Goal: Transaction & Acquisition: Book appointment/travel/reservation

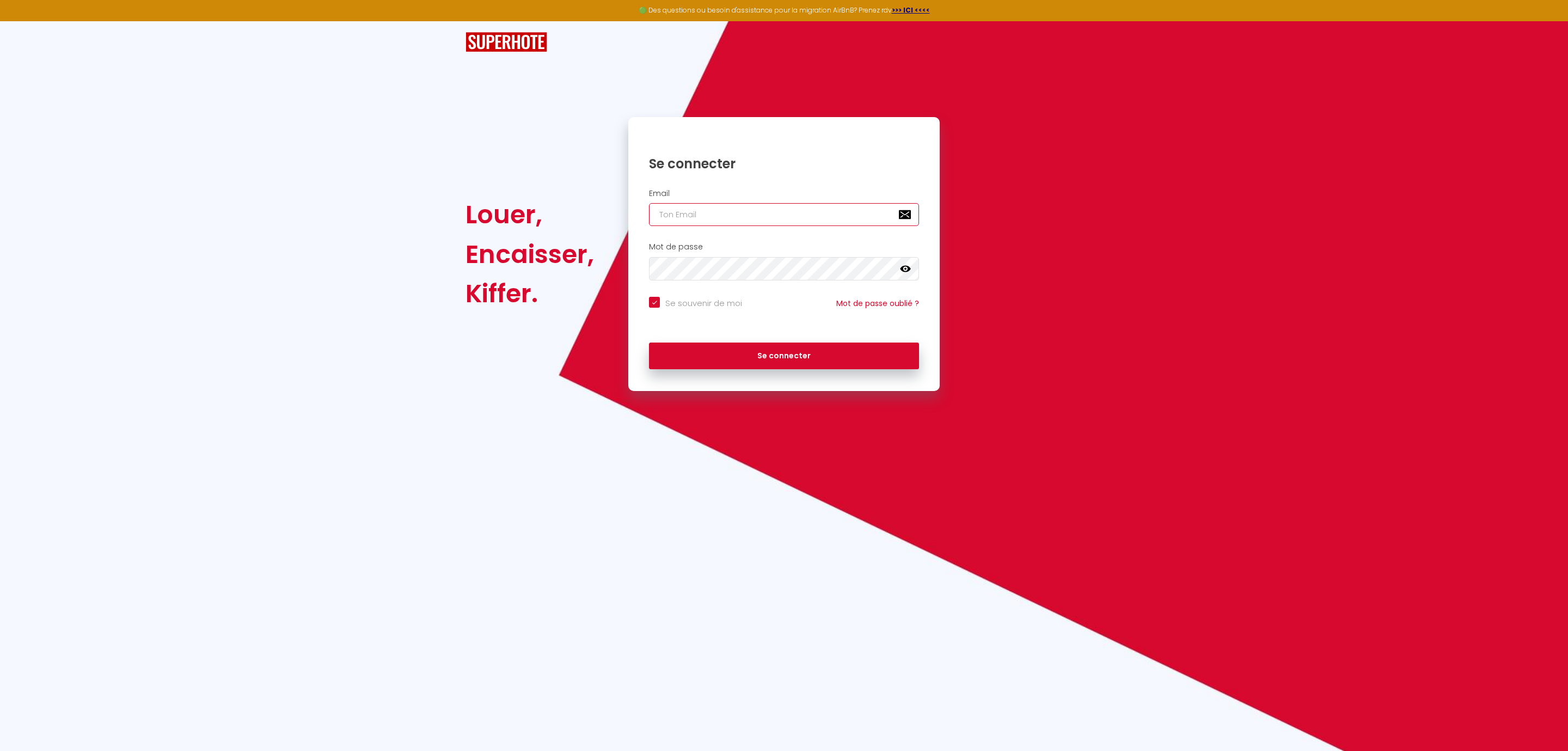
click at [696, 208] on input "email" at bounding box center [784, 214] width 270 height 23
type input "[EMAIL_ADDRESS][DOMAIN_NAME]"
checkbox input "true"
type input "[EMAIL_ADDRESS][DOMAIN_NAME]"
click at [770, 354] on button "Se connecter" at bounding box center [784, 356] width 270 height 27
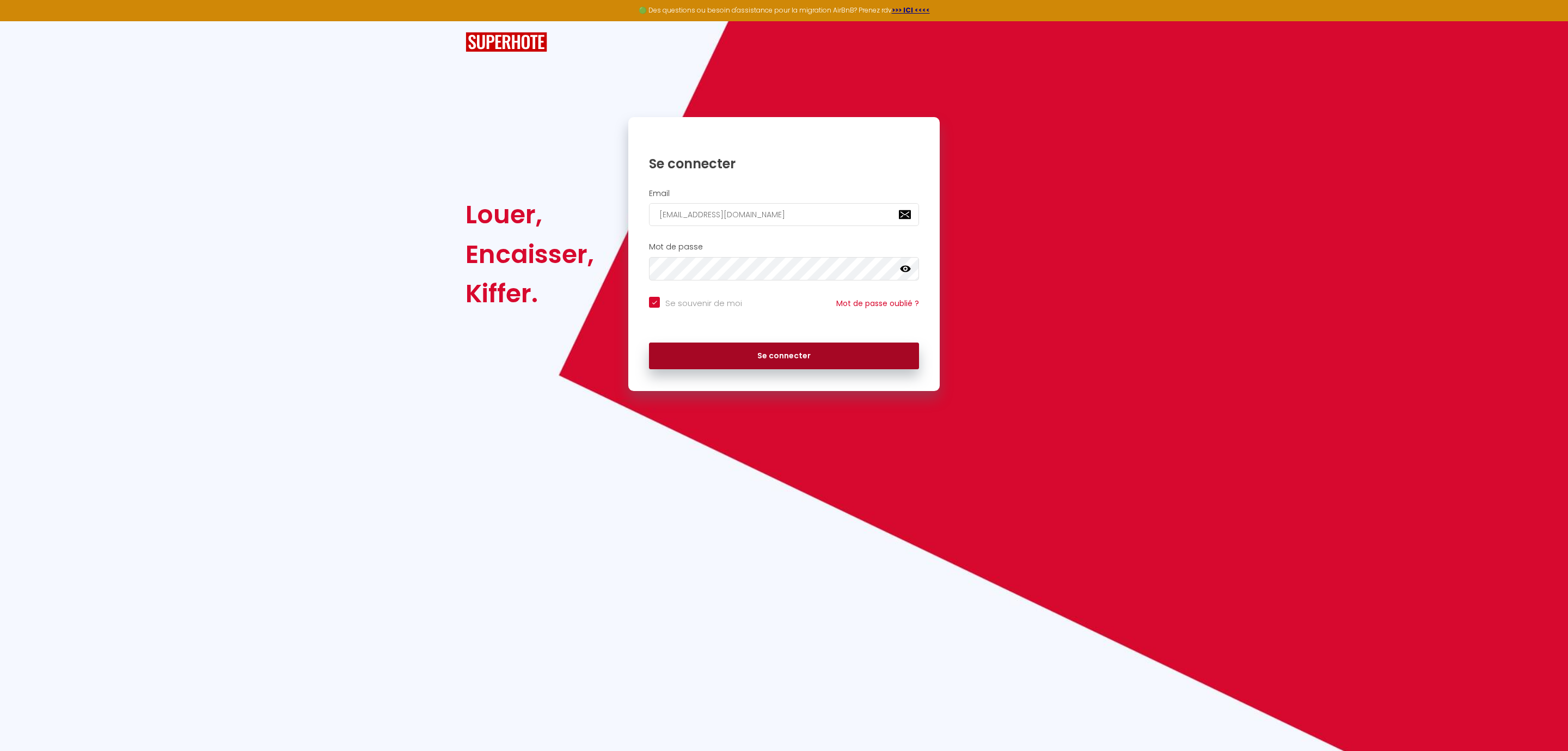
checkbox input "true"
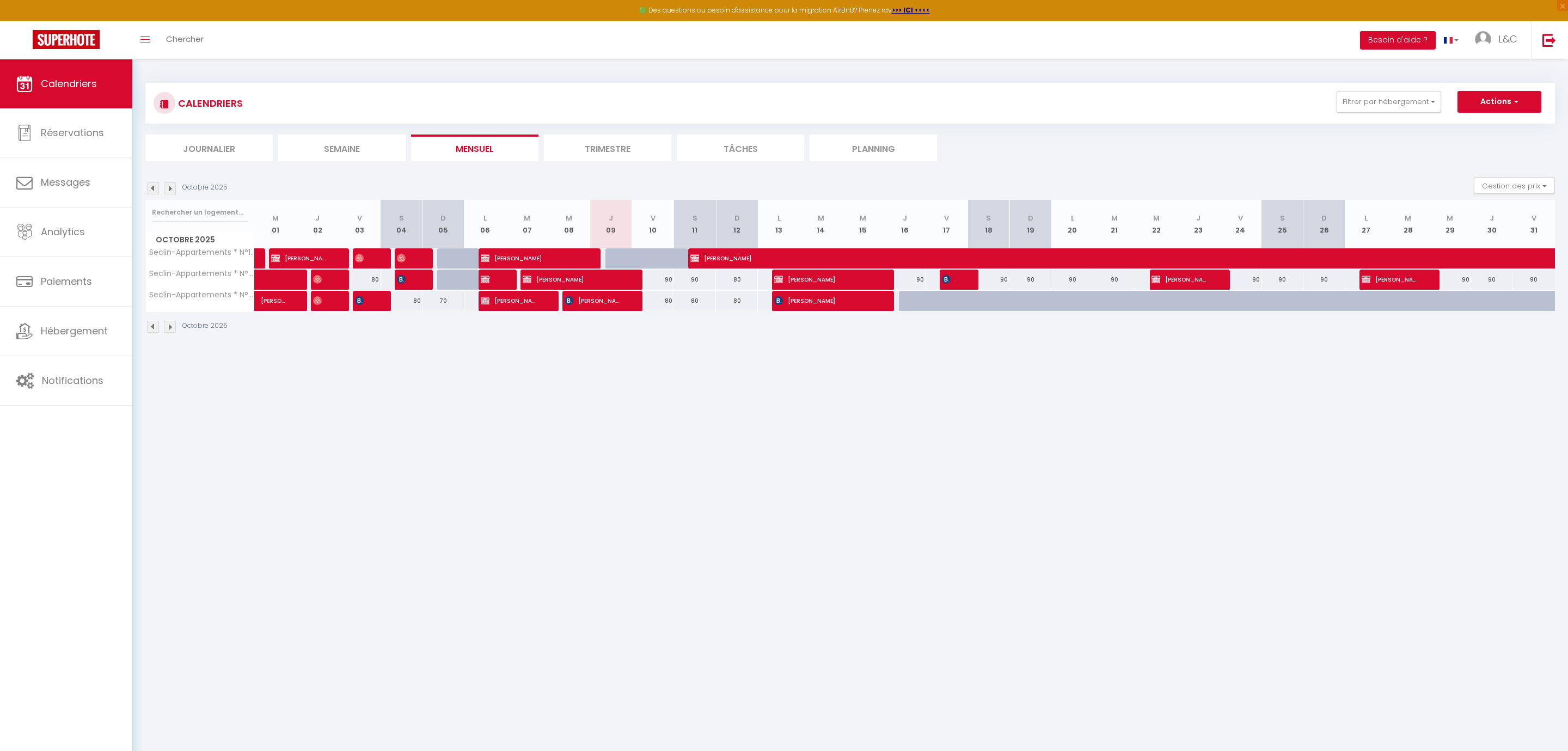
click at [616, 261] on div at bounding box center [626, 258] width 42 height 21
type input "90"
type input "Jeu 09 Octobre 2025"
type input "Ven 10 Octobre 2025"
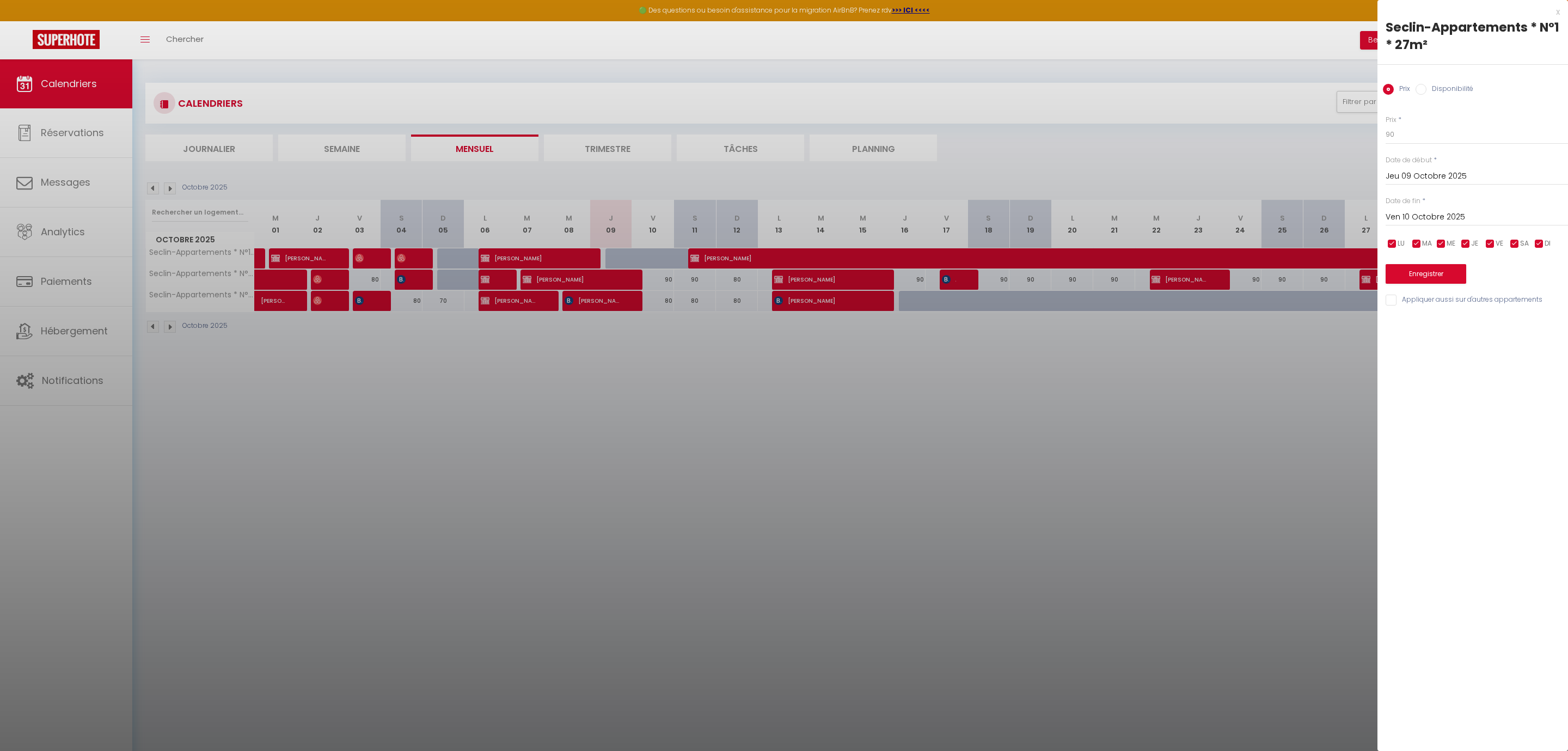
click at [621, 257] on div at bounding box center [784, 375] width 1568 height 751
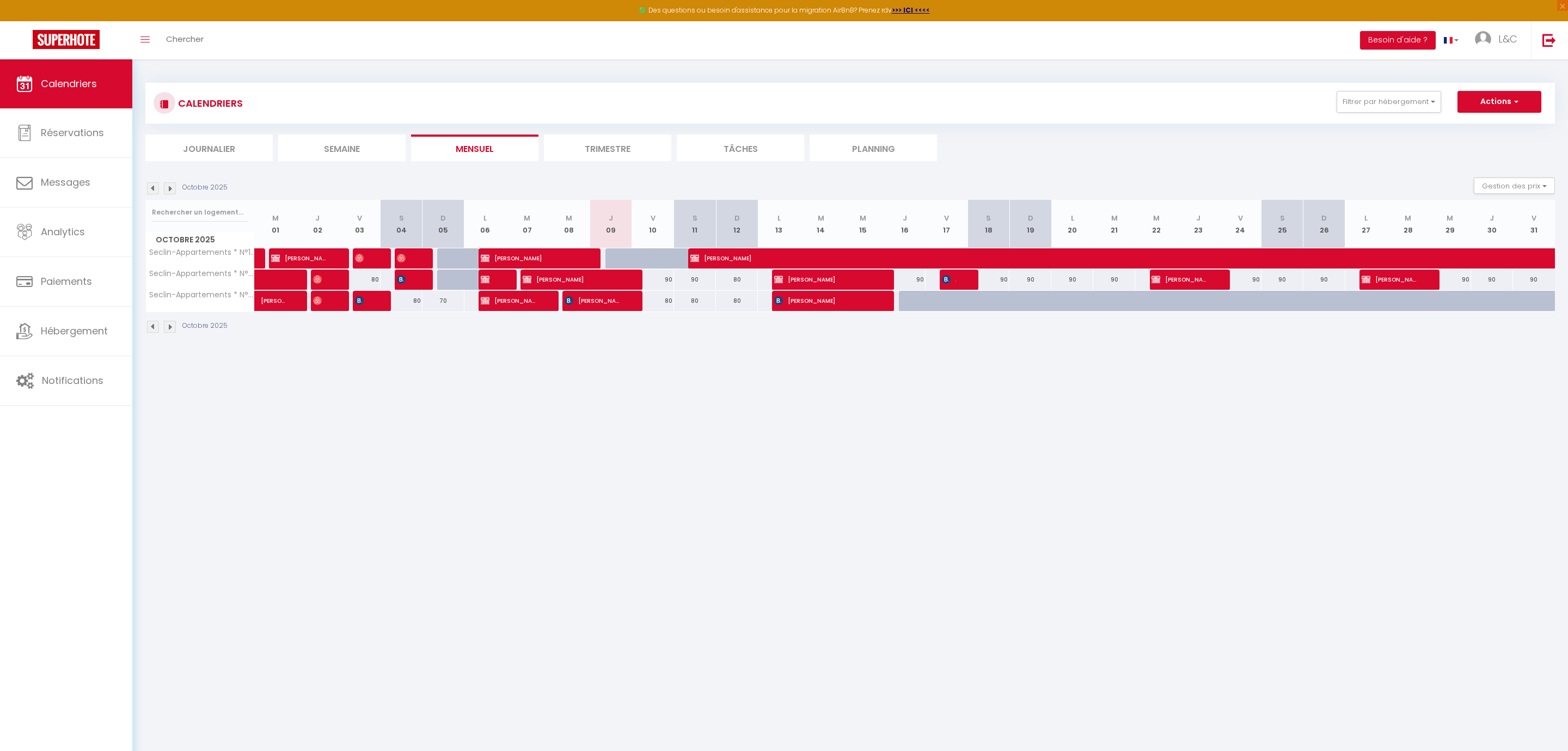
click at [616, 257] on div at bounding box center [626, 258] width 42 height 21
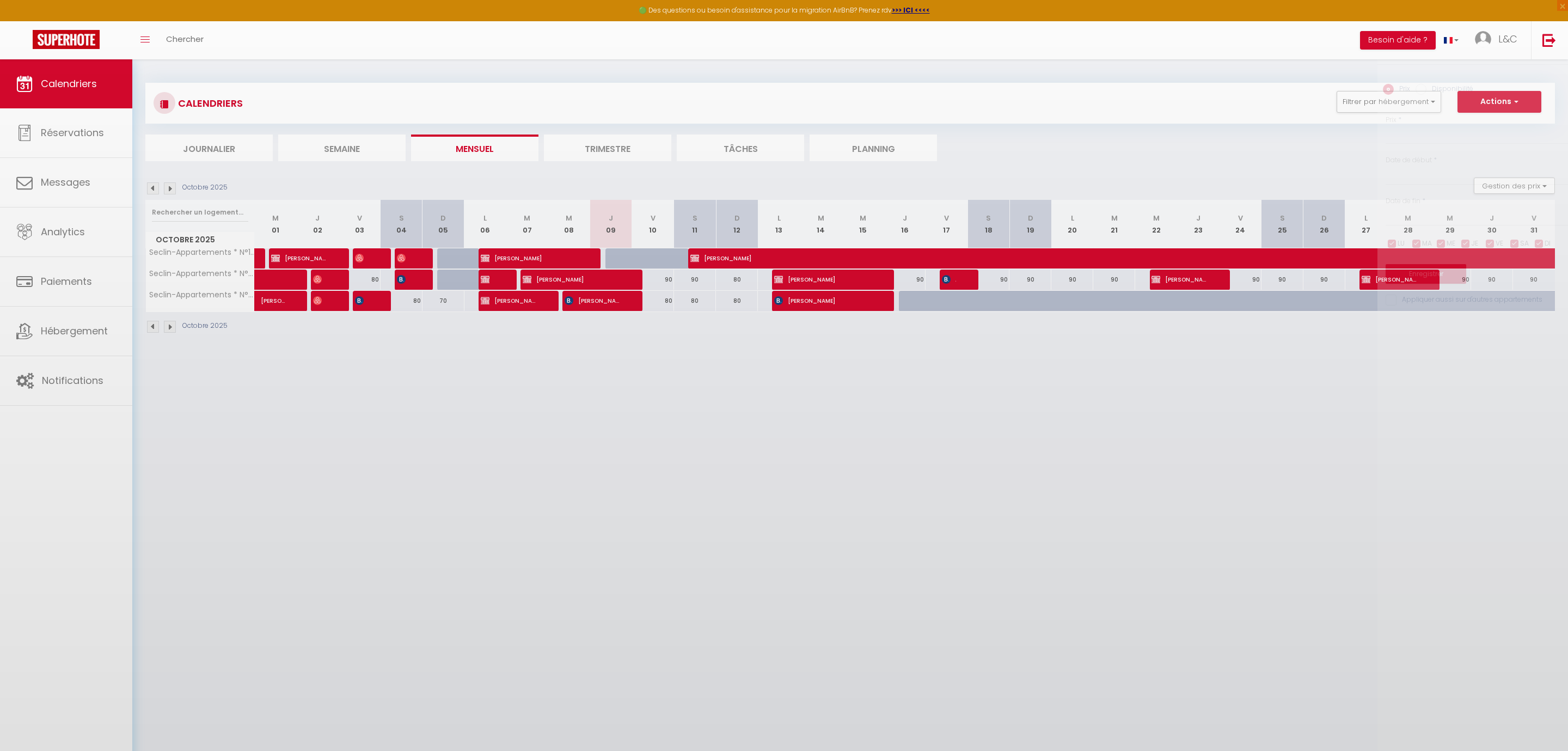
type input "90"
type input "Jeu 09 Octobre 2025"
type input "Ven 10 Octobre 2025"
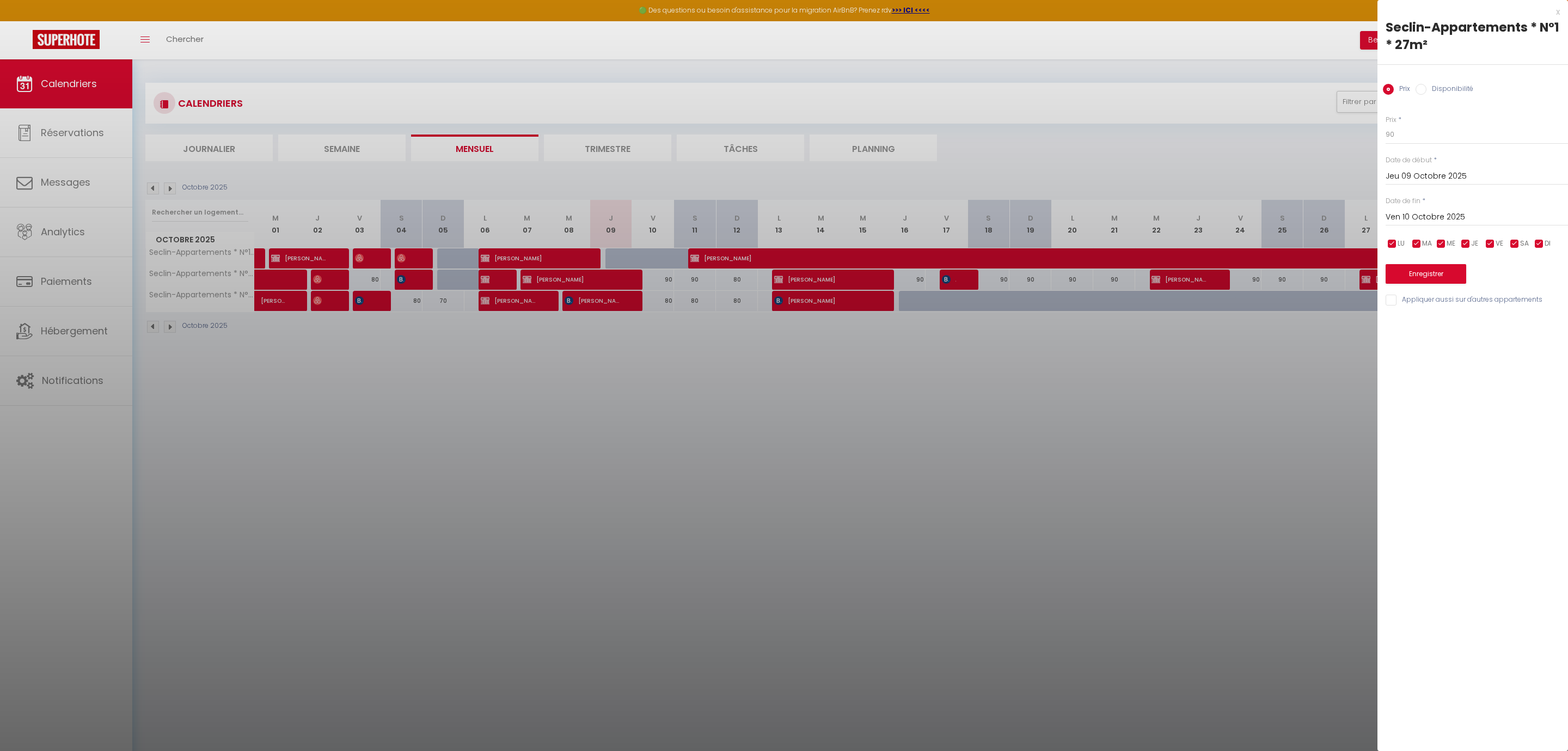
click at [1235, 47] on div at bounding box center [784, 375] width 1568 height 751
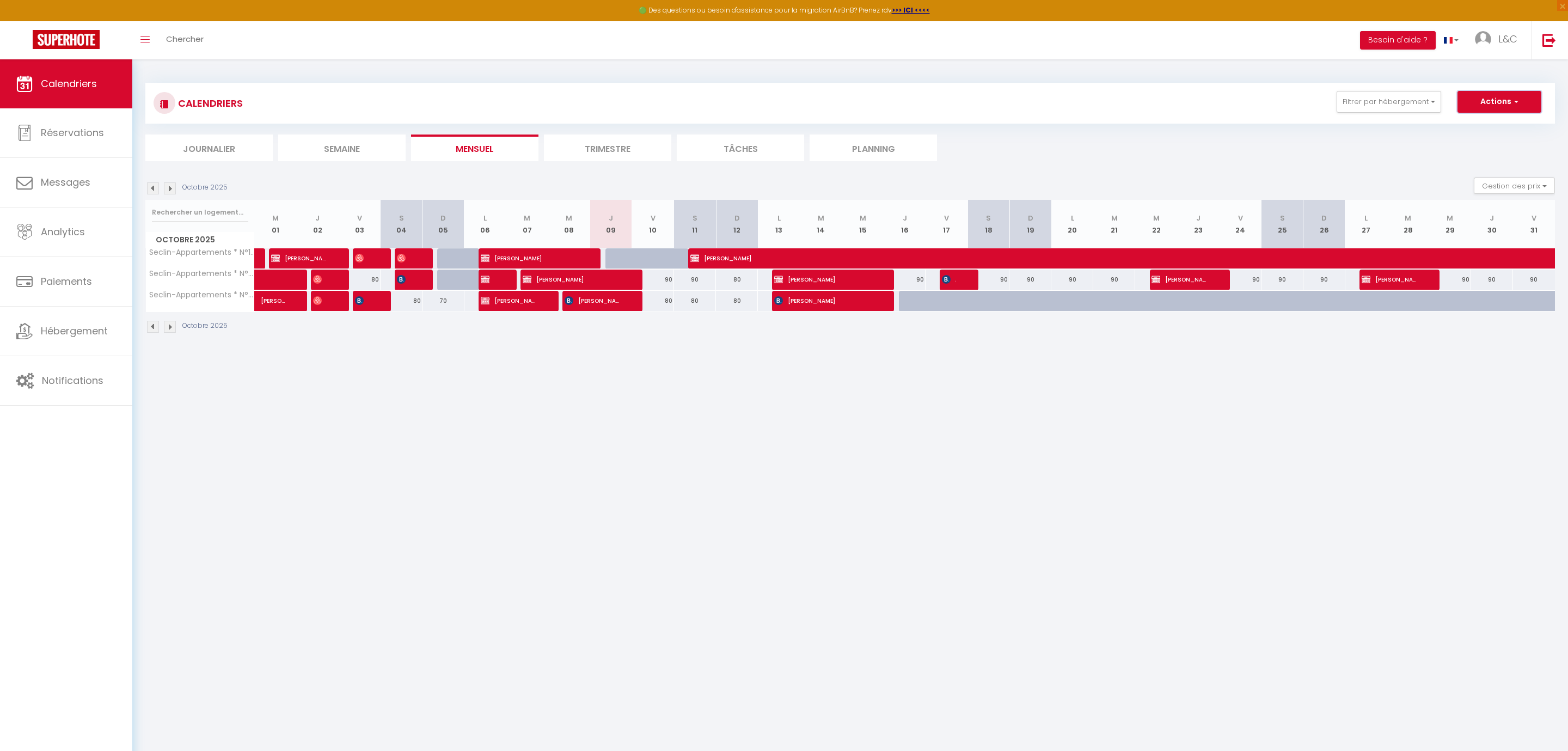
click at [1510, 104] on button "Actions" at bounding box center [1499, 102] width 84 height 22
click at [1515, 127] on link "Nouvelle réservation" at bounding box center [1488, 126] width 95 height 17
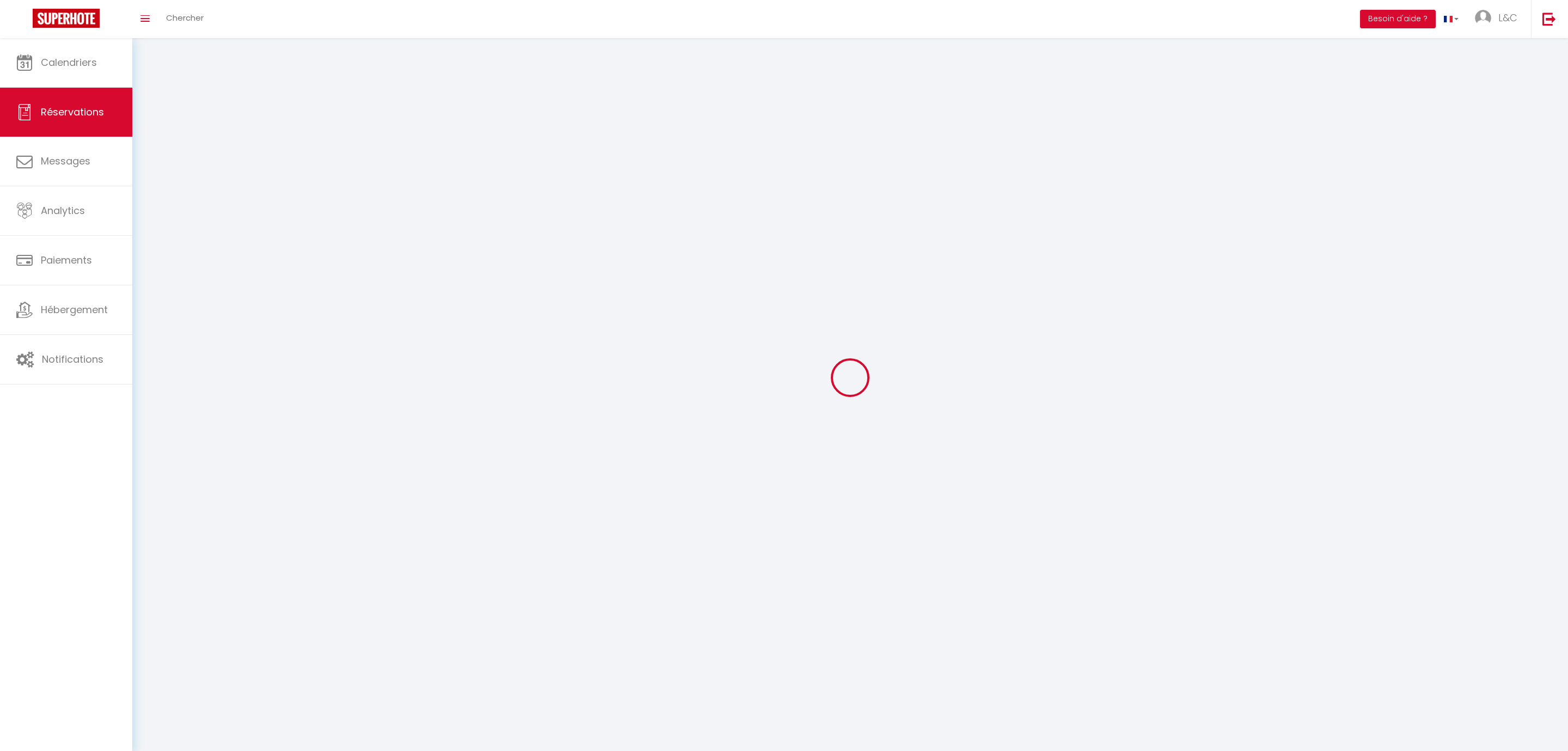
select select
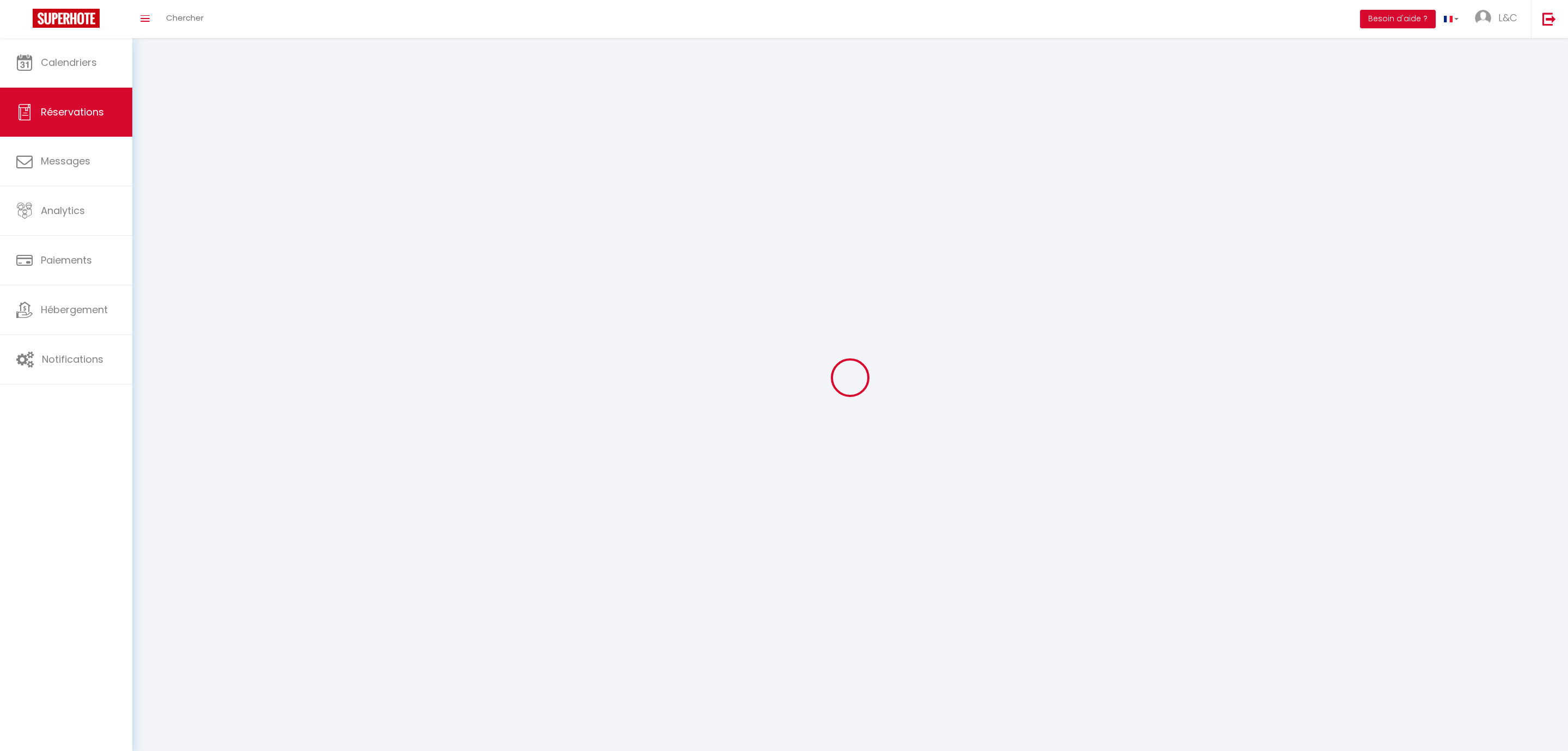
select select
checkbox input "false"
select select
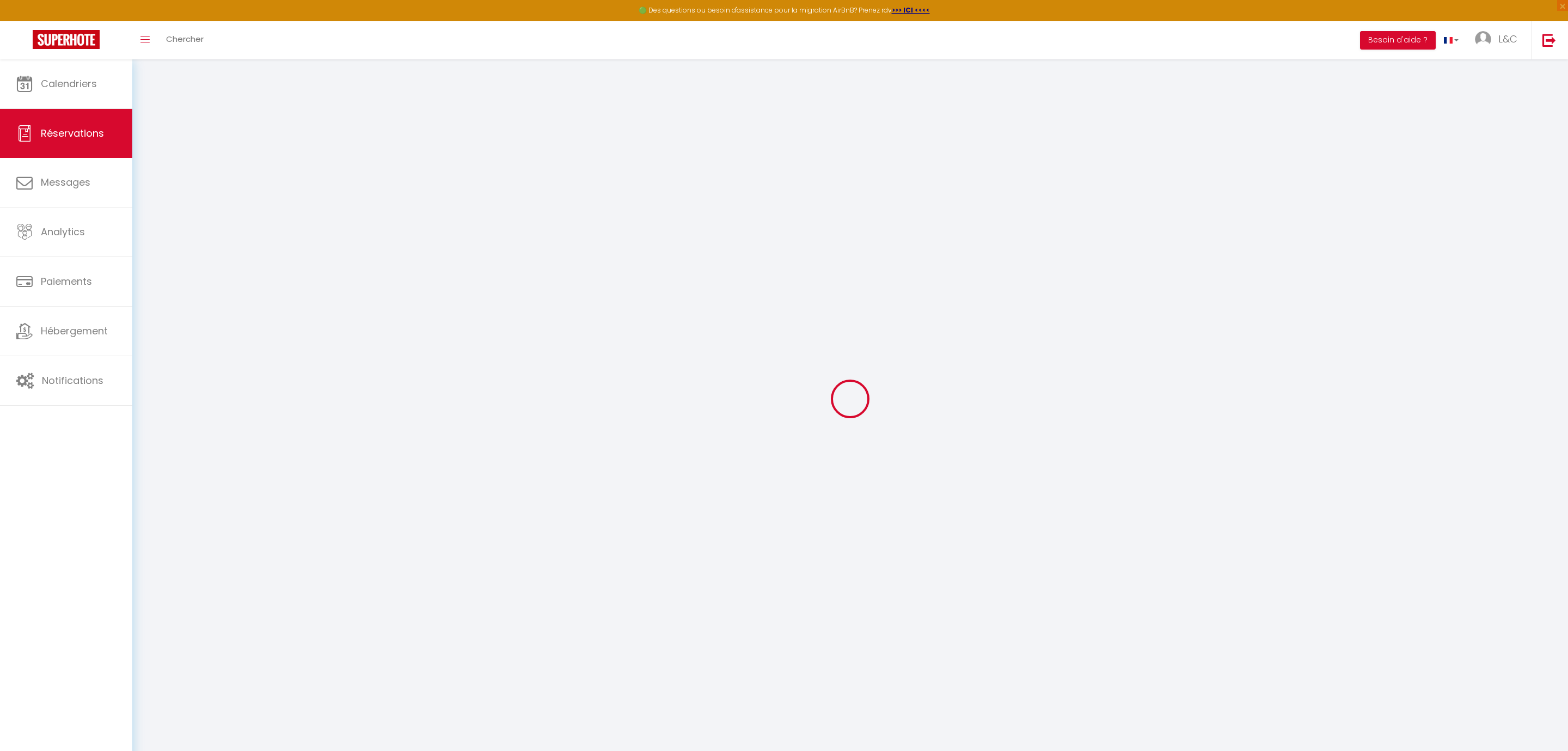
select select
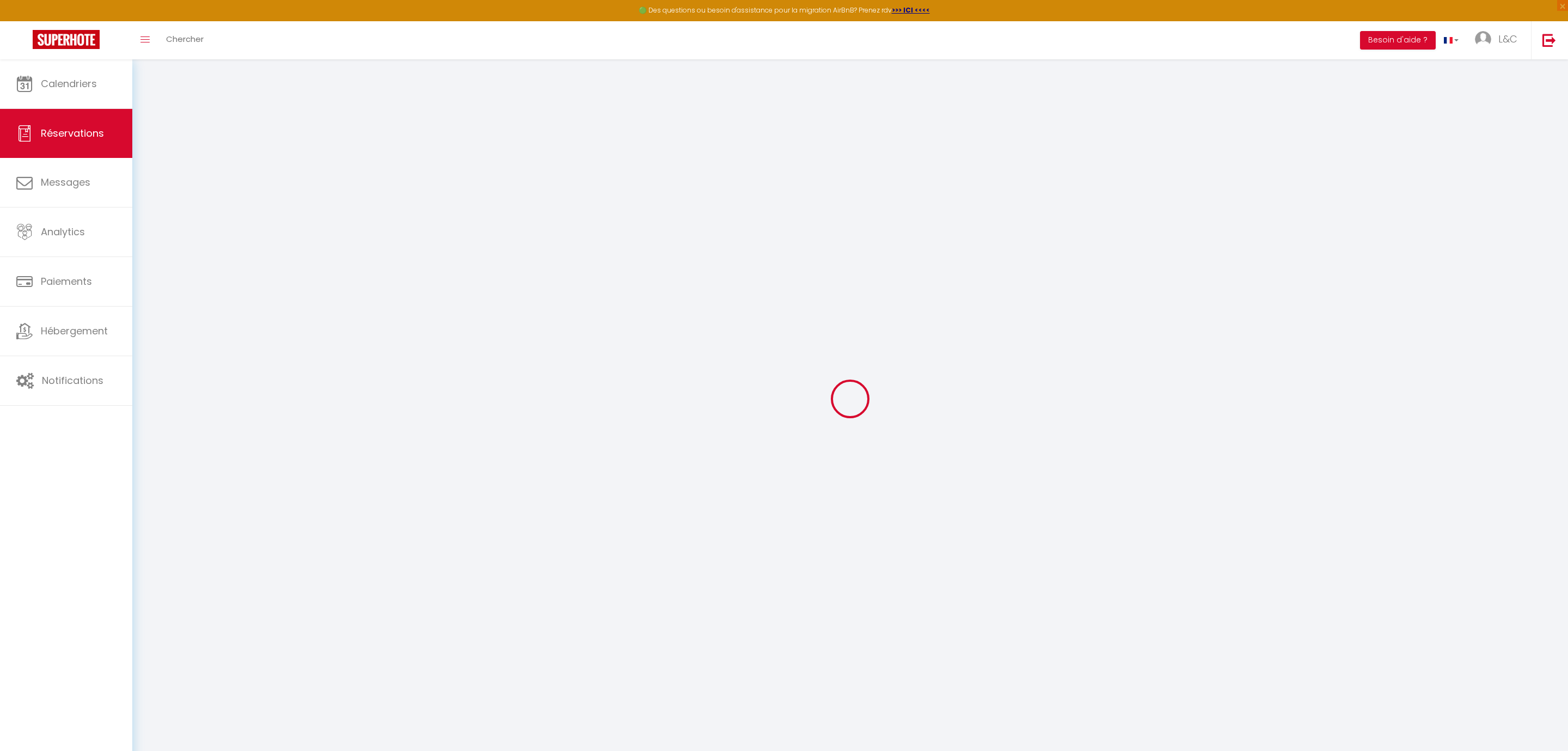
select select
checkbox input "false"
select select
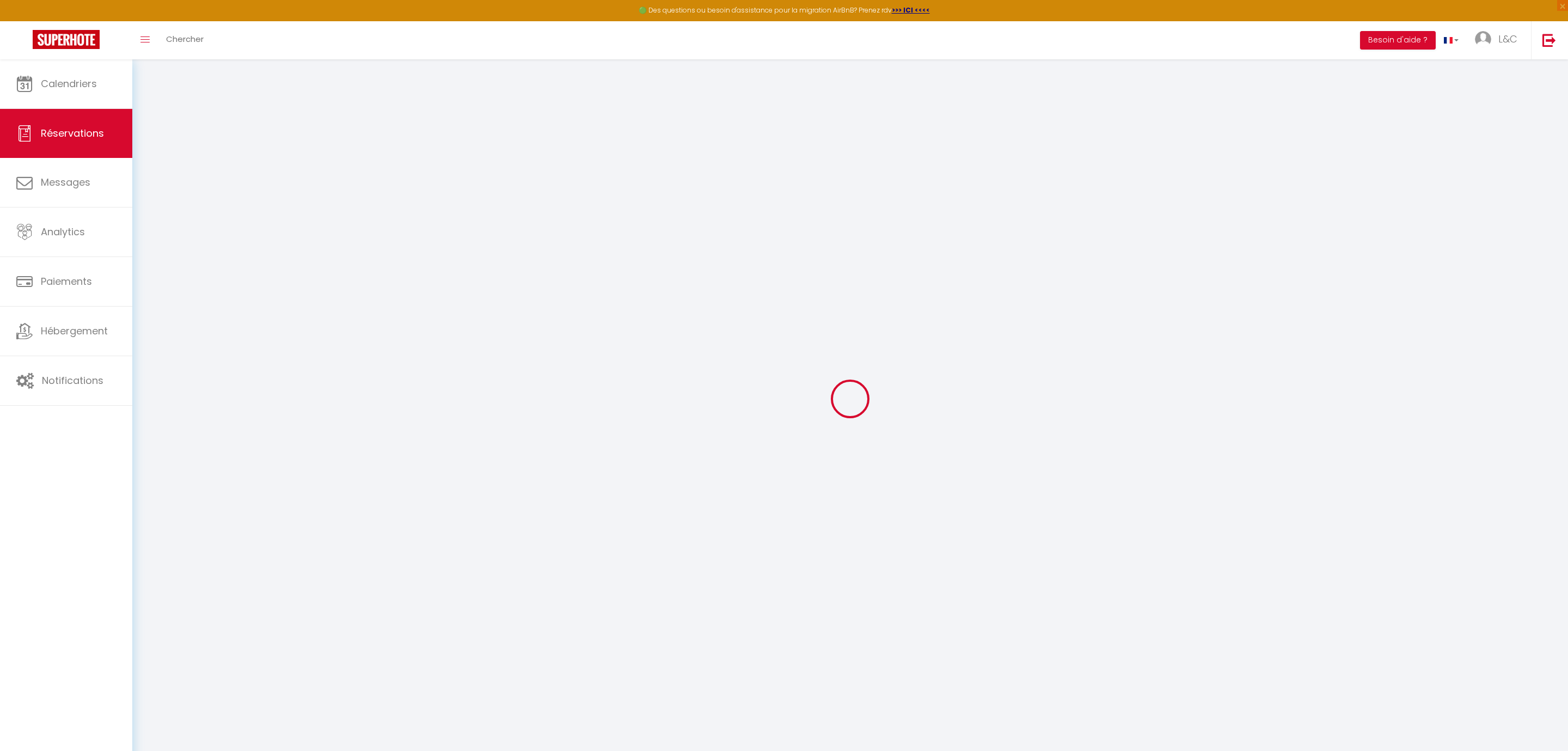
select select
checkbox input "false"
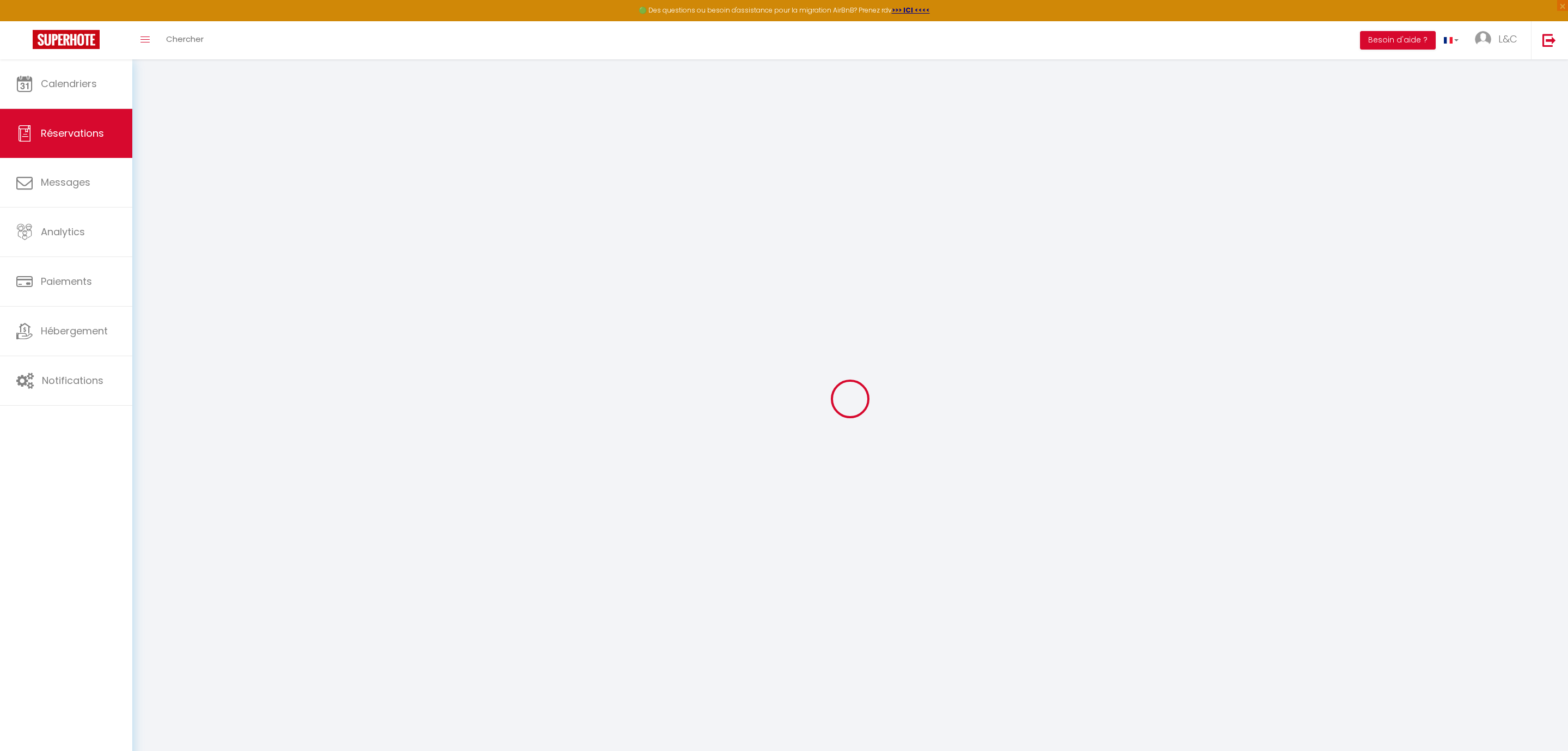
select select
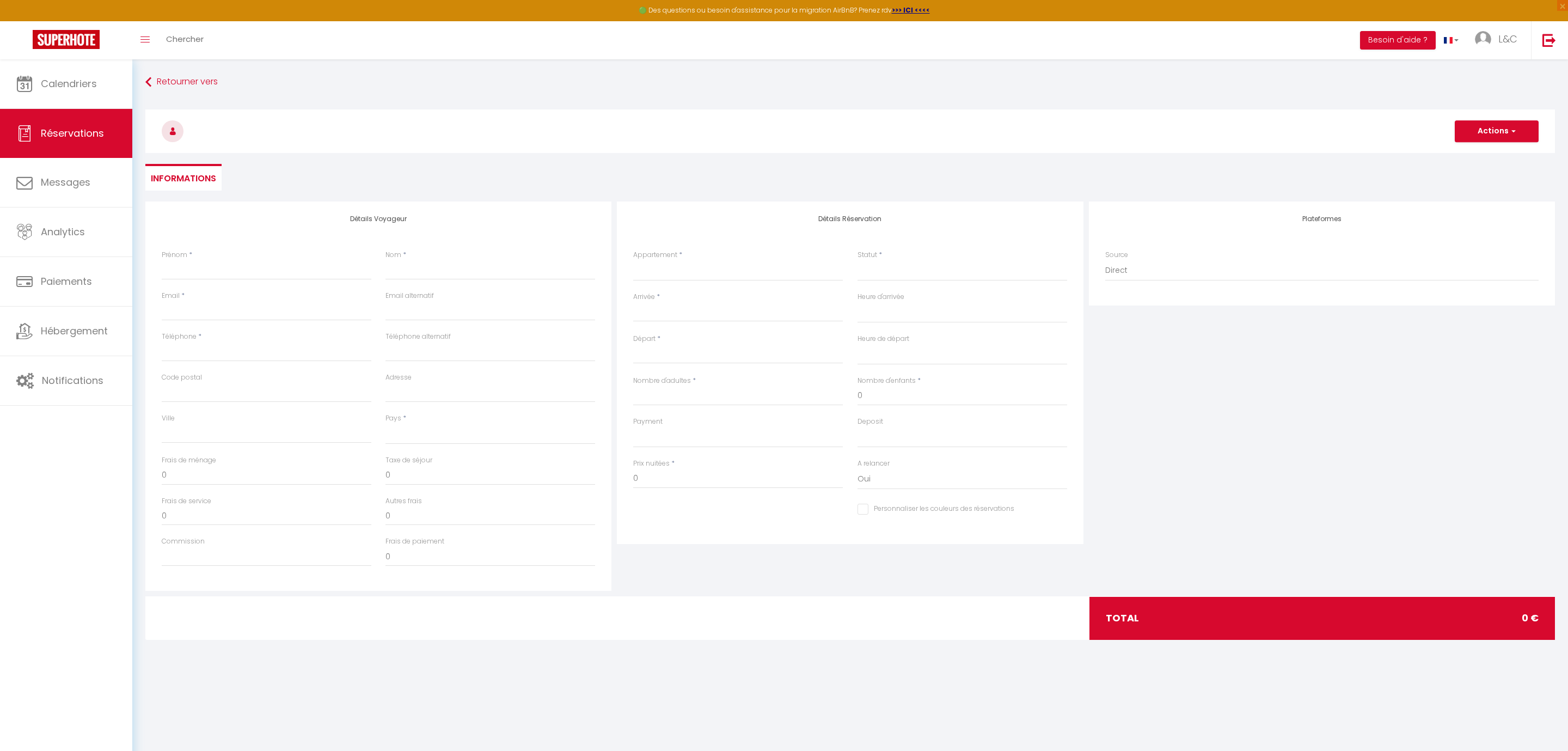
select select
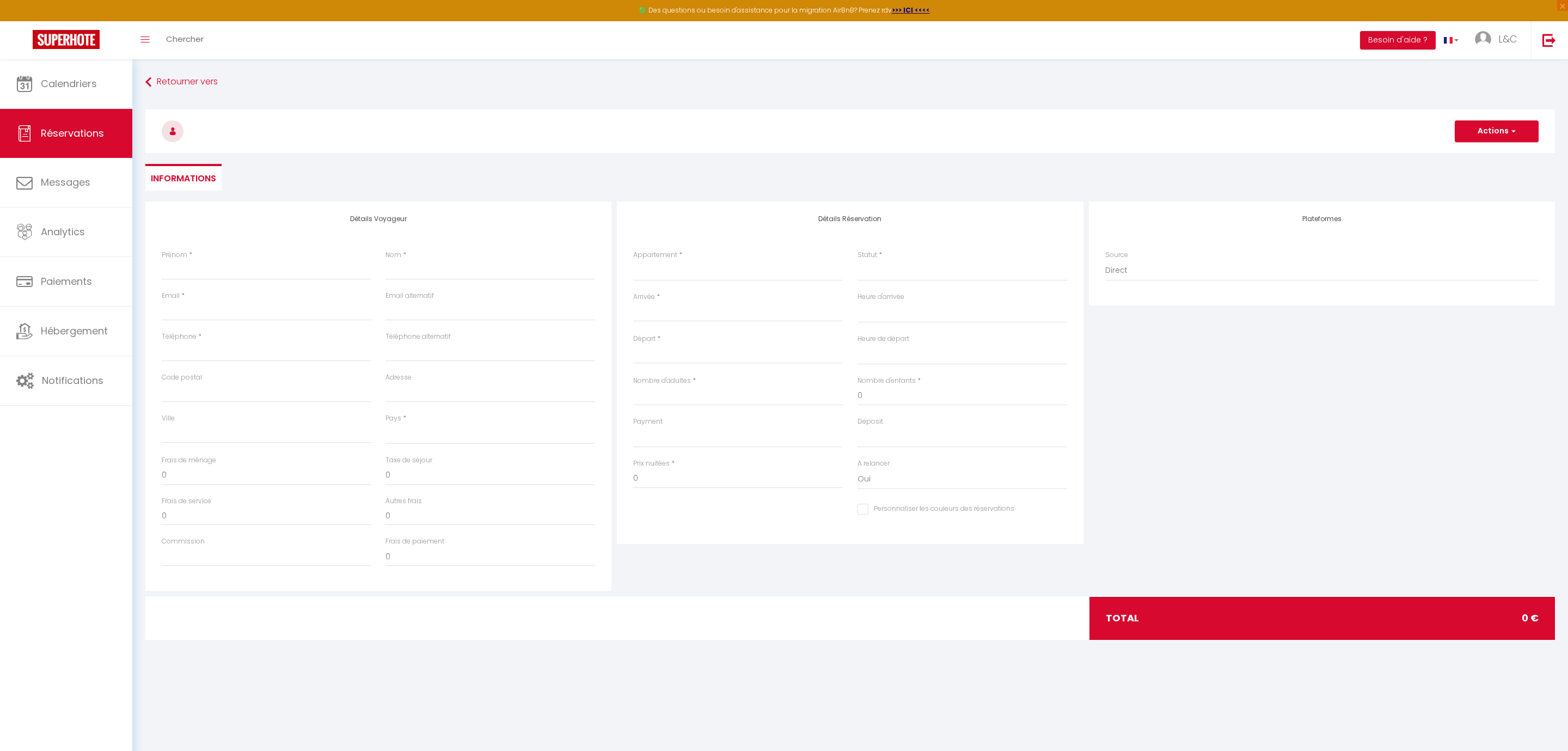
select select
checkbox input "false"
select select
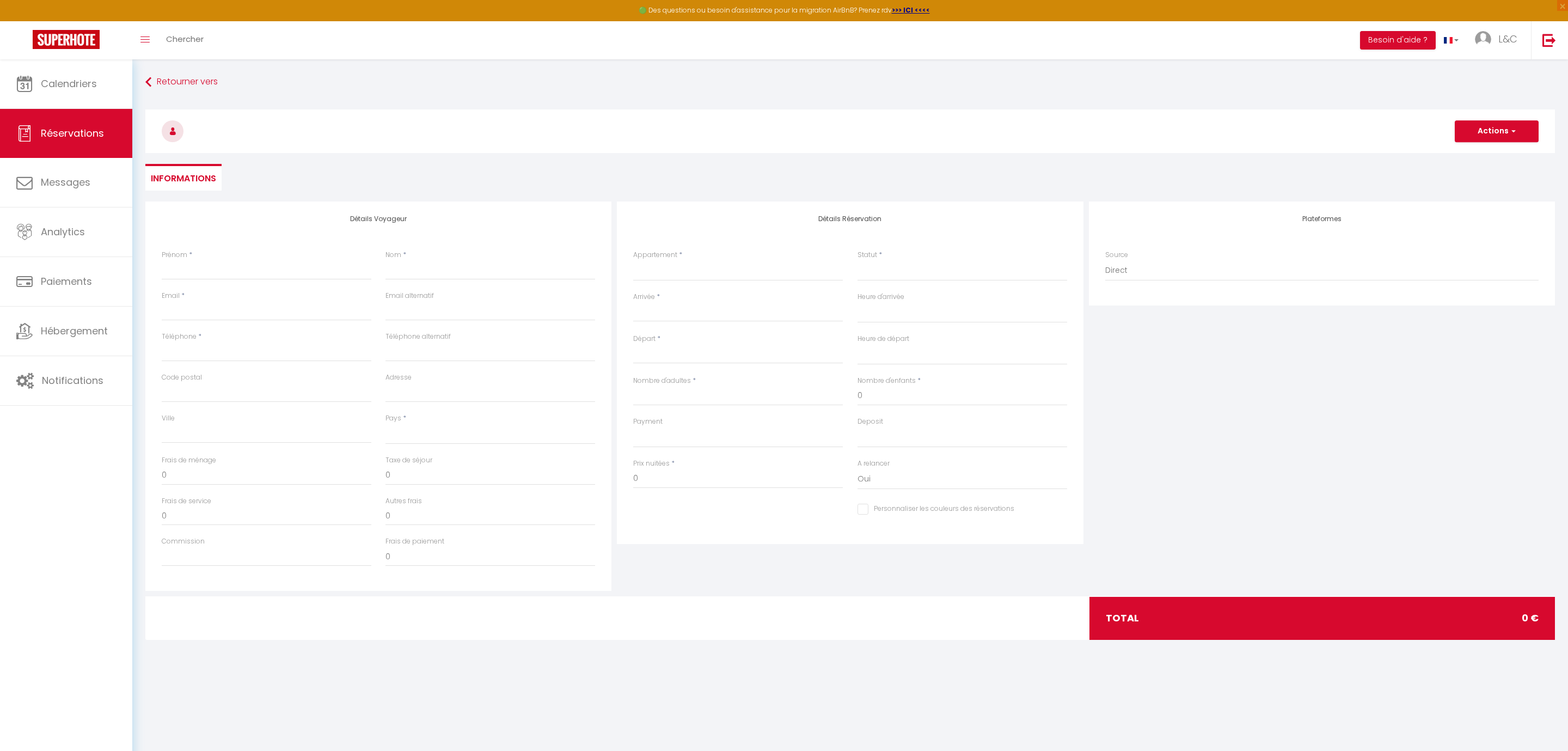
select select
checkbox input "false"
select select
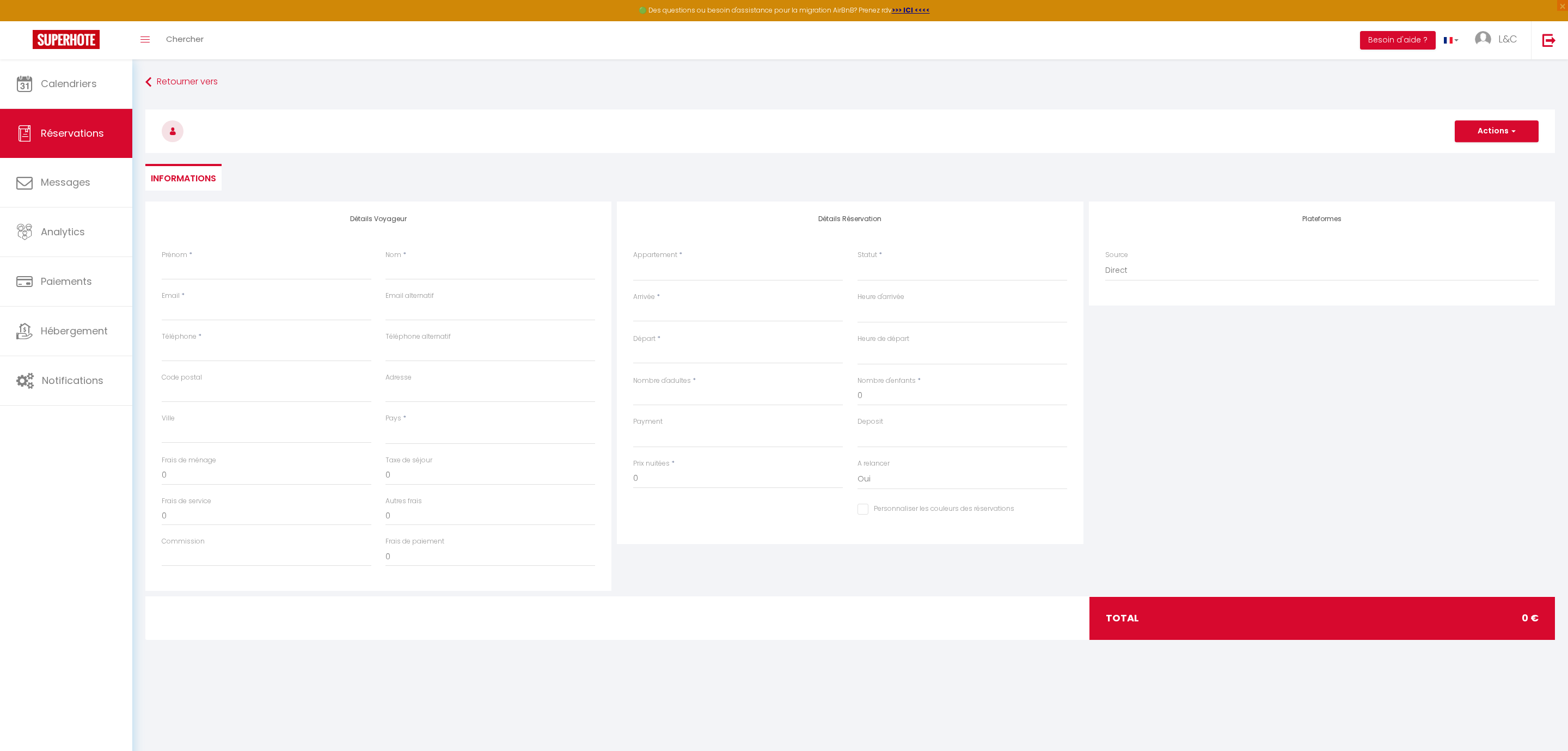
select select
click at [219, 266] on input "Prénom" at bounding box center [266, 270] width 209 height 20
type input "B"
select select
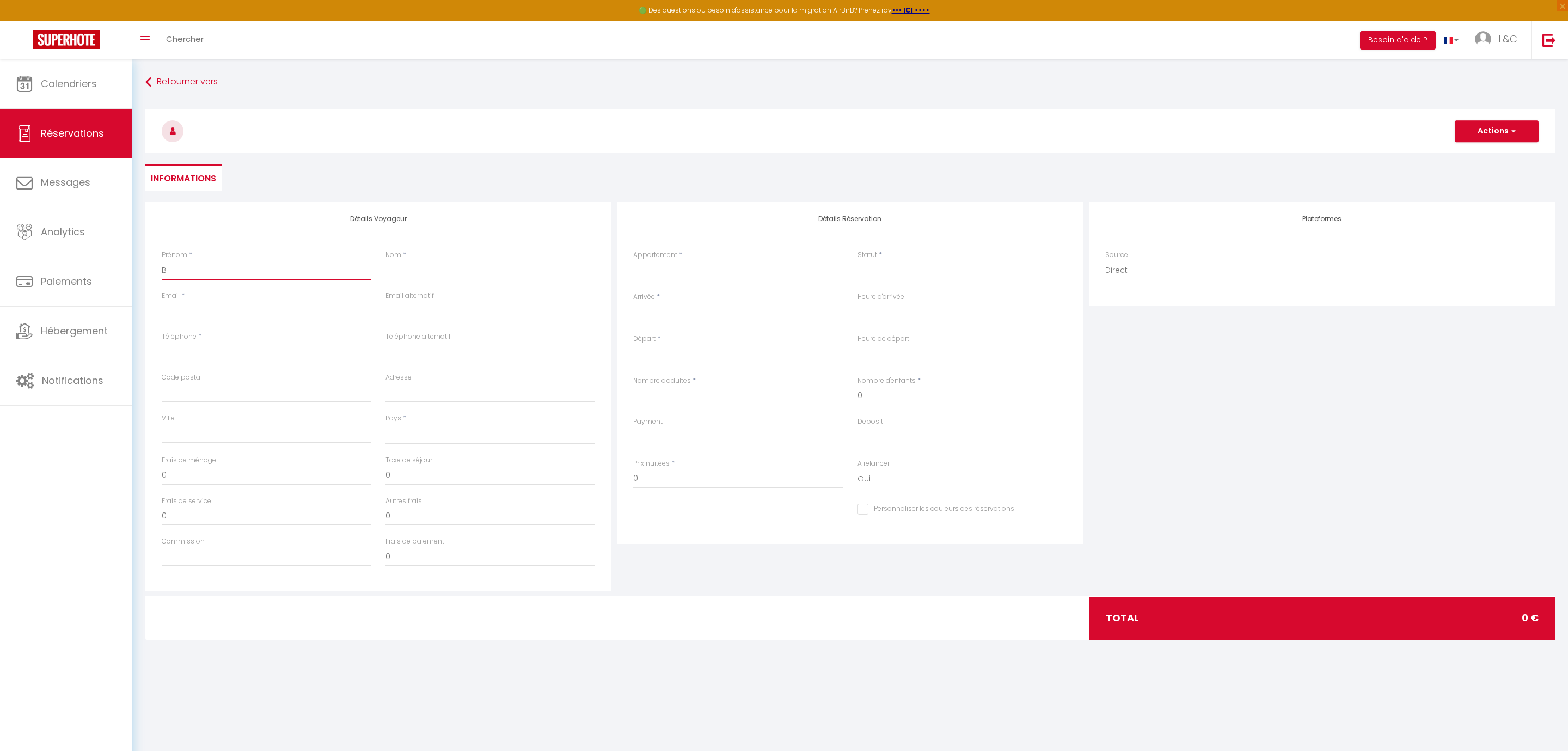
select select
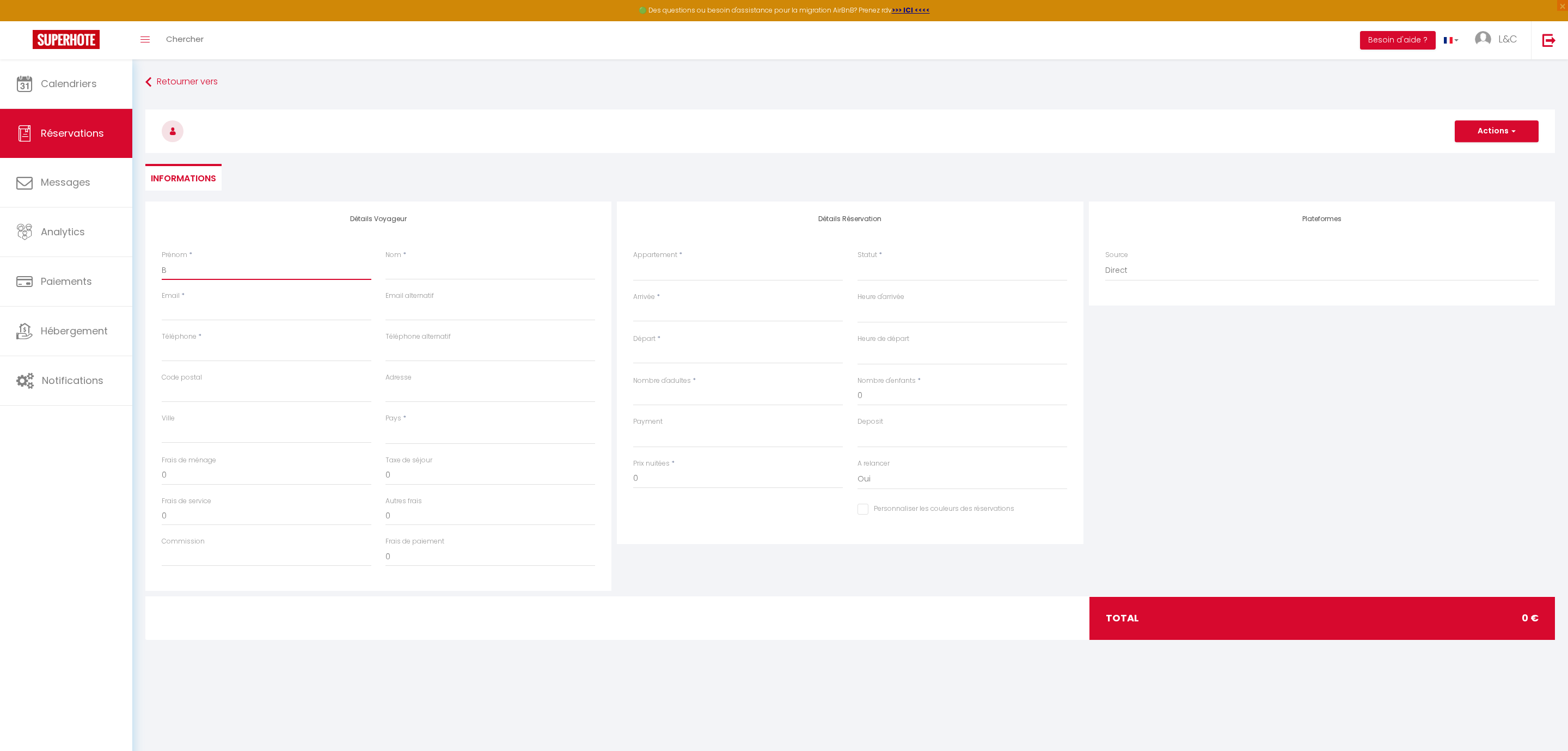
checkbox input "false"
type input "Br"
select select
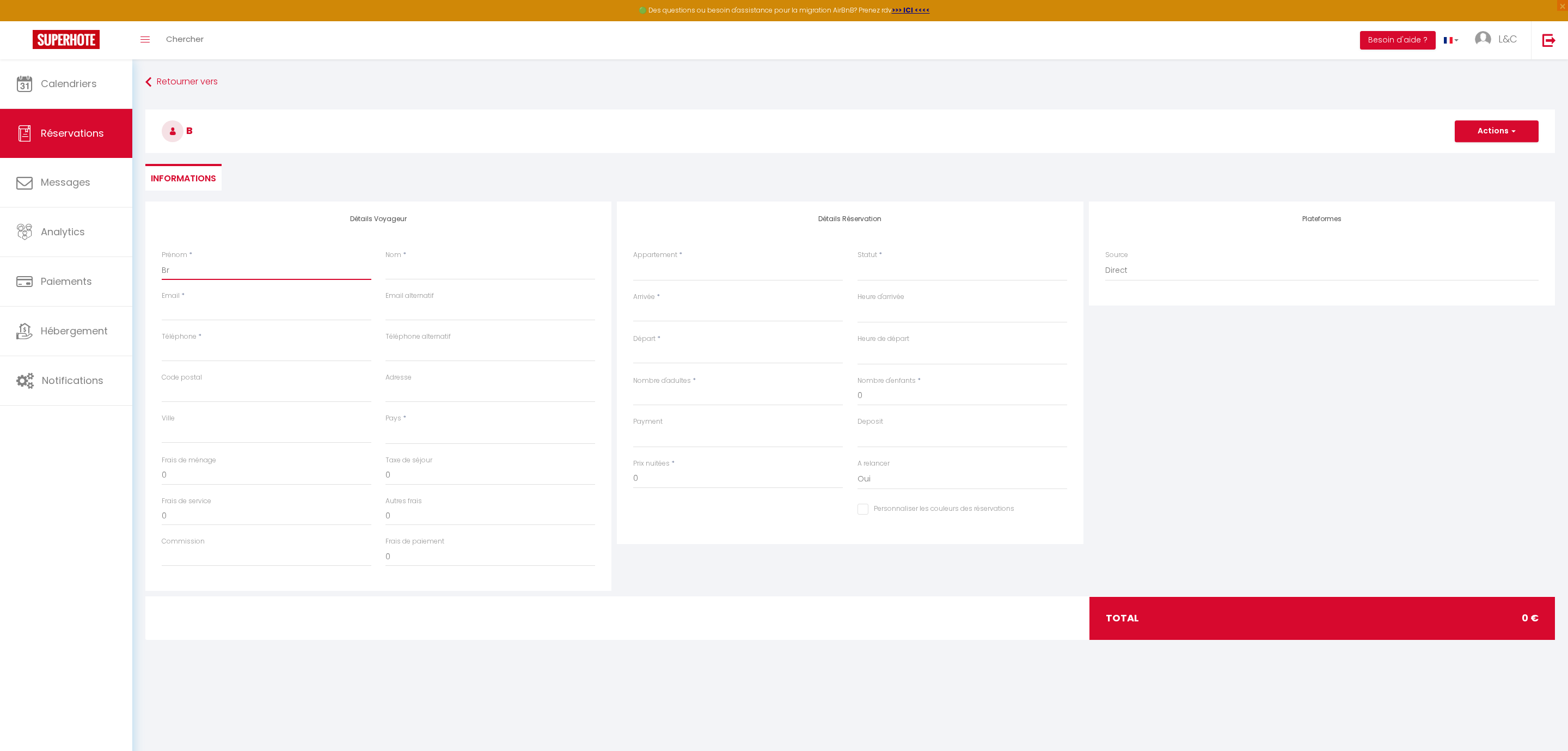
select select
checkbox input "false"
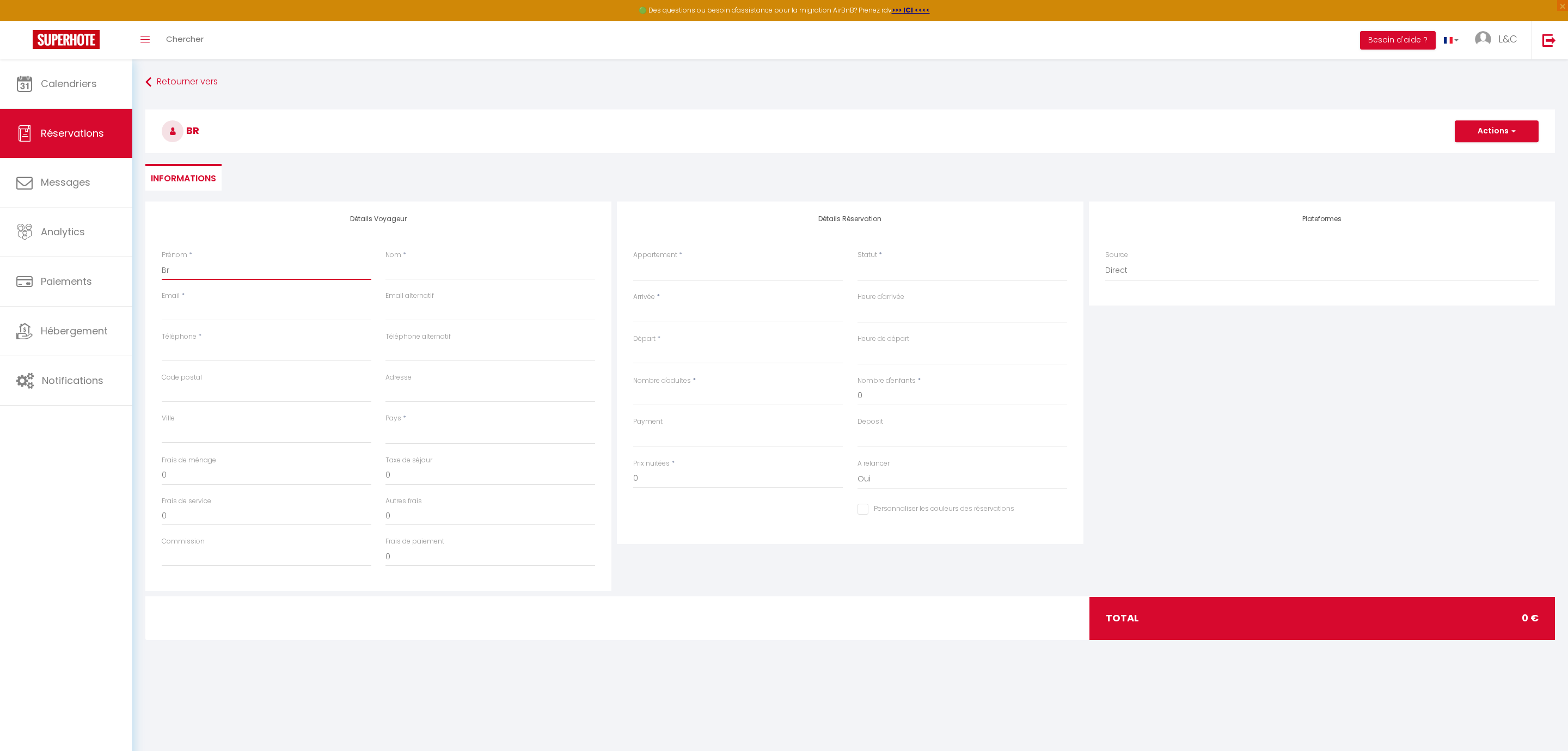
type input "Bru"
select select
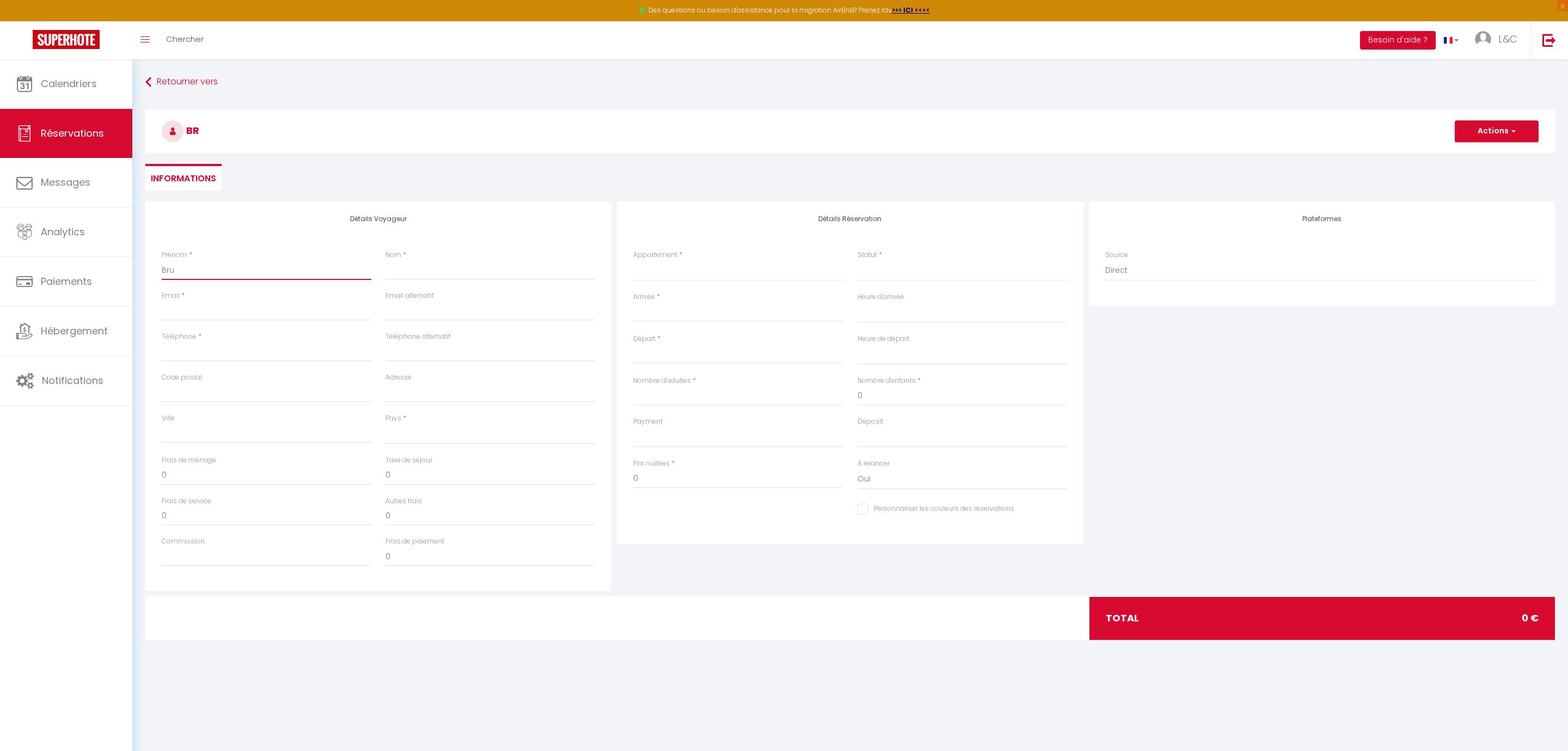
select select
checkbox input "false"
type input "Brun"
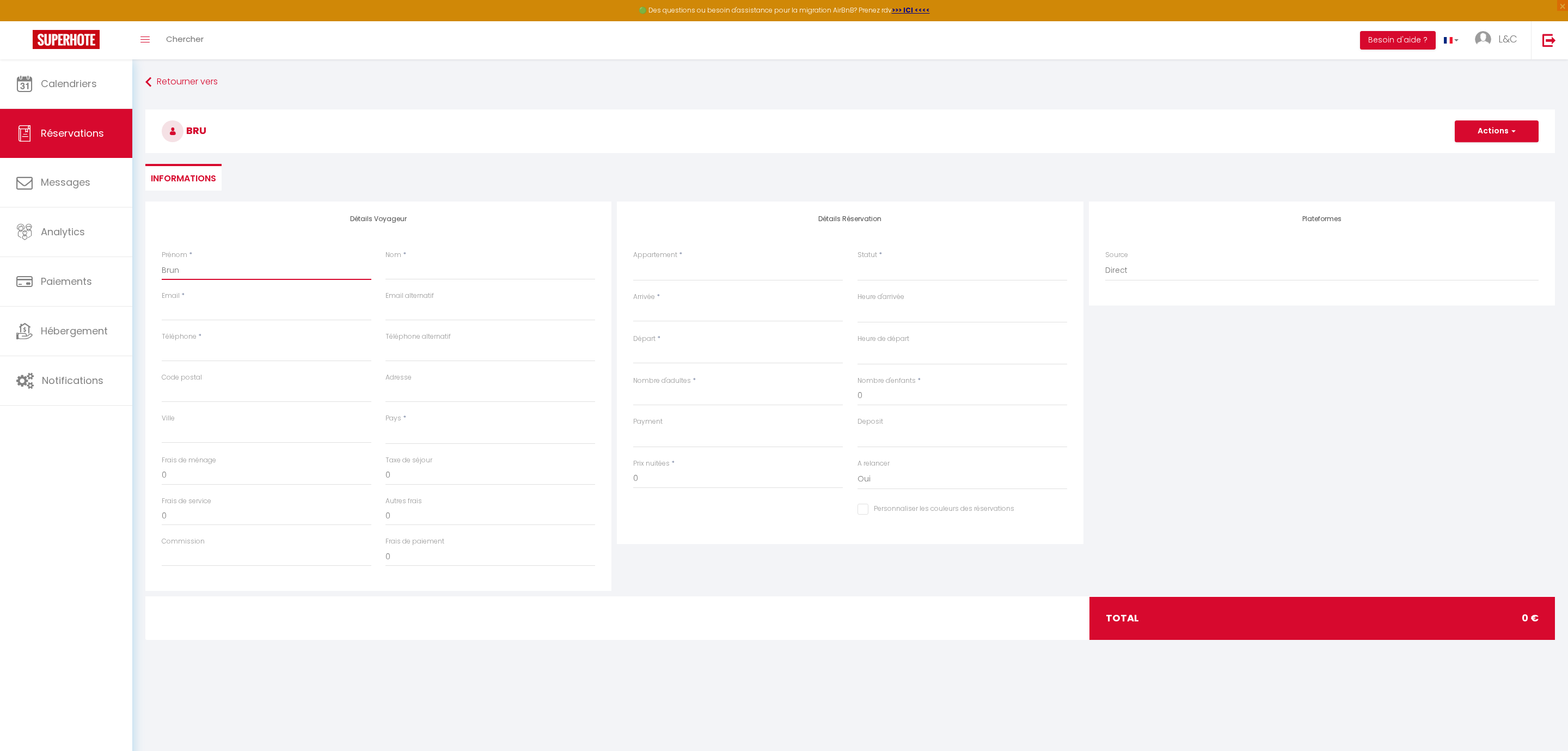
select select
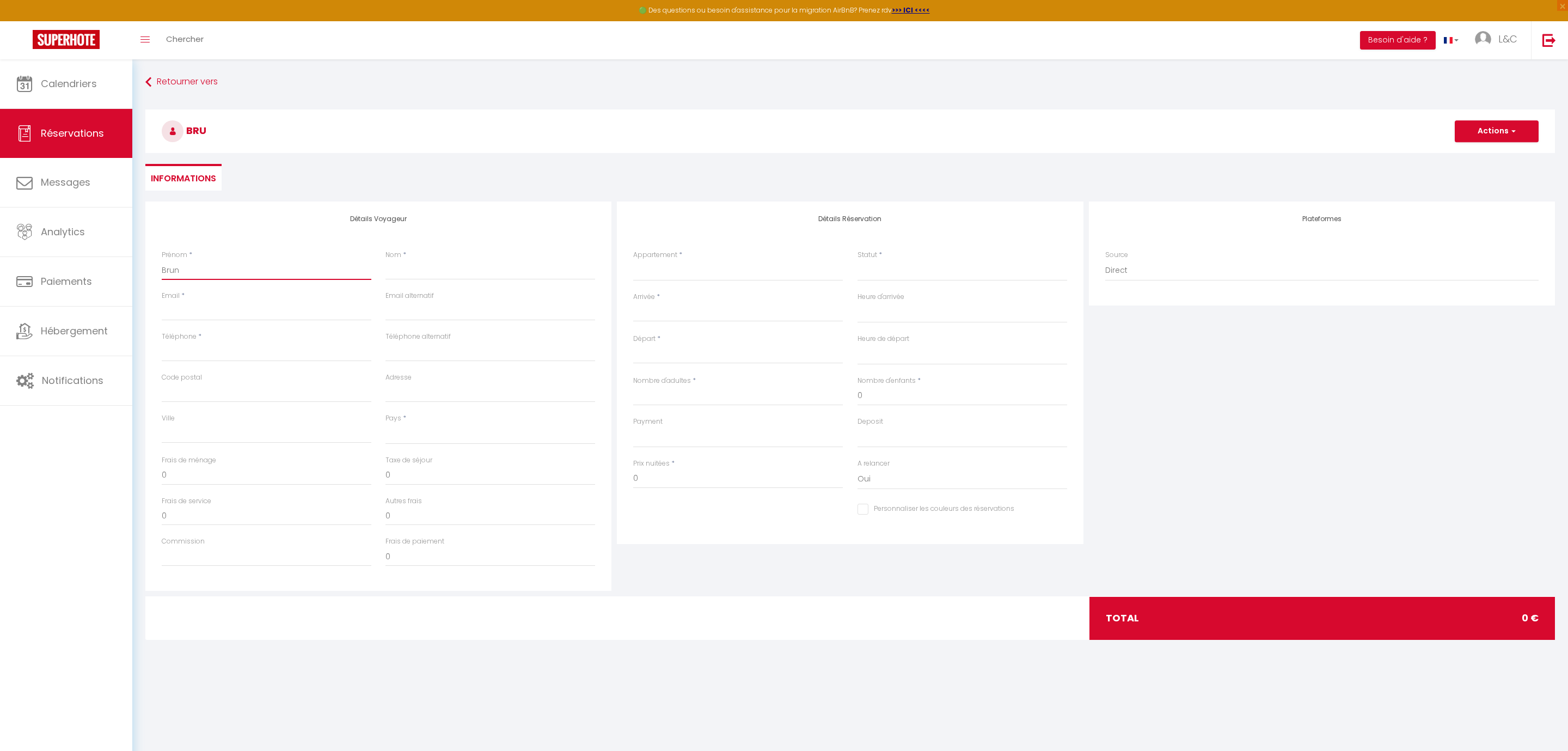
select select
checkbox input "false"
type input "[PERSON_NAME]"
select select
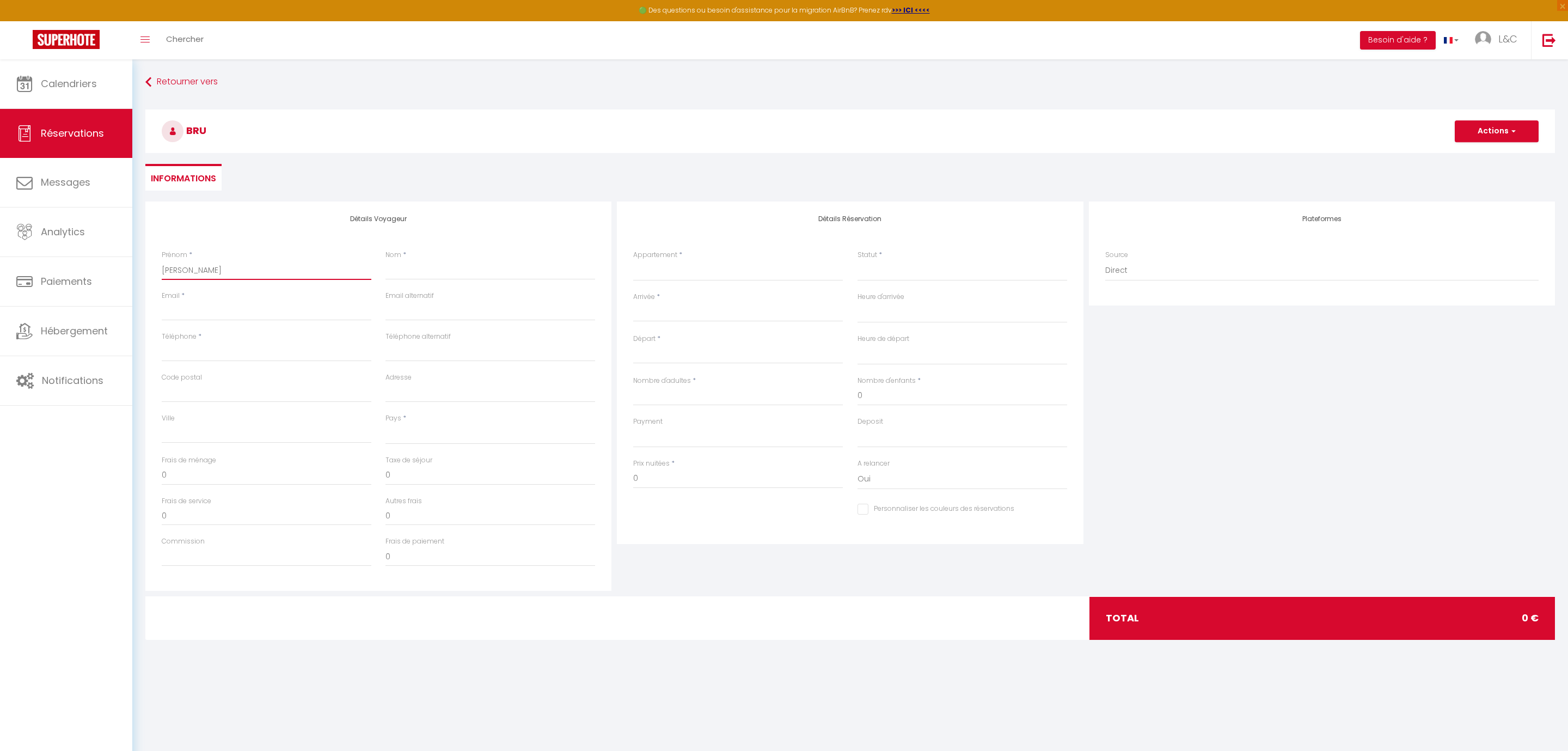
select select
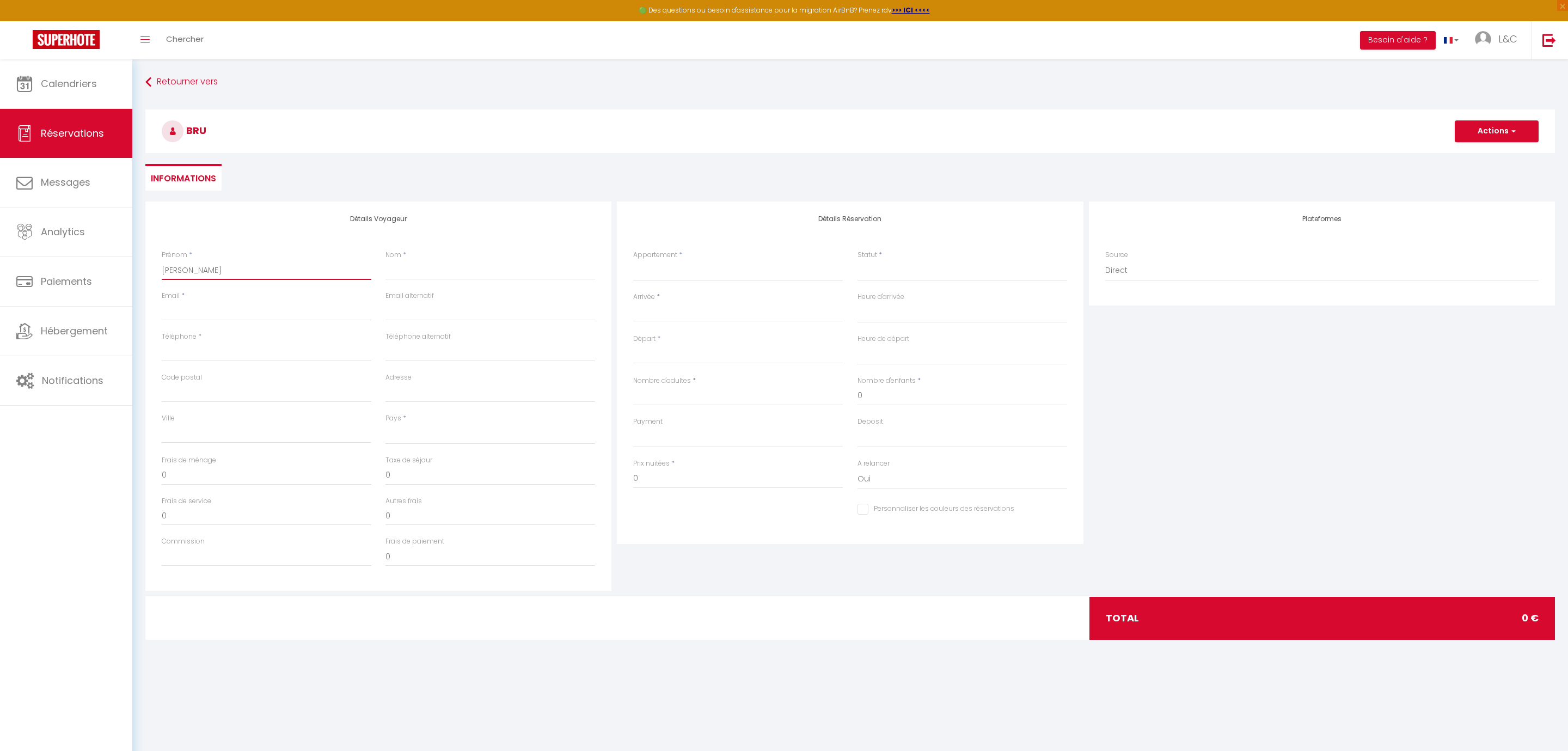
select select
checkbox input "false"
type input "[PERSON_NAME]"
click at [401, 272] on input "Nom" at bounding box center [490, 270] width 209 height 20
type input "G"
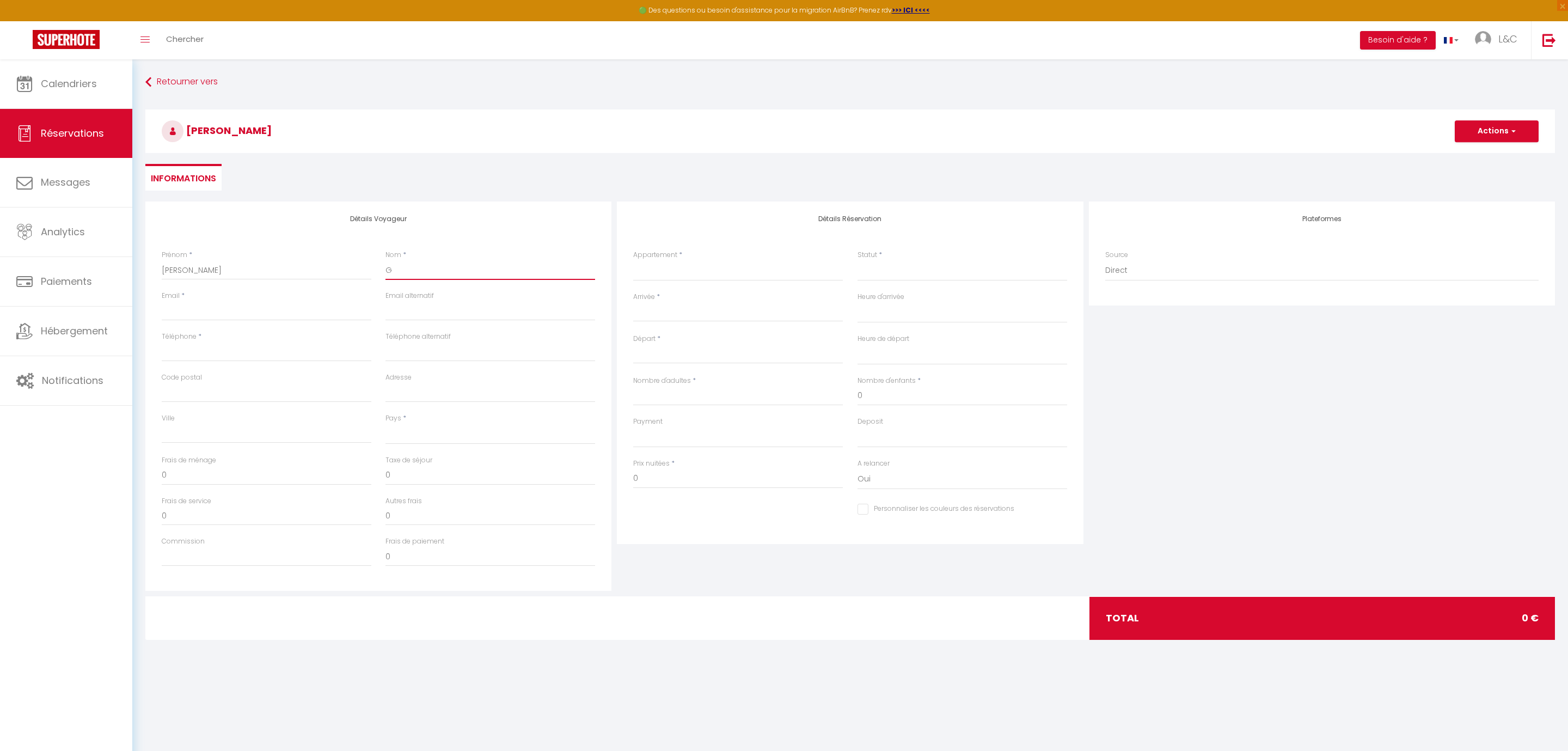
select select
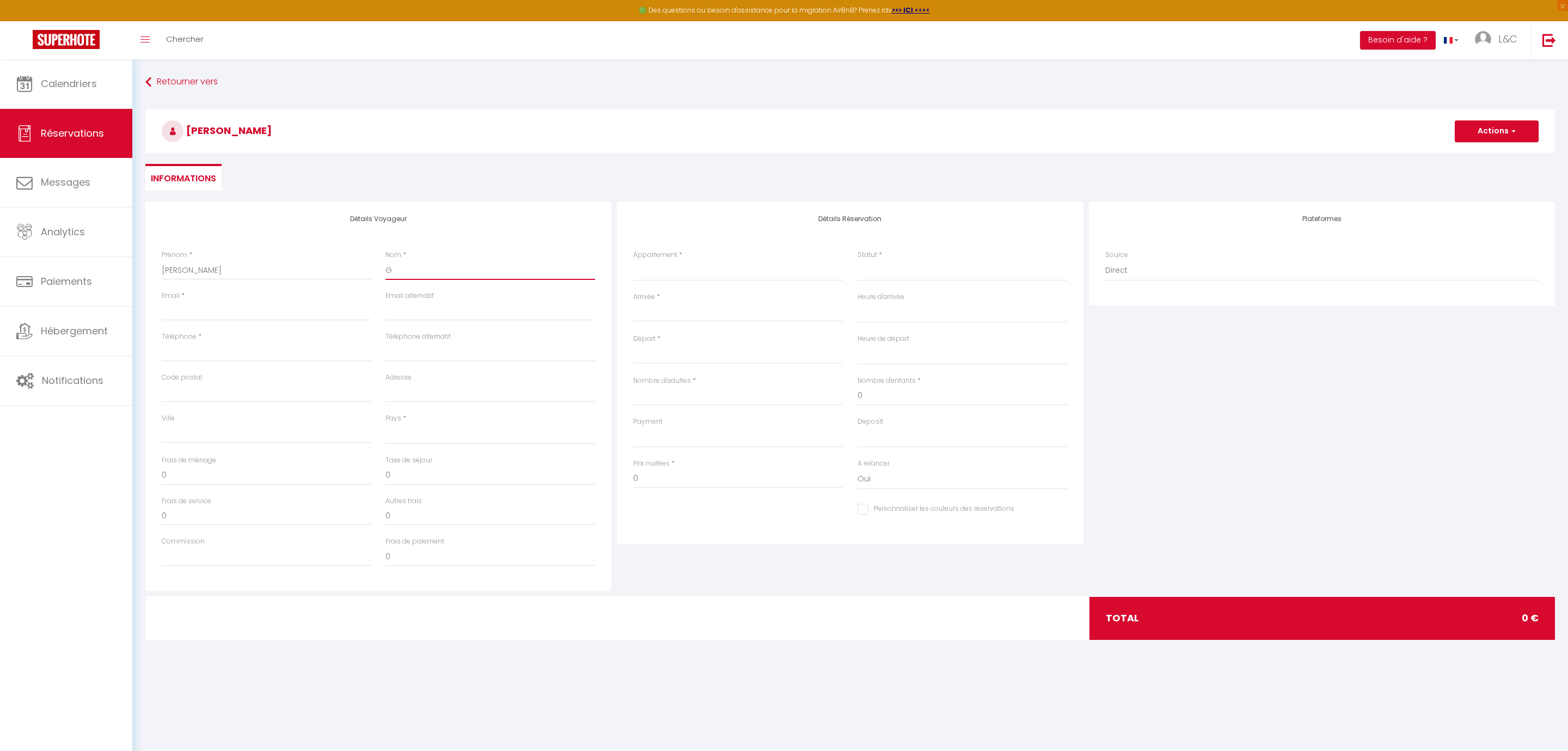
select select
checkbox input "false"
type input "Gi"
select select
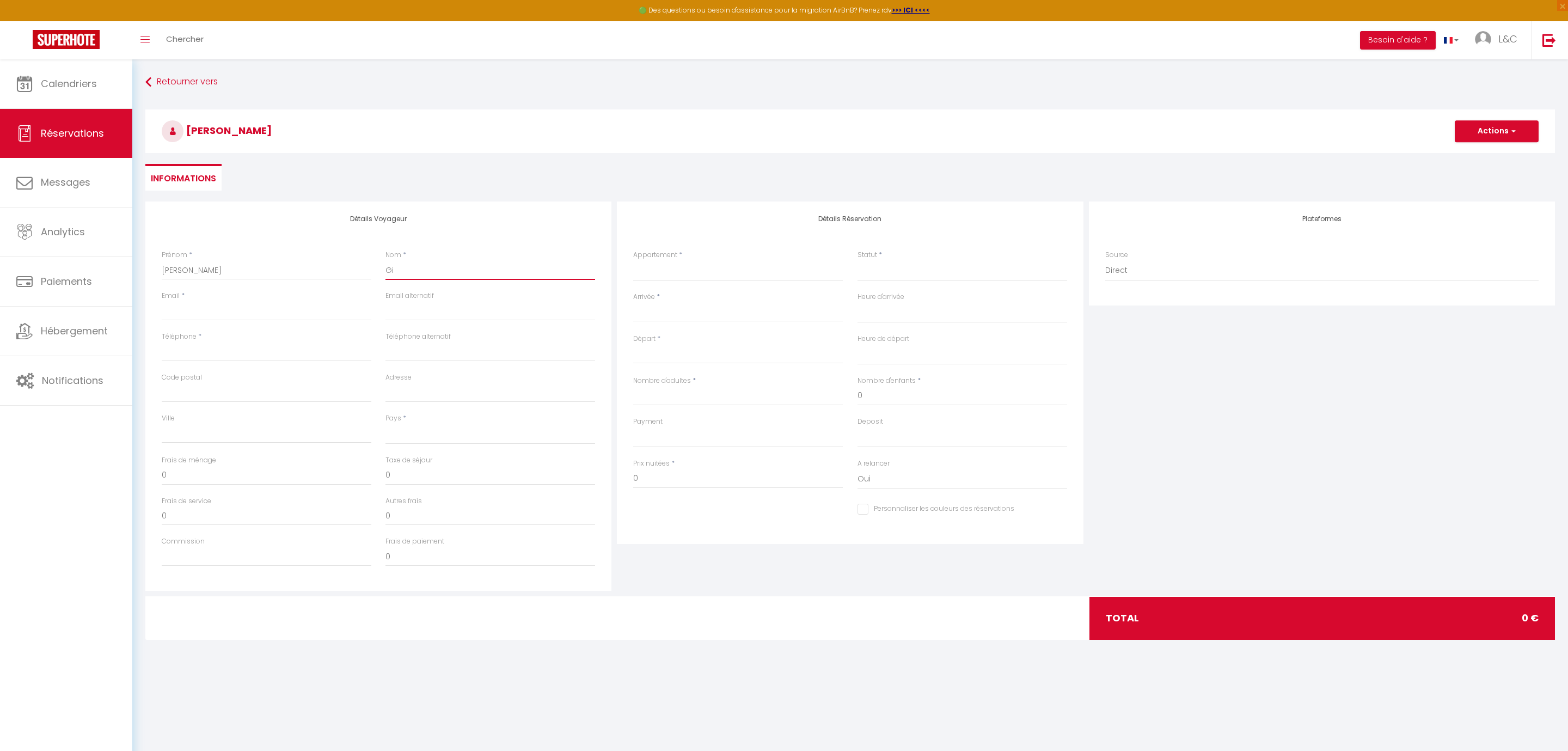
select select
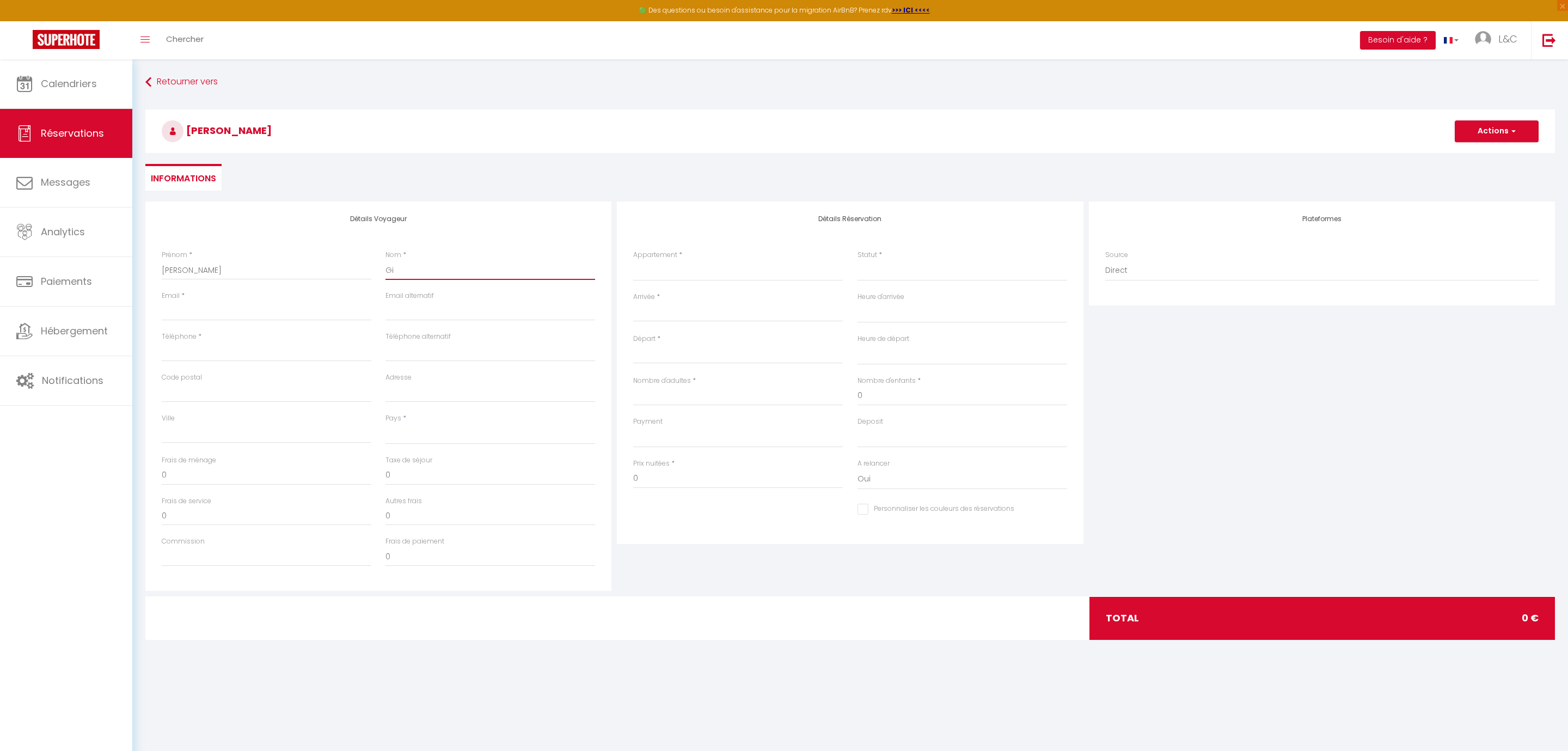
select select
checkbox input "false"
type input "Gir"
select select
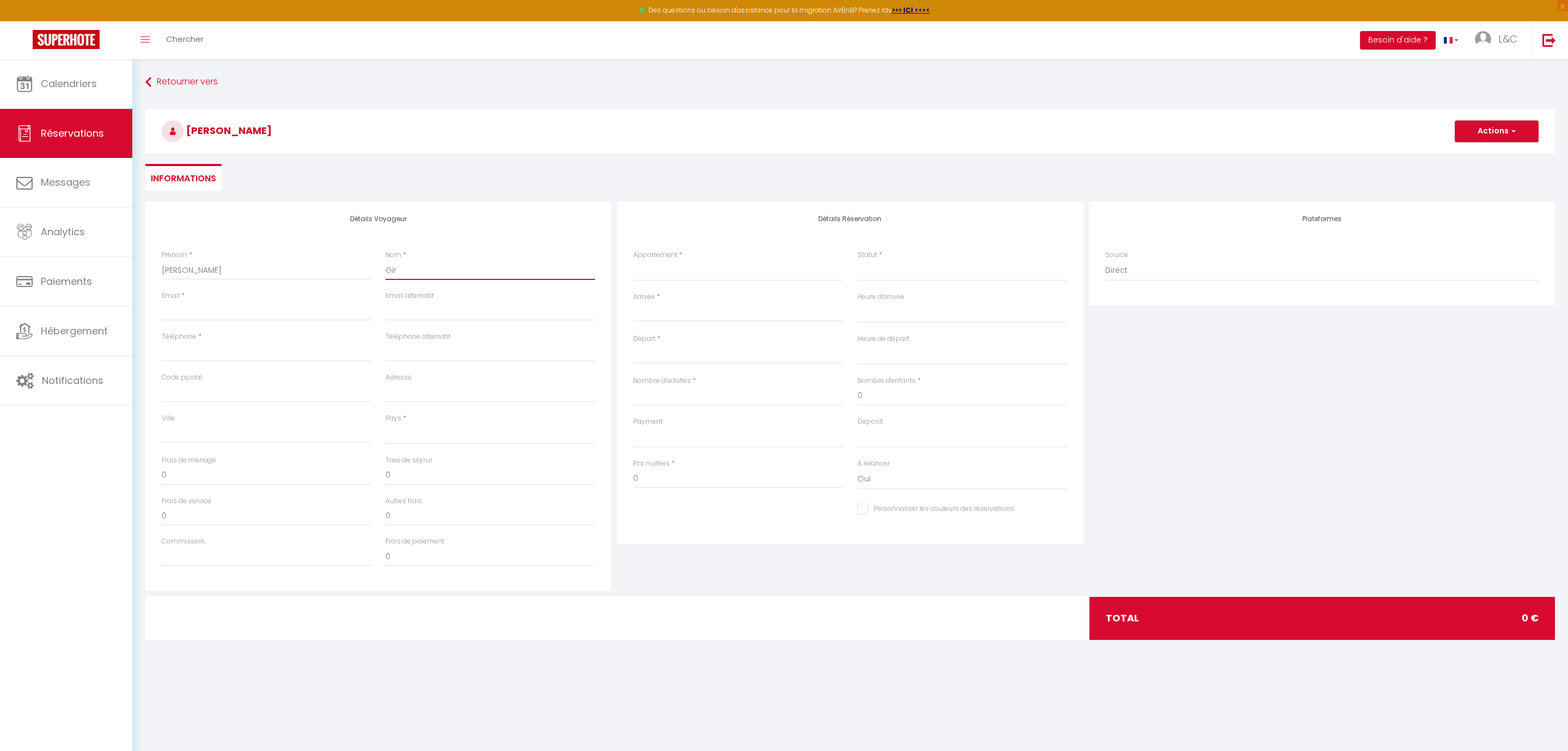
select select
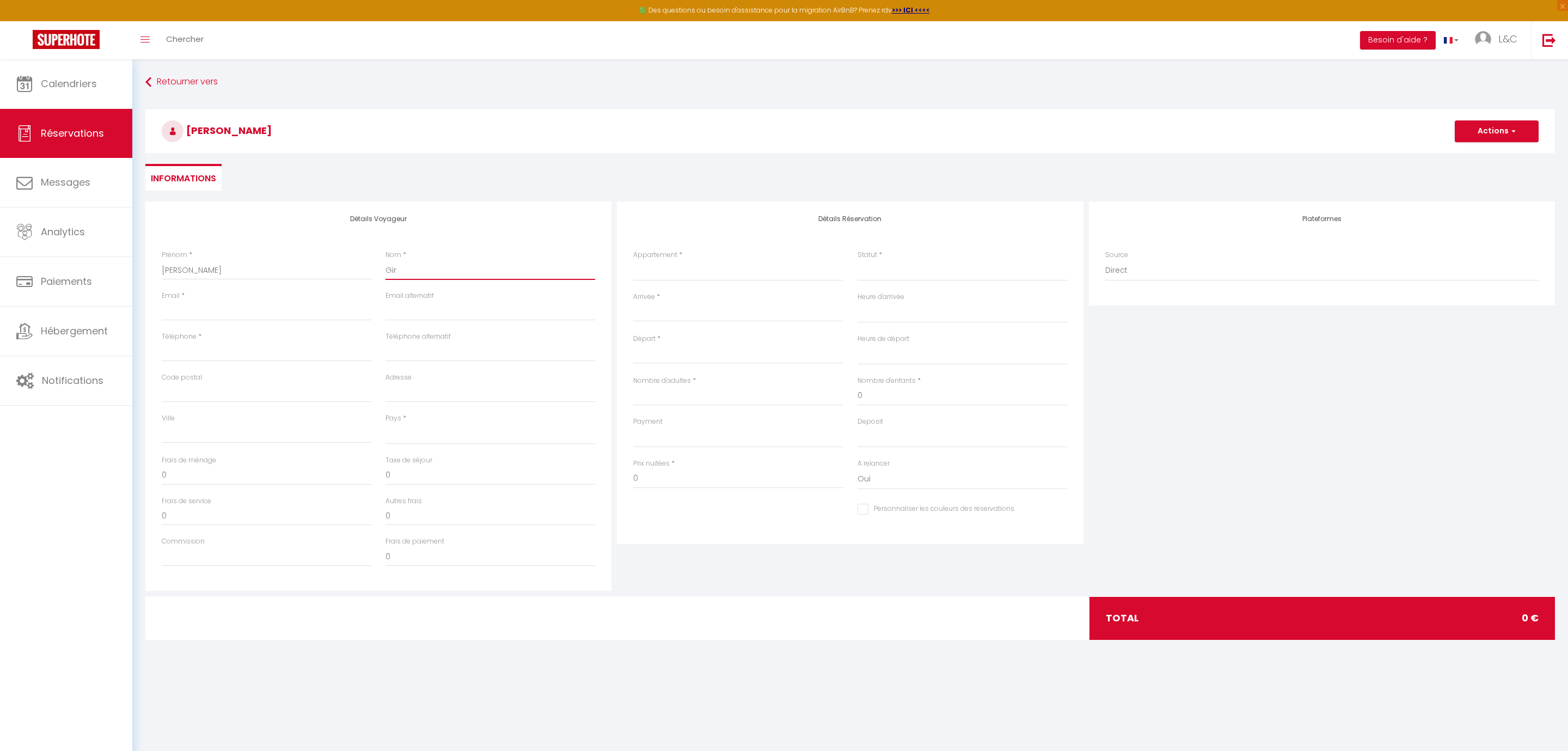
checkbox input "false"
type input "Gira"
select select
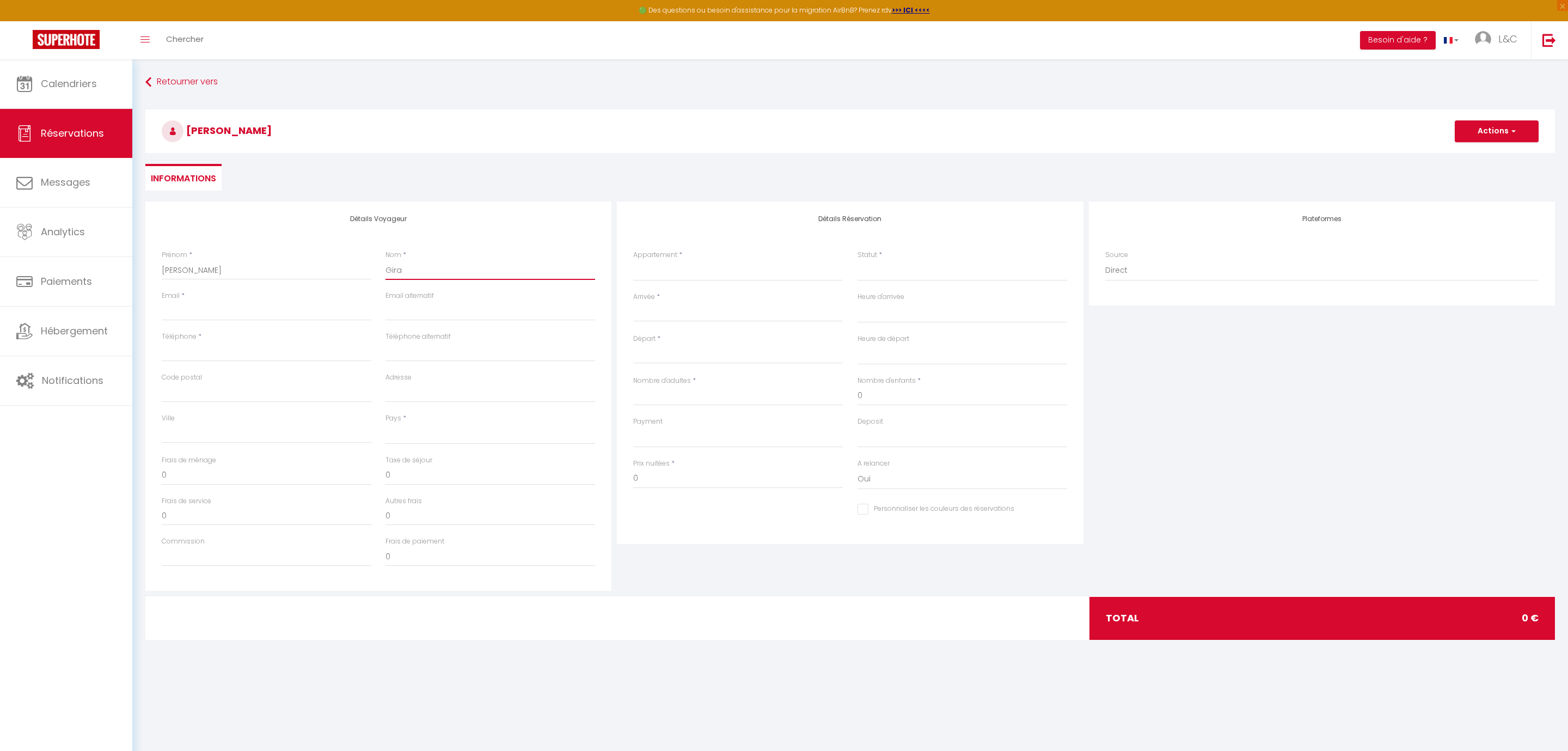
select select
checkbox input "false"
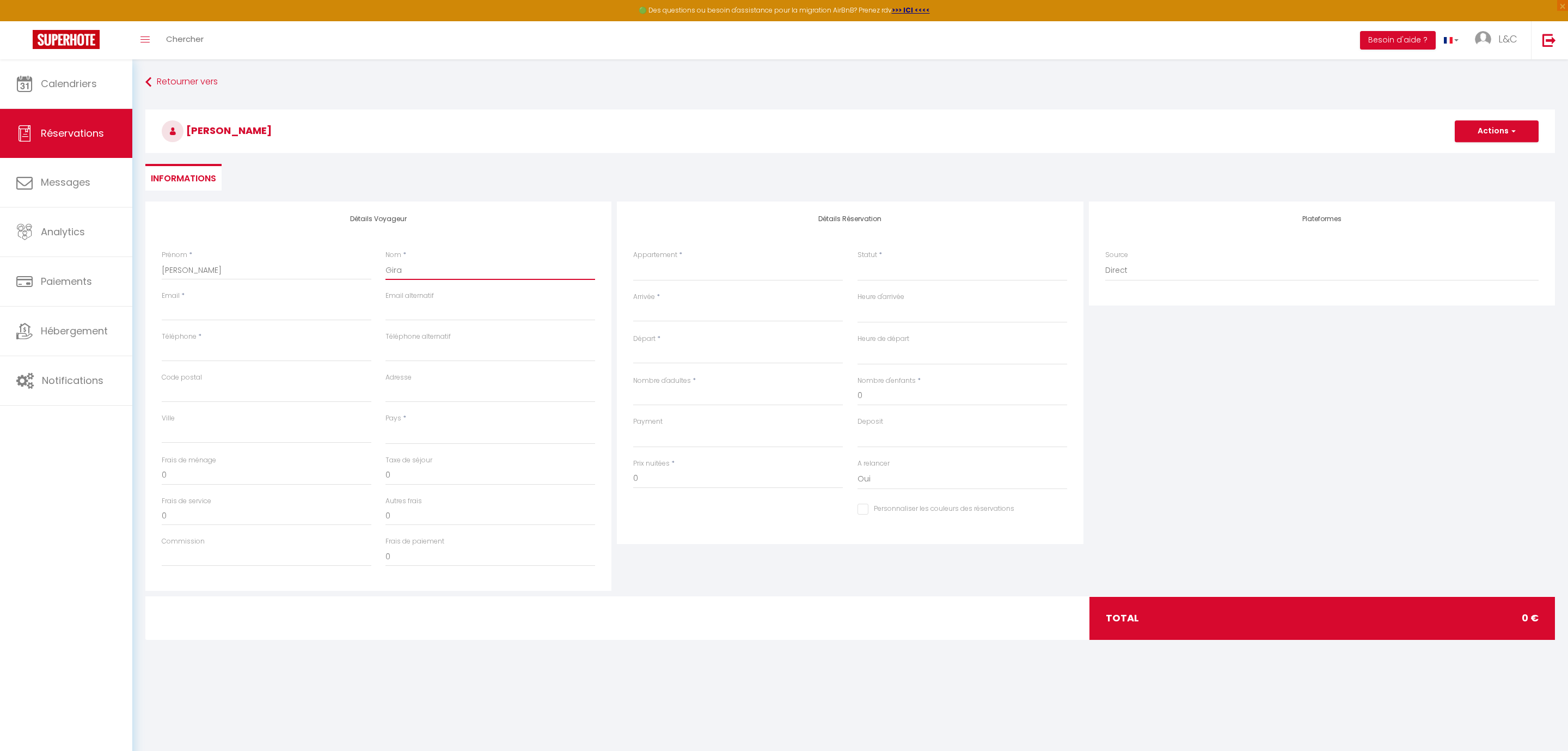
type input "Girau"
select select
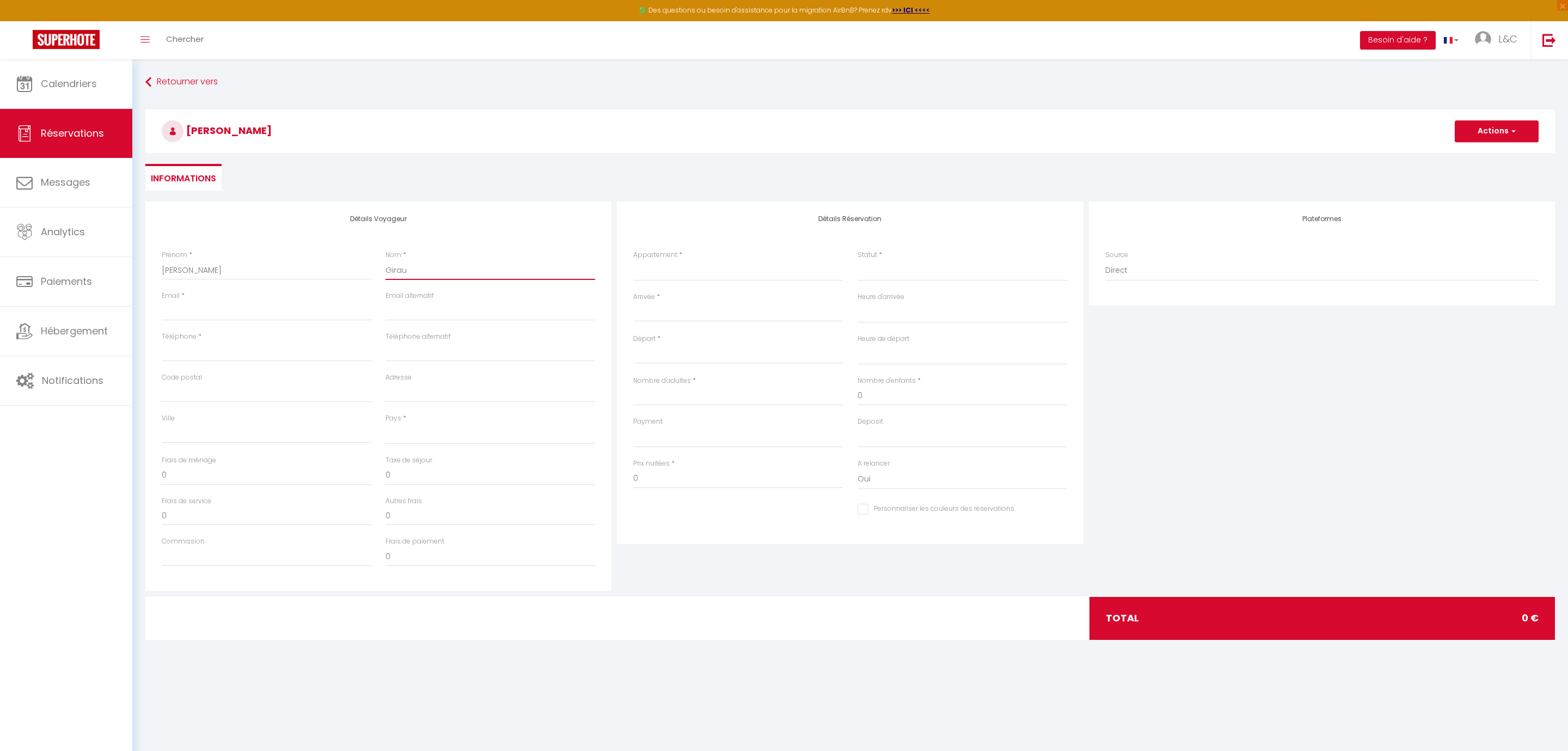
select select
checkbox input "false"
type input "Giraul"
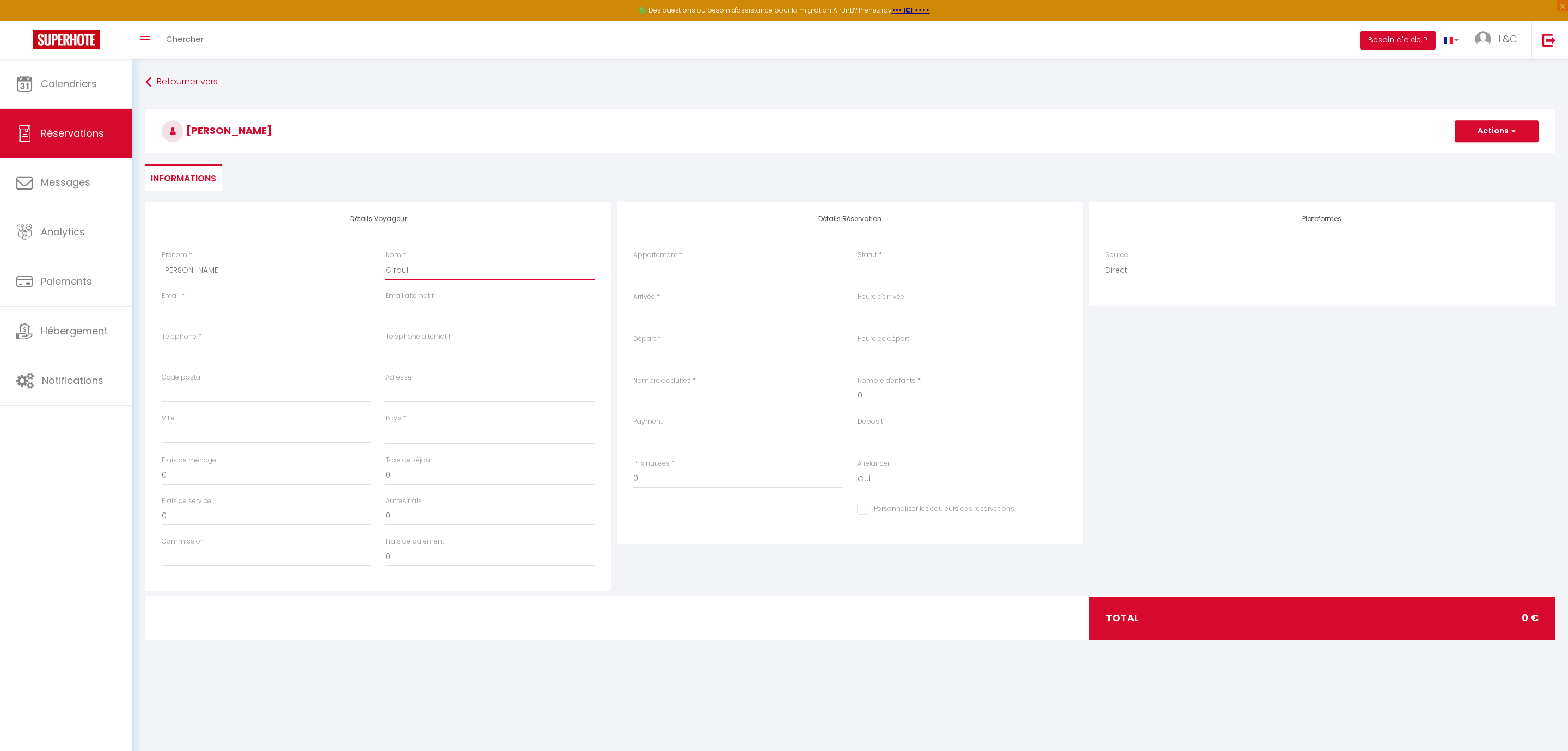
select select
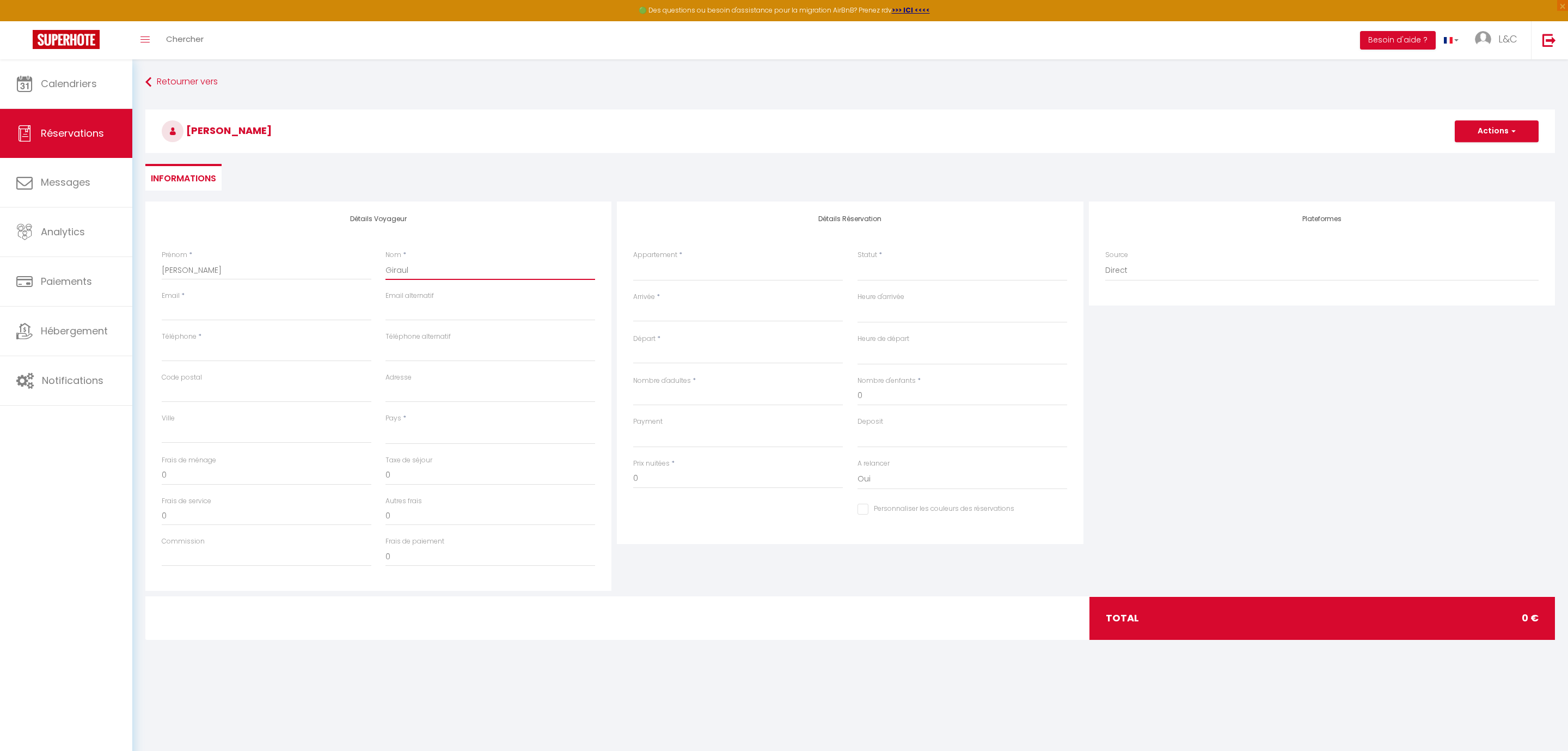
select select
checkbox input "false"
type input "Girault"
select select
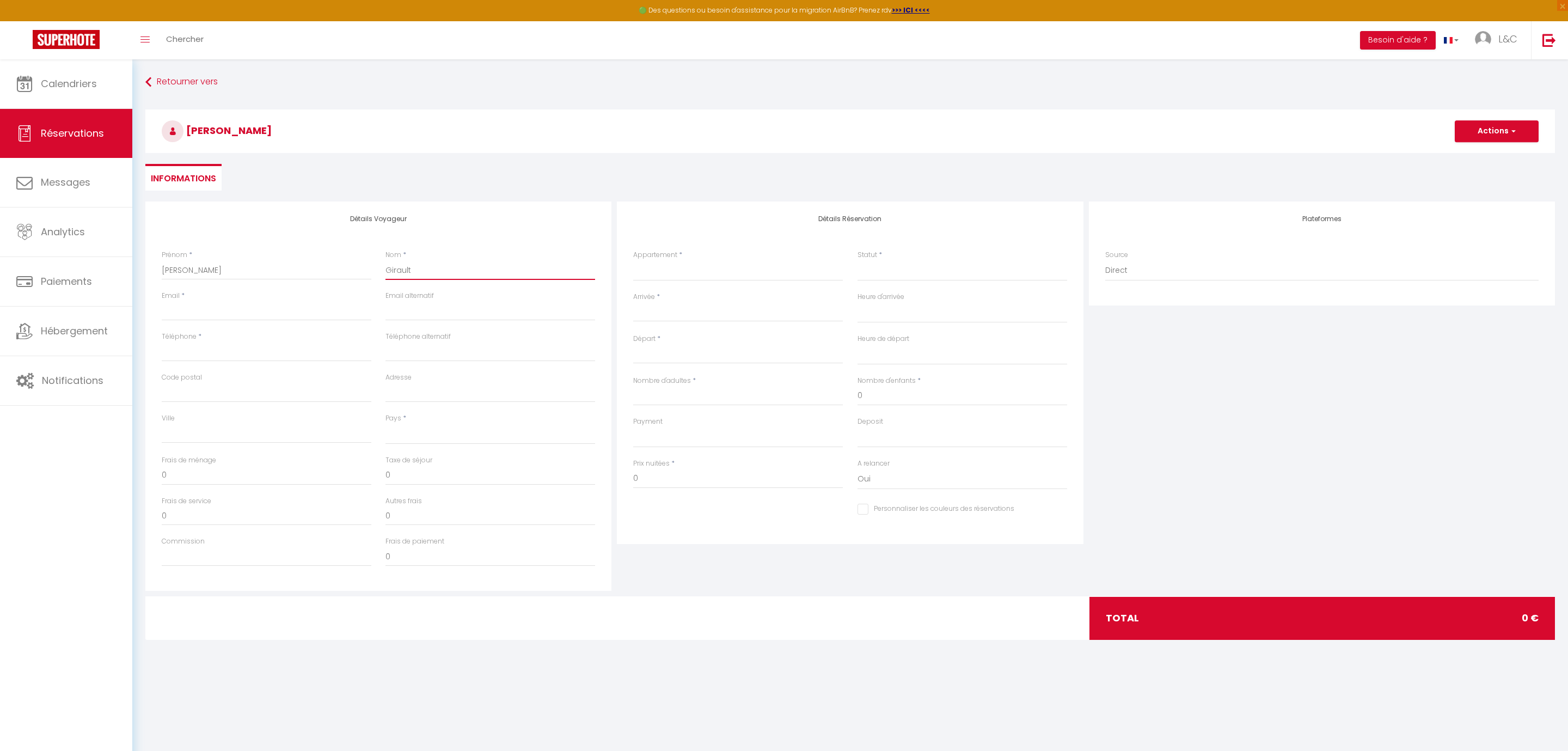
select select
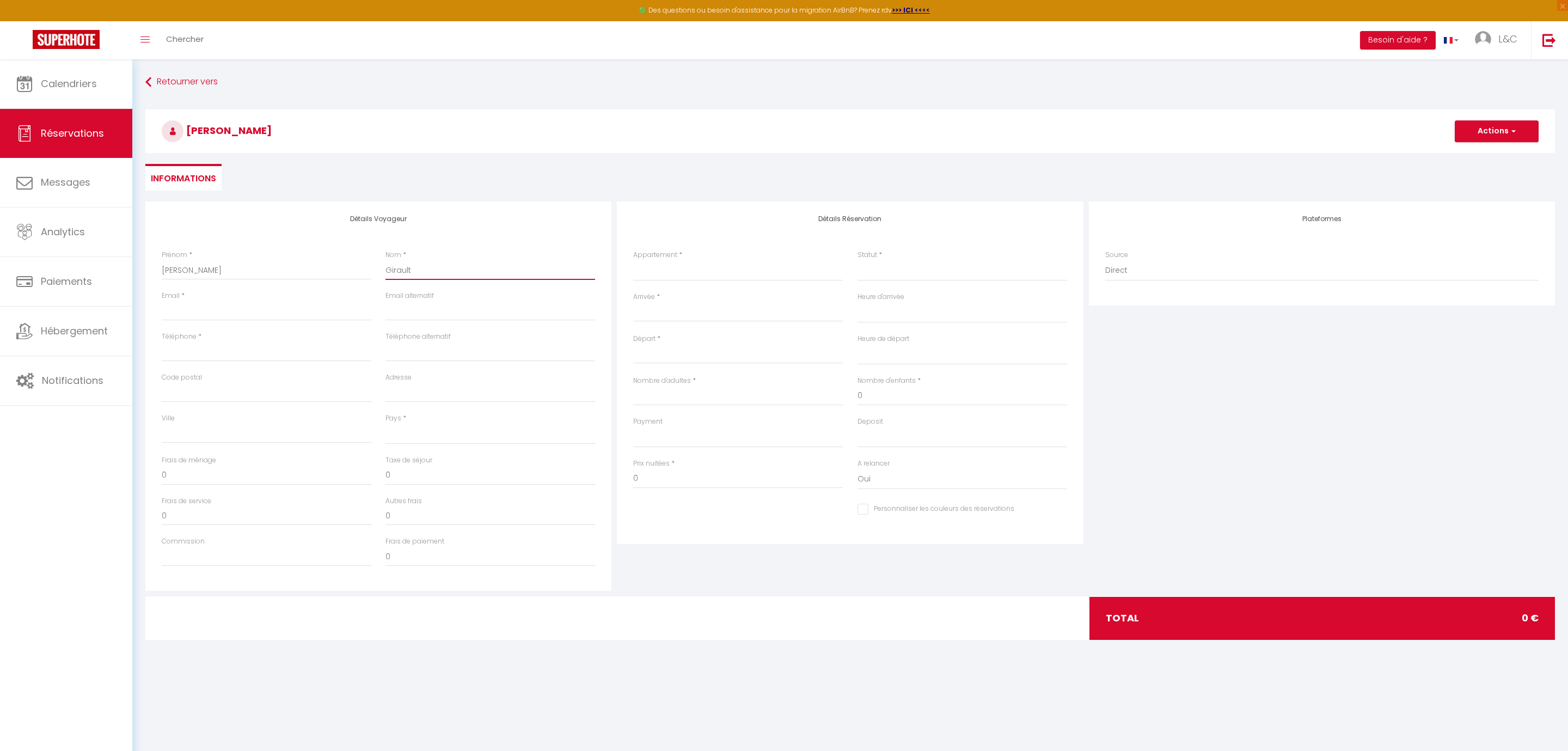
select select
checkbox input "false"
type input "Girault"
click at [208, 317] on input "Email client" at bounding box center [266, 311] width 209 height 20
type input "g"
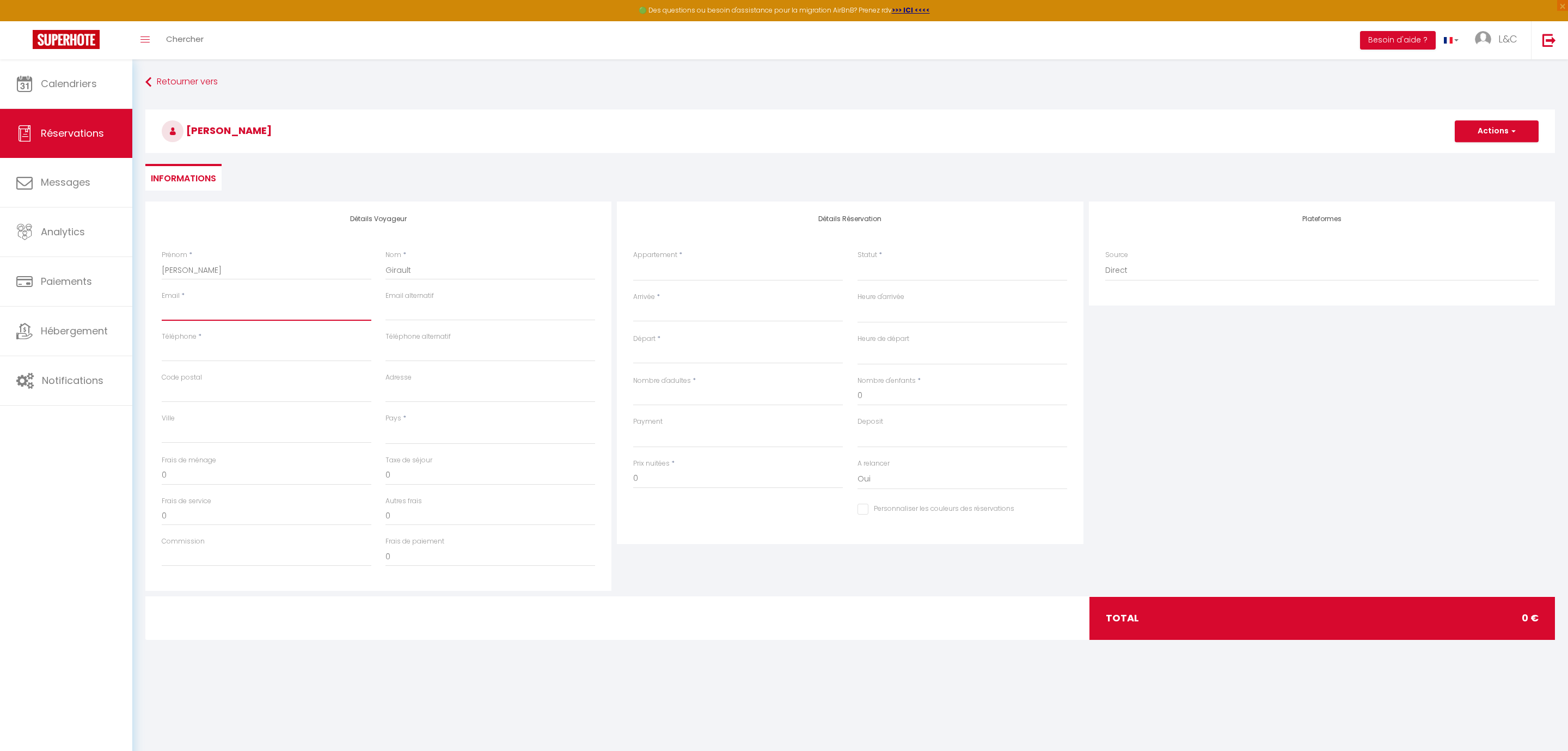
select select
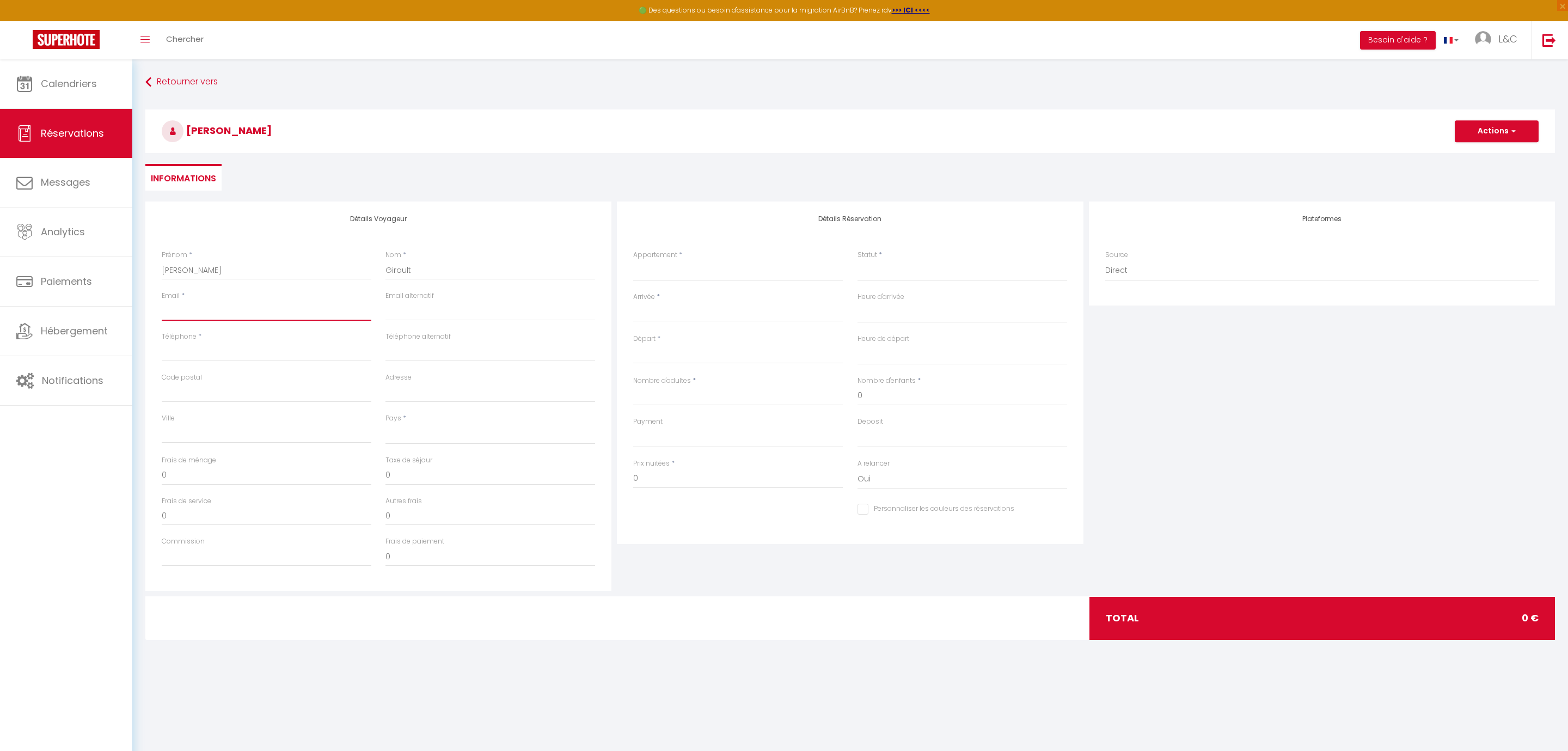
select select
checkbox input "false"
type input "gi"
select select
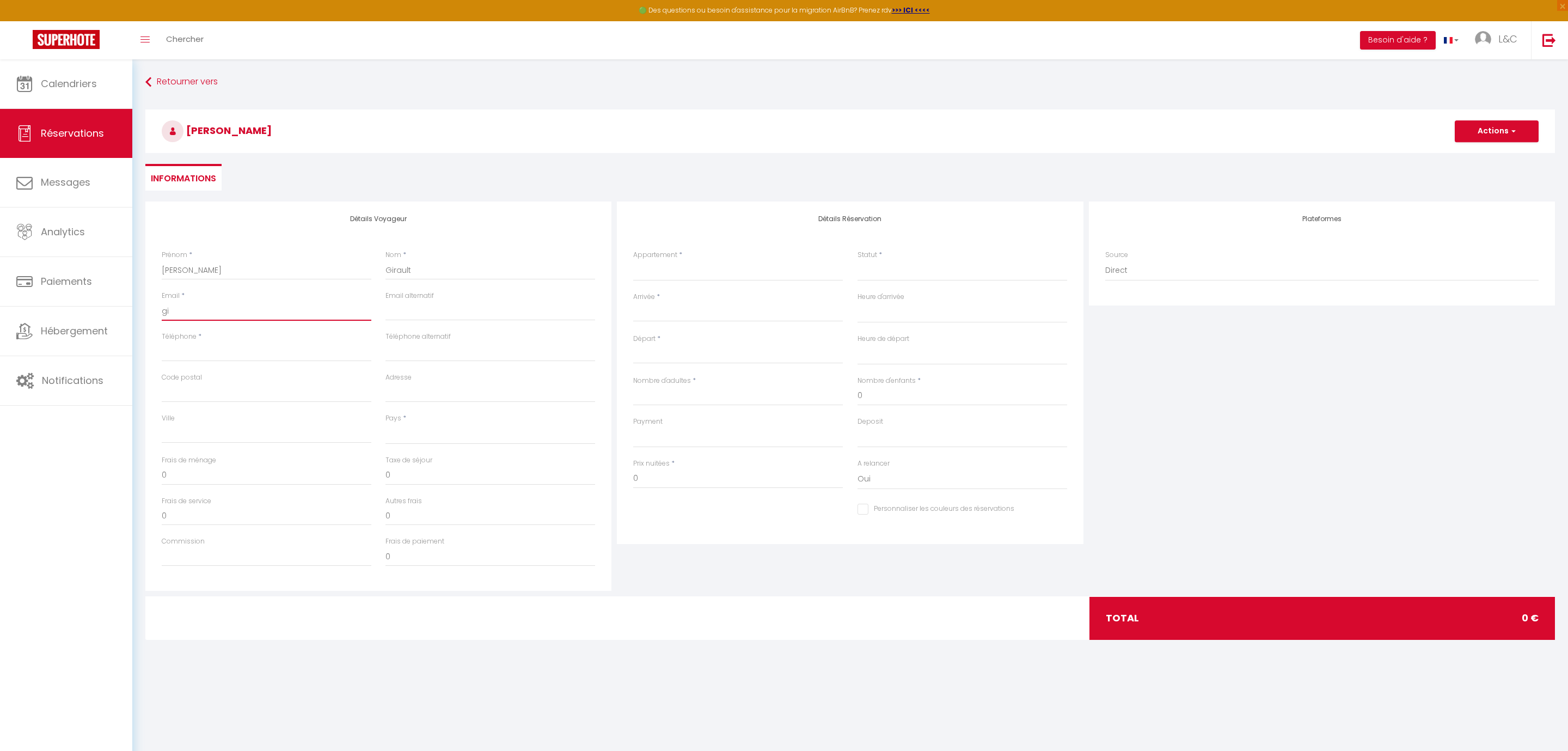
select select
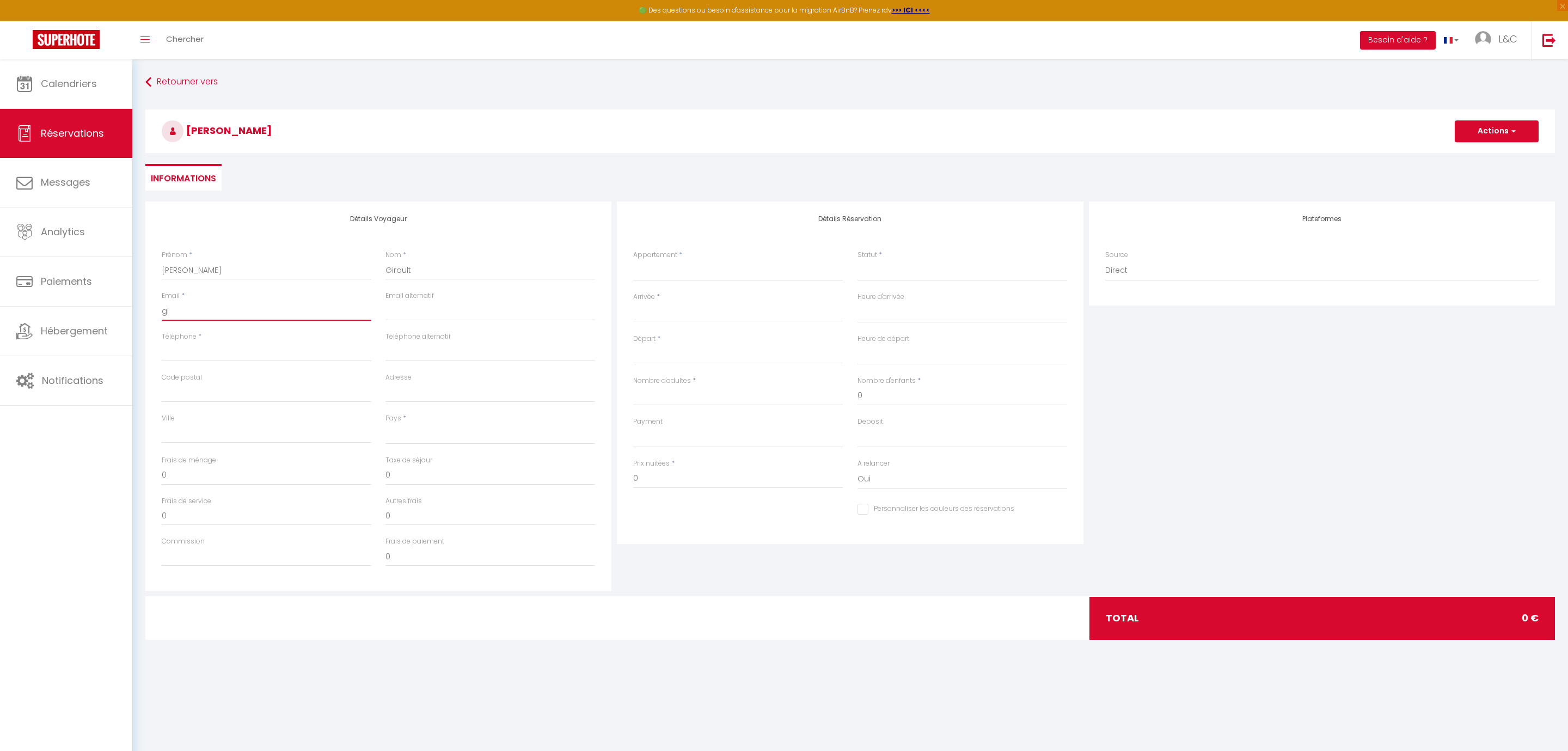
select select
checkbox input "false"
type input "gir"
select select
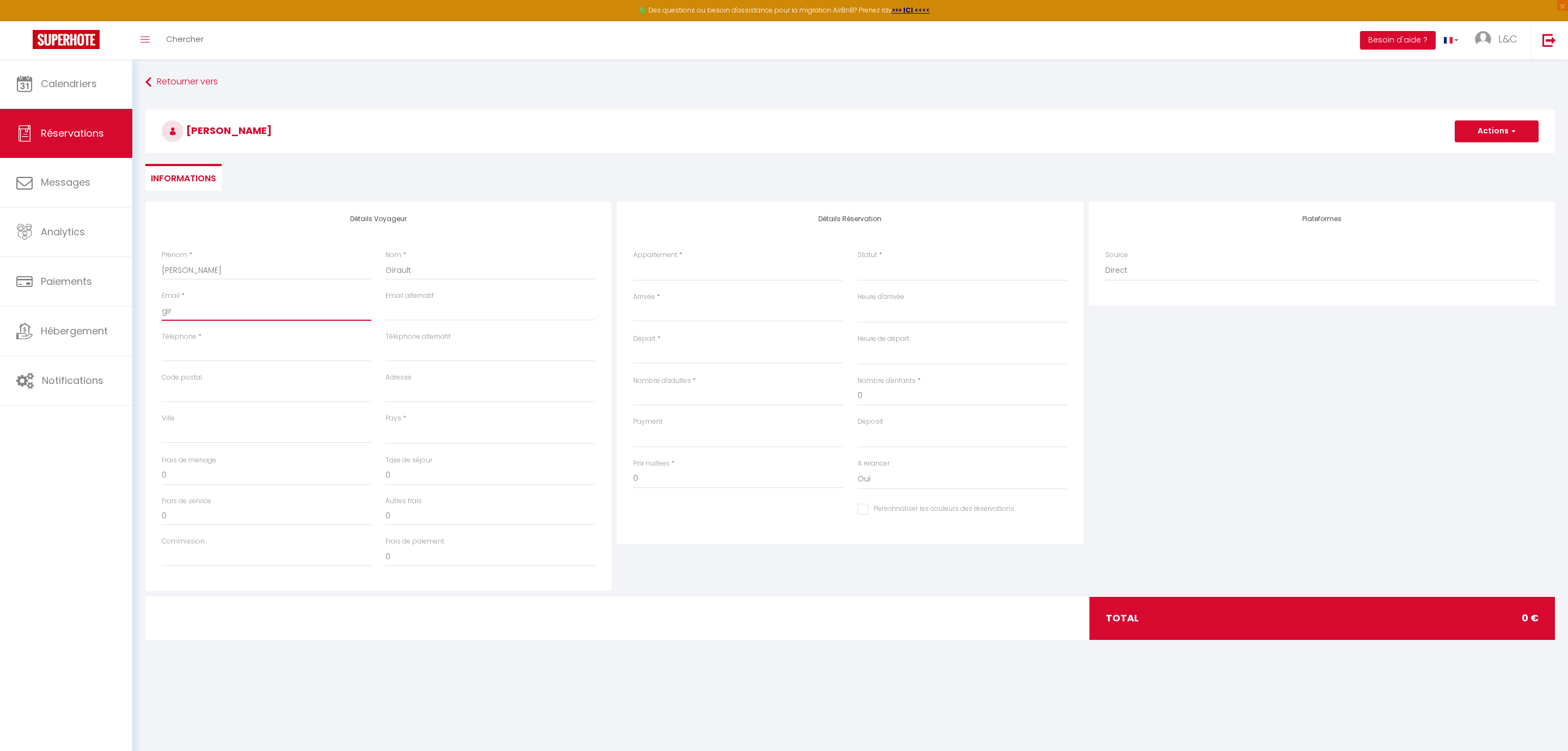
select select
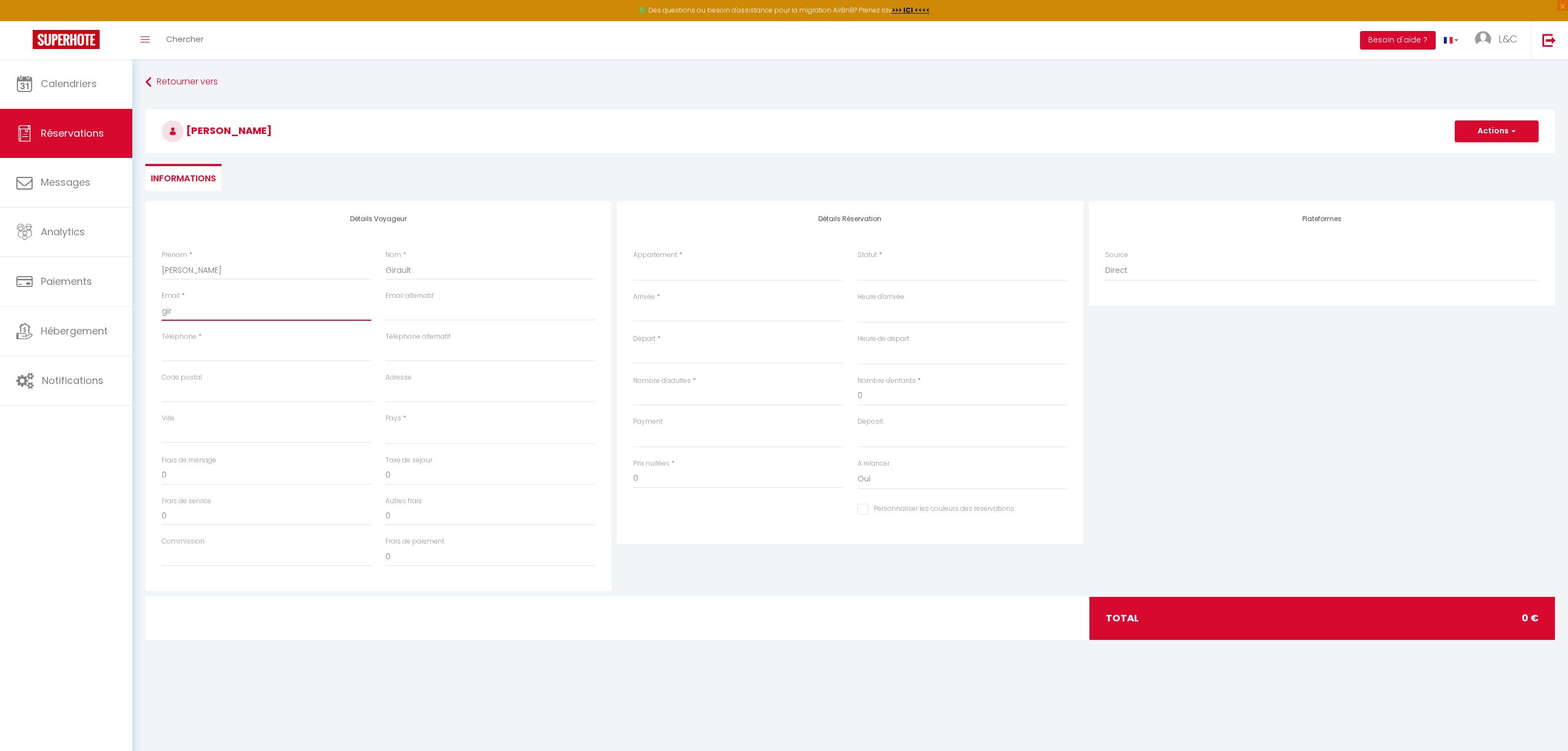
checkbox input "false"
type input "gira"
select select
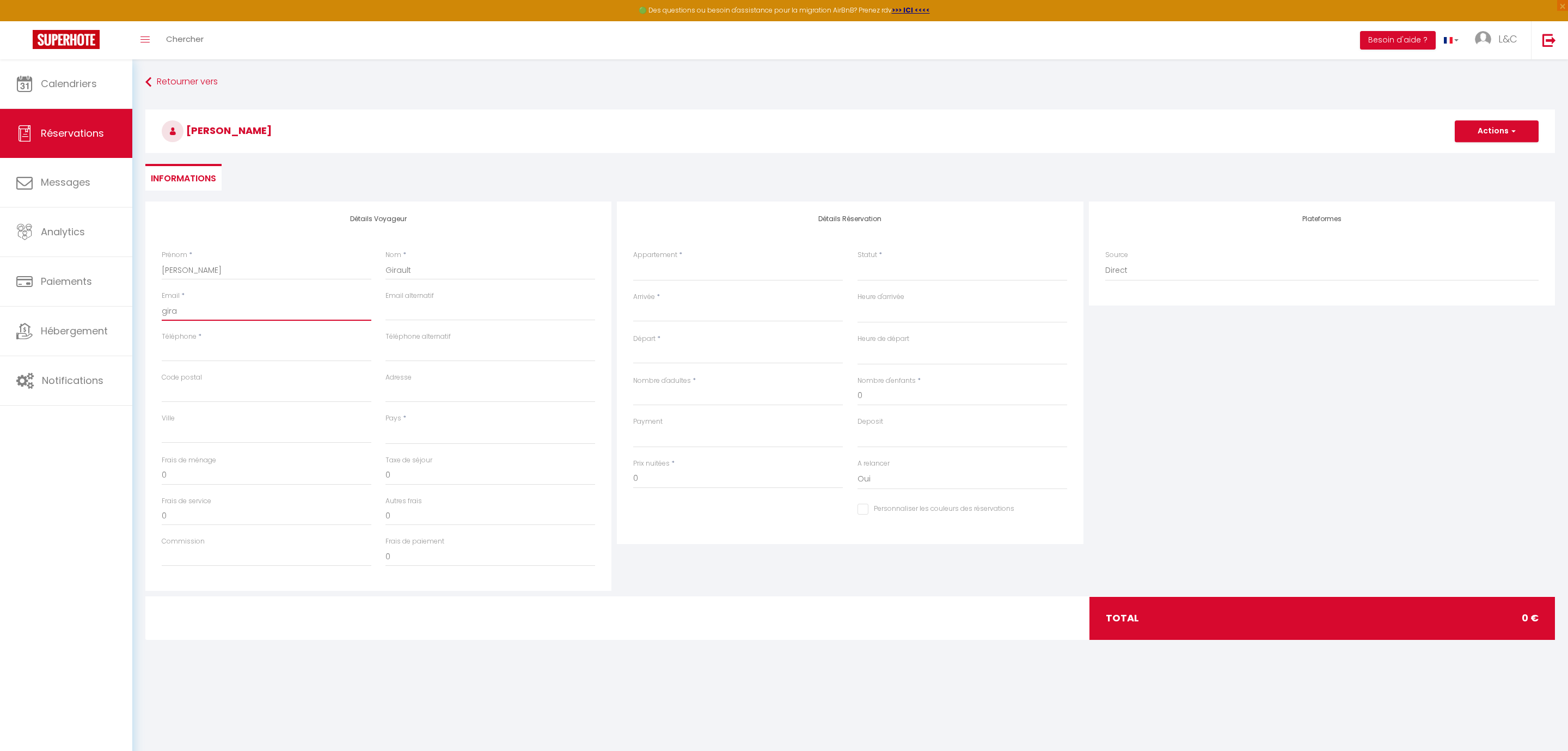
select select
checkbox input "false"
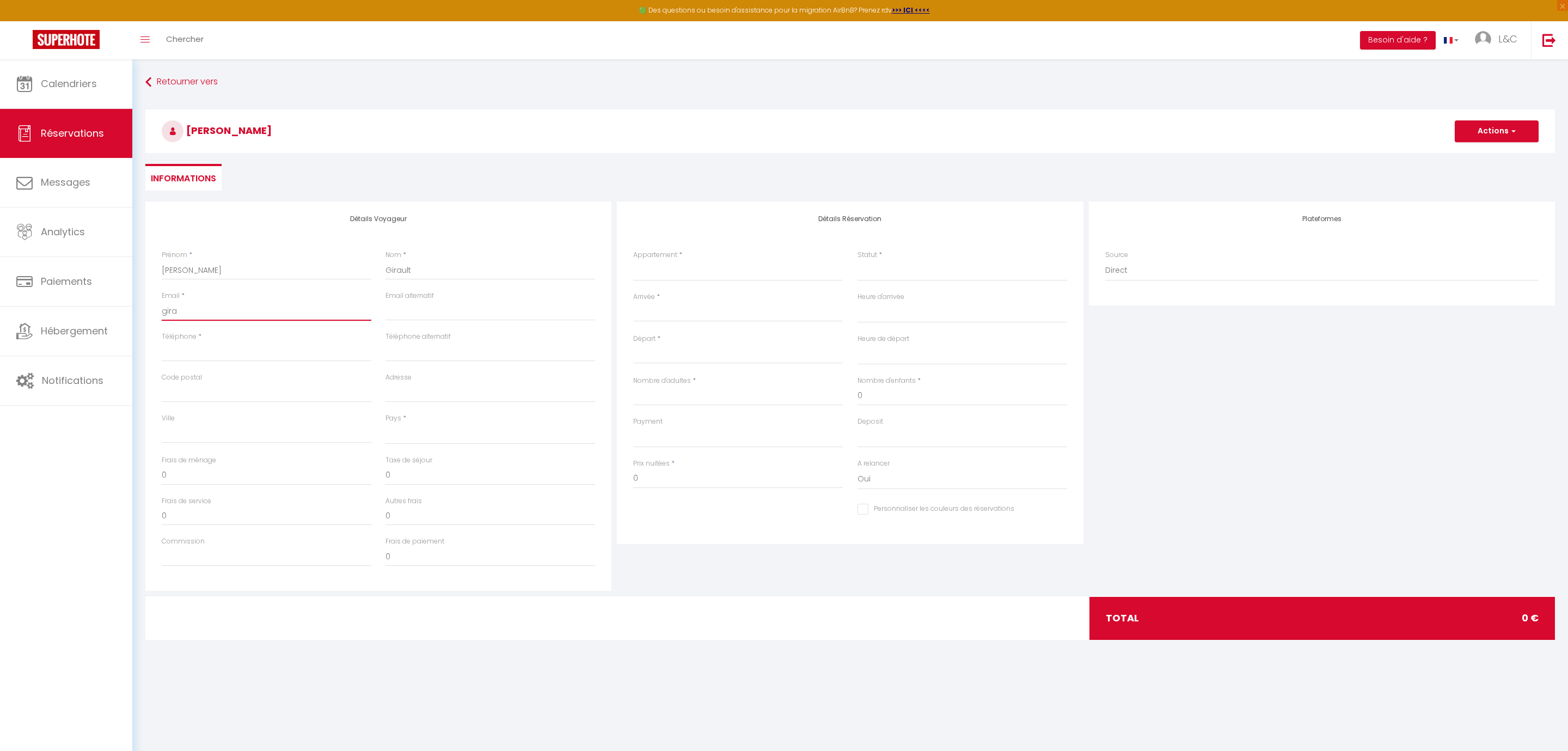
type input "girau"
click at [216, 348] on input "Téléphone" at bounding box center [266, 352] width 209 height 20
click at [201, 390] on input "Code postal" at bounding box center [266, 393] width 209 height 20
click at [408, 418] on div "Pays * [GEOGRAPHIC_DATA] [GEOGRAPHIC_DATA] [GEOGRAPHIC_DATA] [GEOGRAPHIC_DATA] …" at bounding box center [490, 429] width 209 height 31
click option "[GEOGRAPHIC_DATA]" at bounding box center [0, 0] width 0 height 0
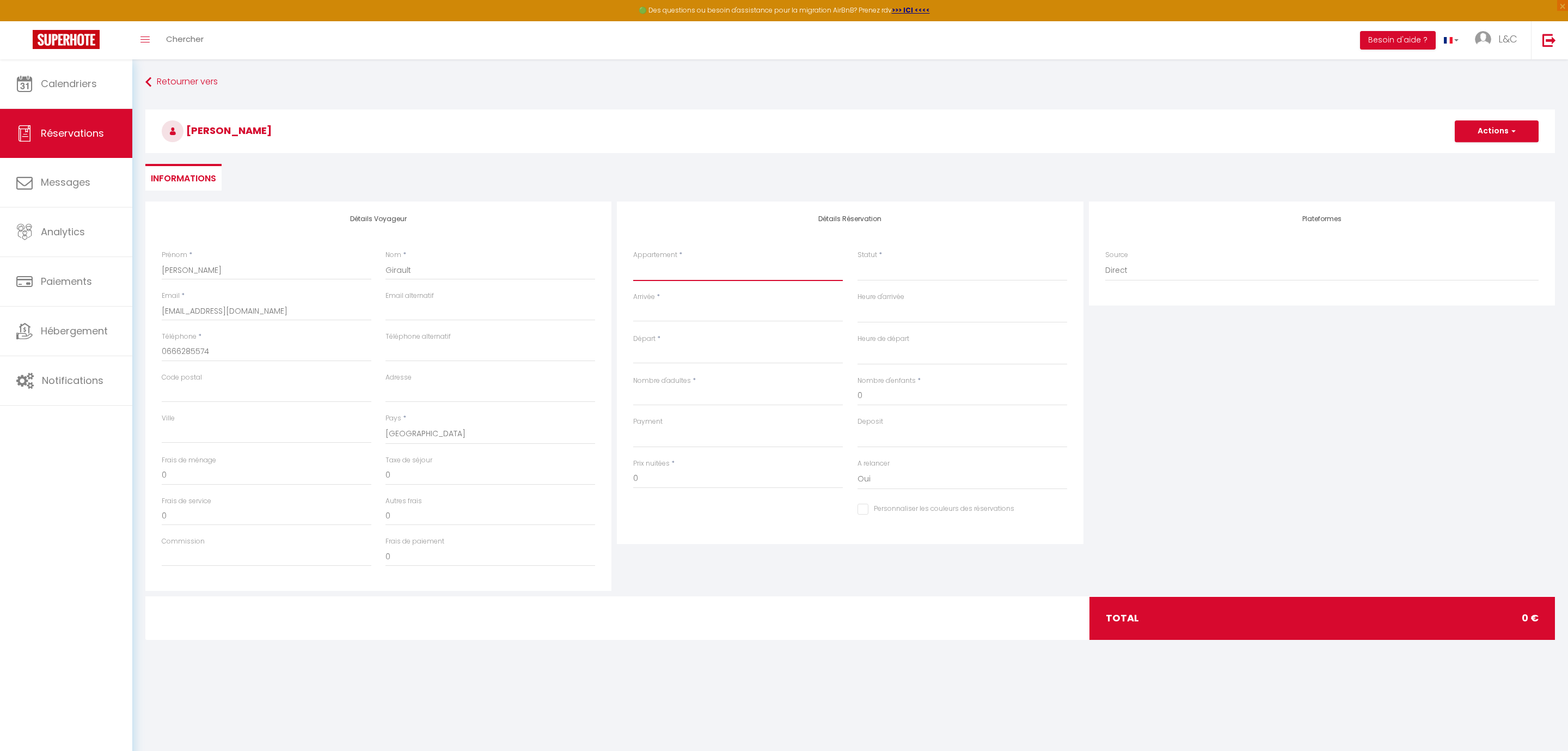
click at [633, 260] on select "Seclin-Appartements * N°1 * 27m² Seclin-Appartements * N°2 * 36m² Seclin-Appart…" at bounding box center [738, 270] width 209 height 21
click option "Seclin-Appartements * N°1 * 27m²" at bounding box center [0, 0] width 0 height 0
click at [889, 259] on div "Statut * Confirmé Non Confirmé Annulé Annulé par le voyageur No Show Request" at bounding box center [962, 265] width 209 height 31
click at [898, 272] on select "Confirmé Non Confirmé [PERSON_NAME] par le voyageur No Show Request" at bounding box center [962, 270] width 209 height 21
click option "Confirmé" at bounding box center [0, 0] width 0 height 0
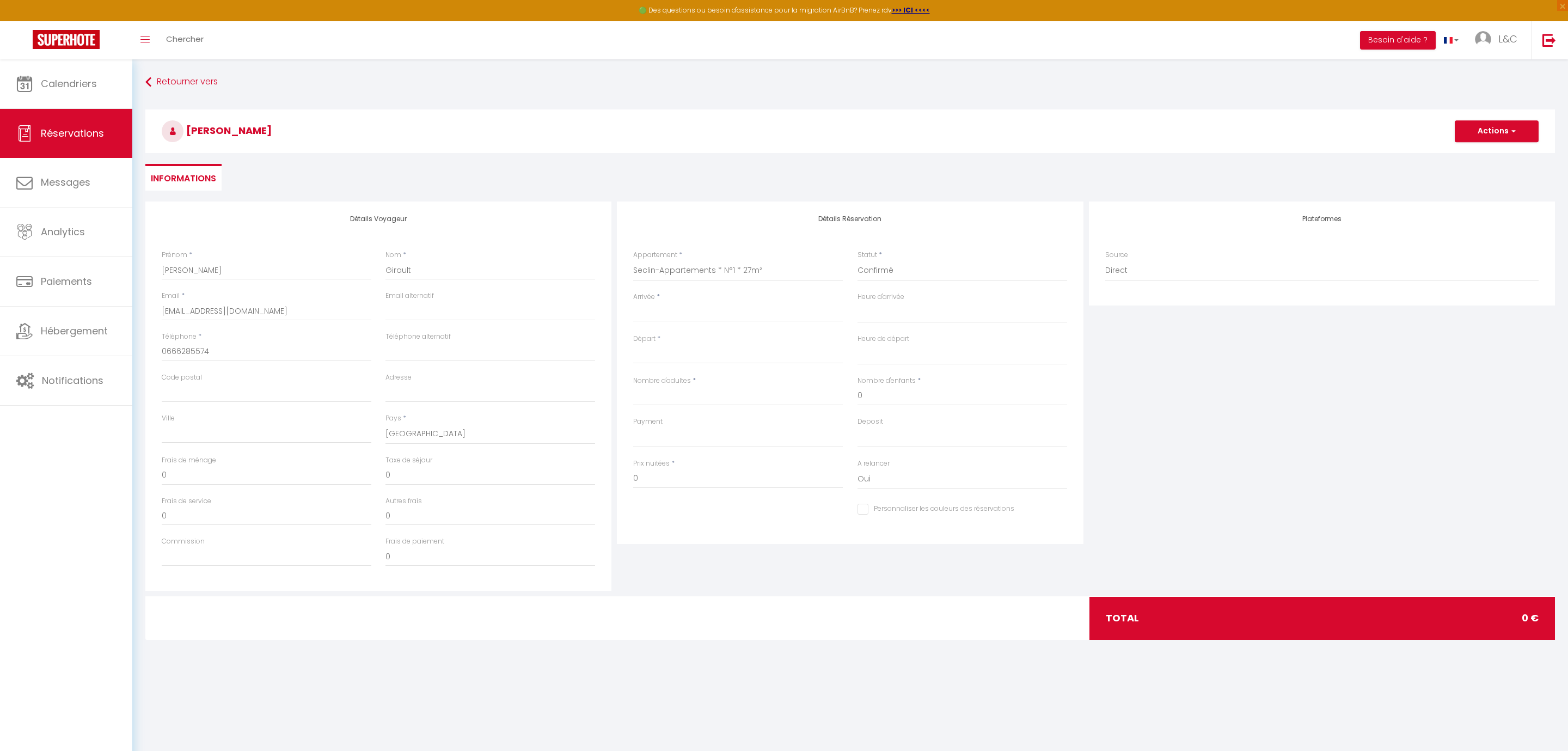
click at [674, 306] on input "Arrivée" at bounding box center [738, 313] width 209 height 14
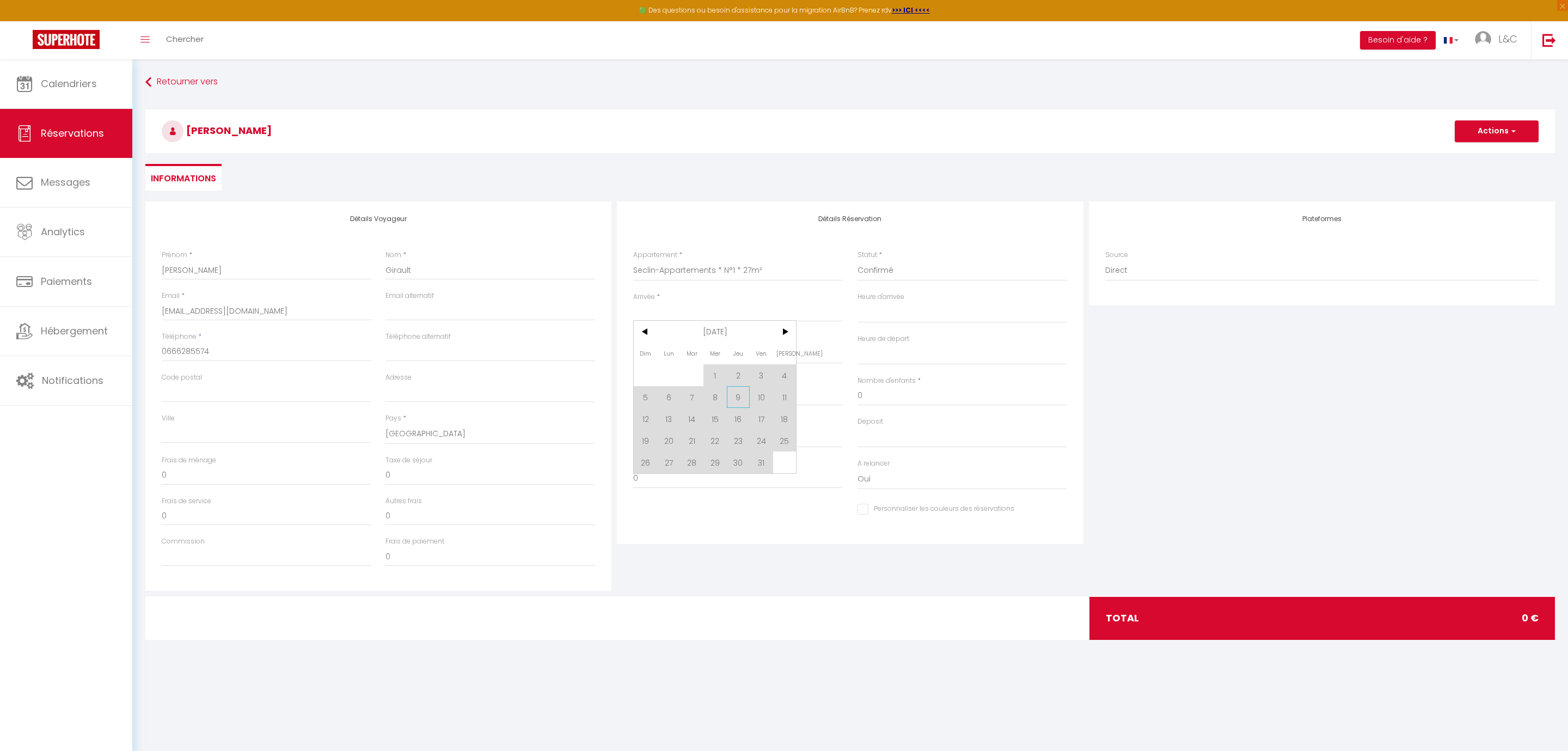
click at [733, 401] on span "9" at bounding box center [739, 397] width 23 height 22
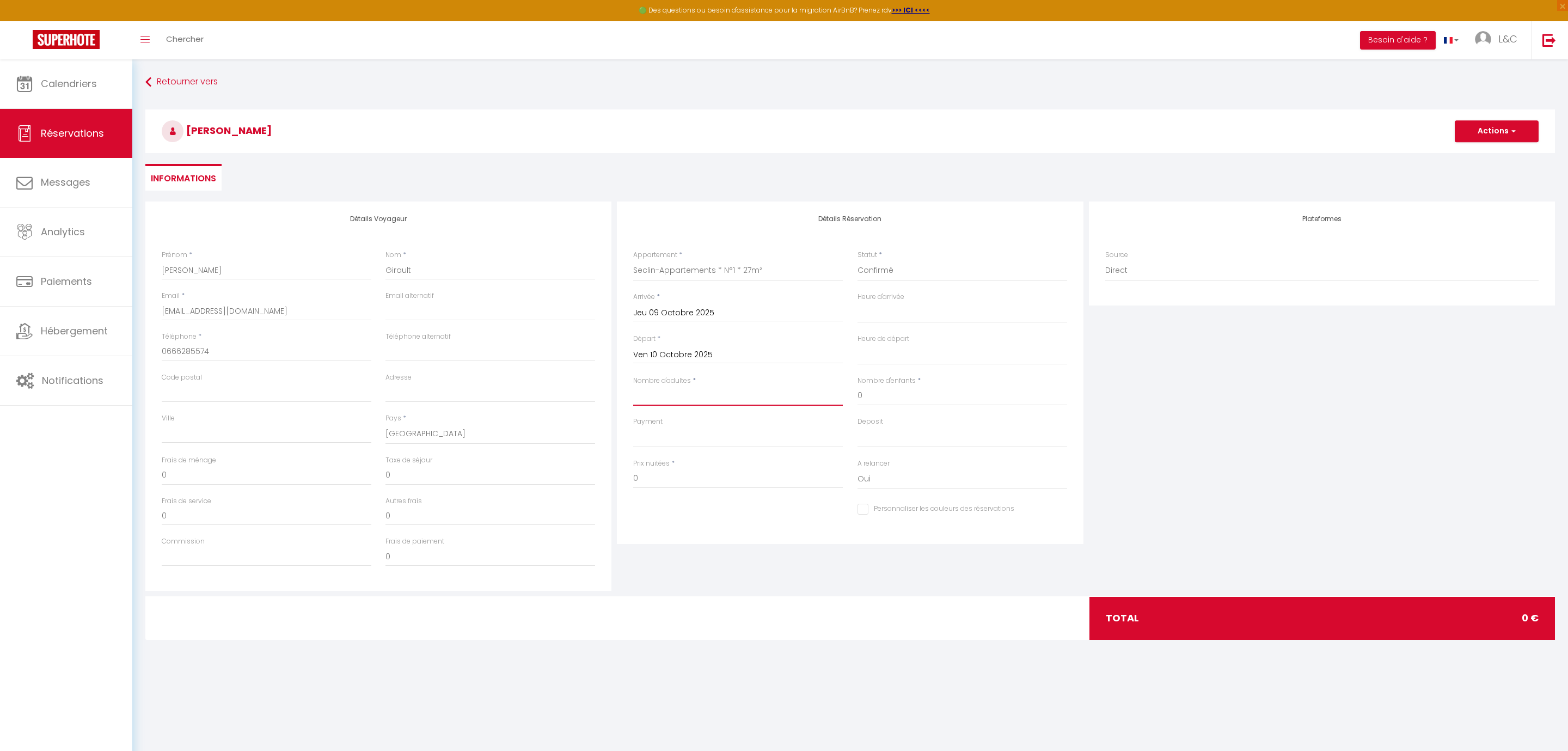
click at [741, 396] on input "Nombre d'adultes" at bounding box center [738, 396] width 209 height 20
click at [664, 426] on div "Payment OK KO" at bounding box center [738, 433] width 209 height 31
click at [633, 427] on select "OK KO" at bounding box center [738, 437] width 209 height 21
click at [898, 424] on div "Deposit OK KO" at bounding box center [962, 433] width 209 height 31
click at [857, 427] on select "OK KO" at bounding box center [962, 437] width 209 height 21
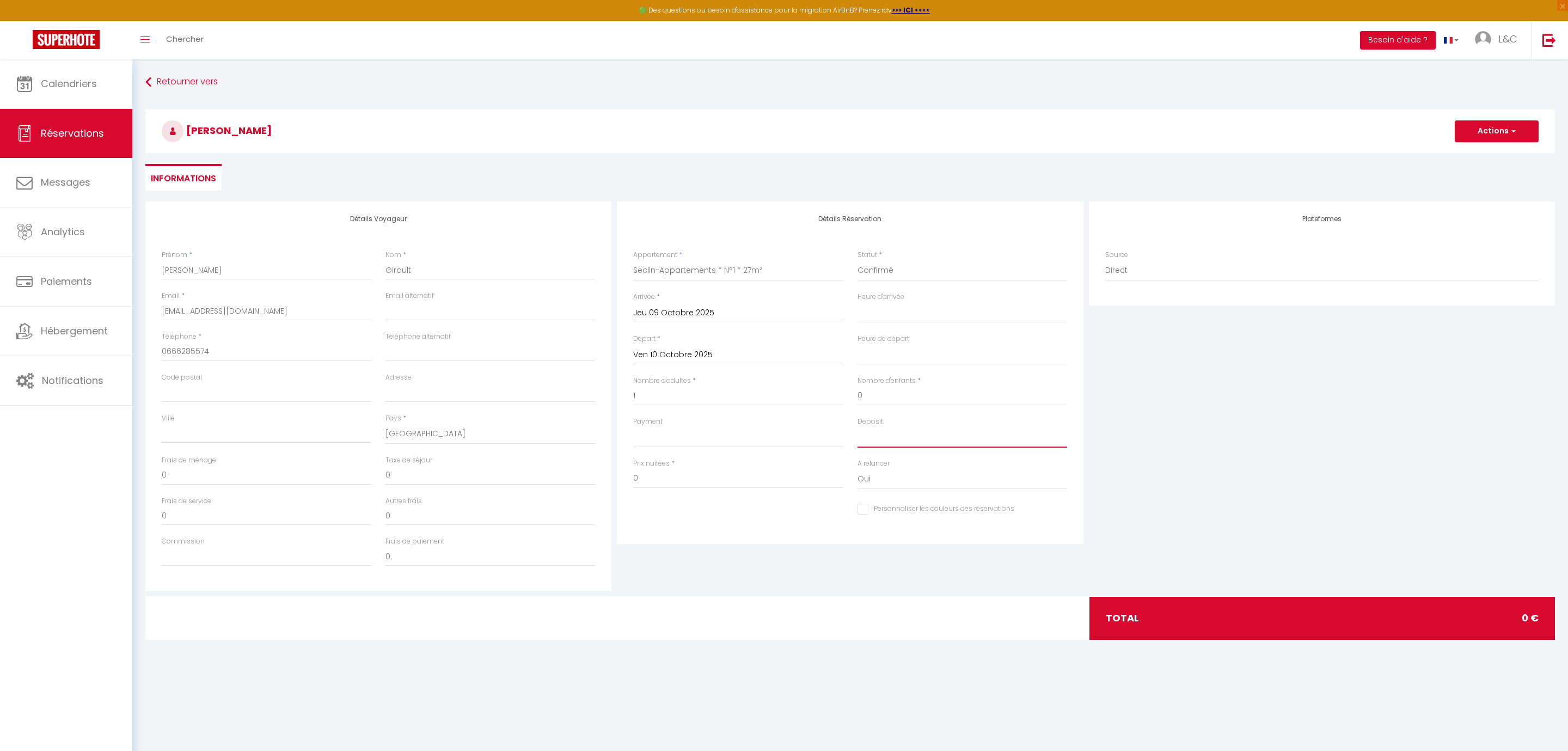
click option "OK" at bounding box center [0, 0] width 0 height 0
click at [633, 427] on select "OK KO" at bounding box center [738, 437] width 209 height 21
click option "OK" at bounding box center [0, 0] width 0 height 0
click at [702, 484] on input "0" at bounding box center [738, 479] width 209 height 20
click at [857, 469] on select "Oui Non" at bounding box center [962, 479] width 209 height 21
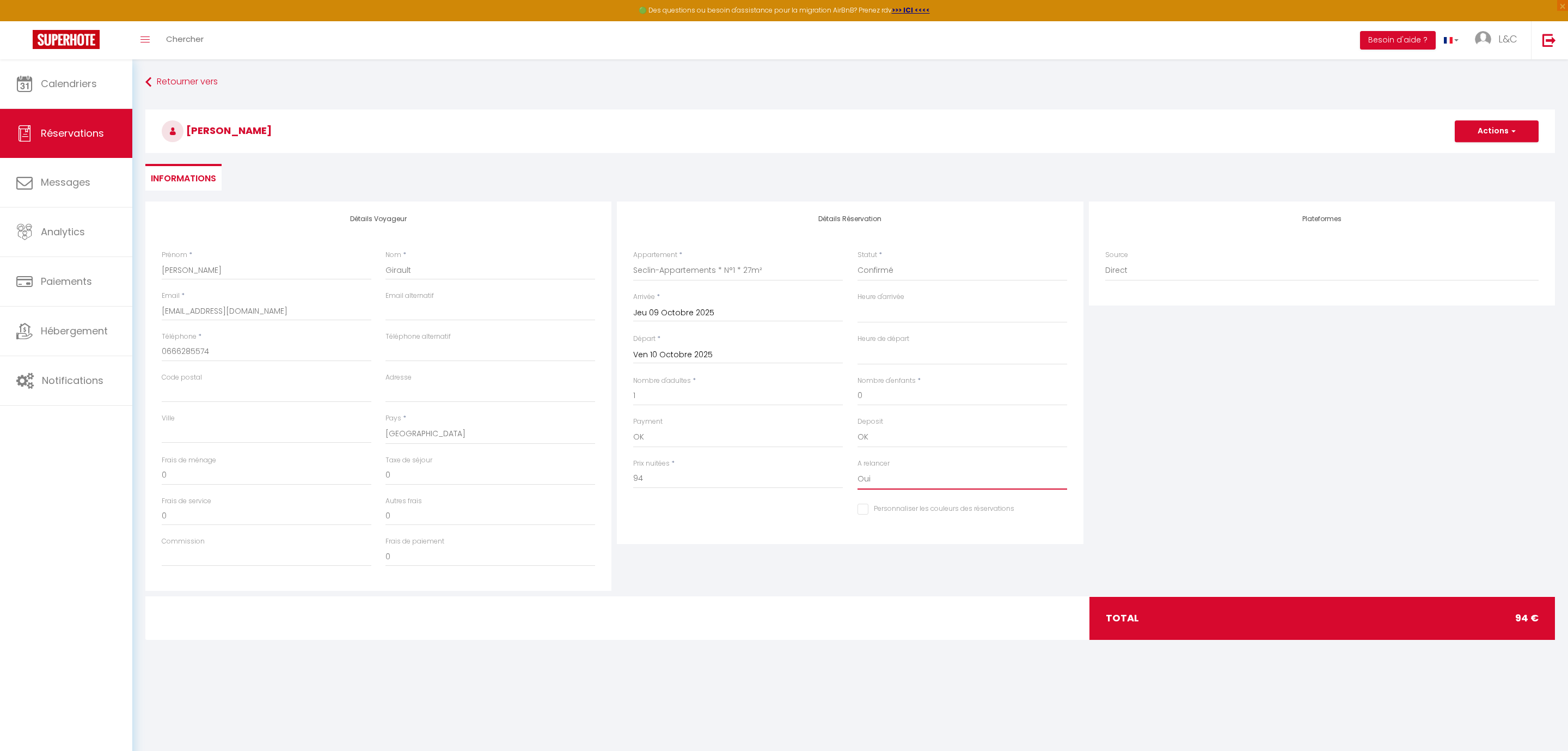
click option "Non" at bounding box center [0, 0] width 0 height 0
click at [857, 303] on select "00:00 00:30 01:00 01:30 02:00 02:30 03:00 03:30 04:00 04:30 05:00 05:30 06:00 0…" at bounding box center [962, 312] width 209 height 21
click option "18:00" at bounding box center [0, 0] width 0 height 0
click at [857, 345] on select "00:00 00:30 01:00 01:30 02:00 02:30 03:00 03:30 04:00 04:30 05:00 05:30 06:00 0…" at bounding box center [962, 354] width 209 height 21
click at [796, 347] on div "[DATE] < [DATE] > Dim Lun Mar Mer Jeu Ven Sam 1 2 3 4 5 6 7 8 9 10 11 12 13 14 …" at bounding box center [738, 354] width 209 height 20
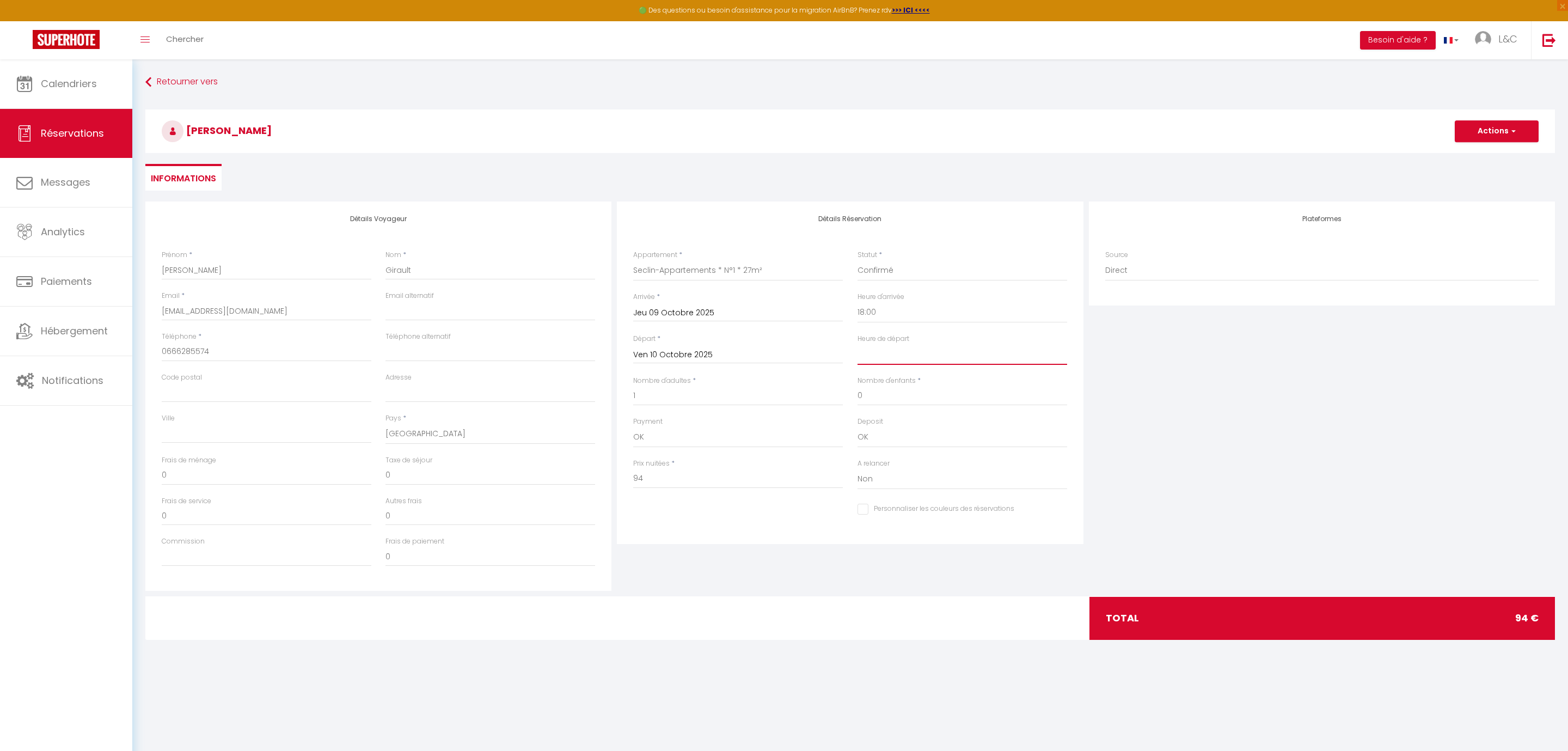
click at [857, 345] on select "00:00 00:30 01:00 01:30 02:00 02:30 03:00 03:30 04:00 04:30 05:00 05:30 06:00 0…" at bounding box center [962, 354] width 209 height 21
click option "11:00" at bounding box center [0, 0] width 0 height 0
click at [1487, 132] on button "Actions" at bounding box center [1498, 131] width 84 height 22
click at [1470, 161] on link "Enregistrer" at bounding box center [1486, 155] width 86 height 14
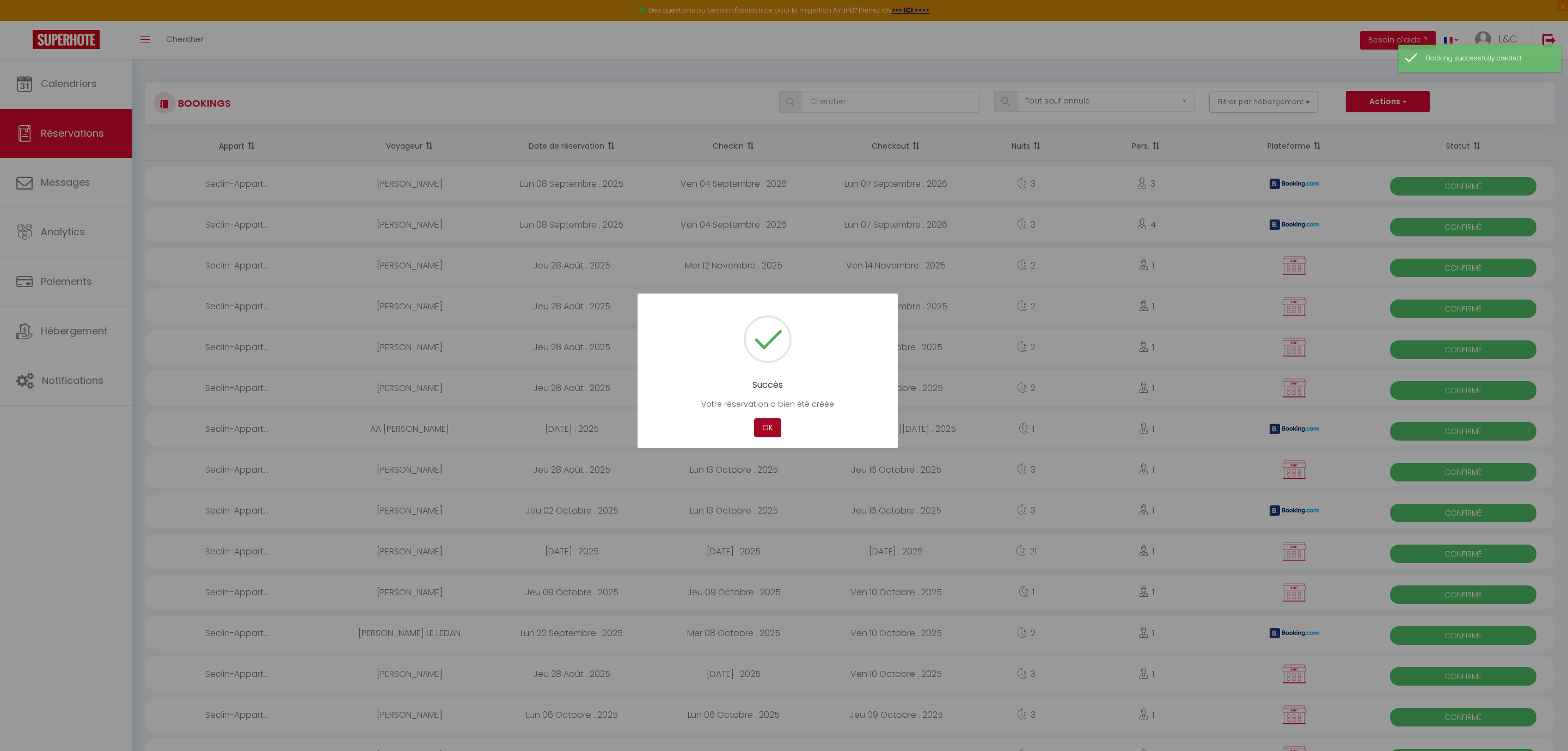
click at [770, 425] on button "OK" at bounding box center [768, 427] width 27 height 19
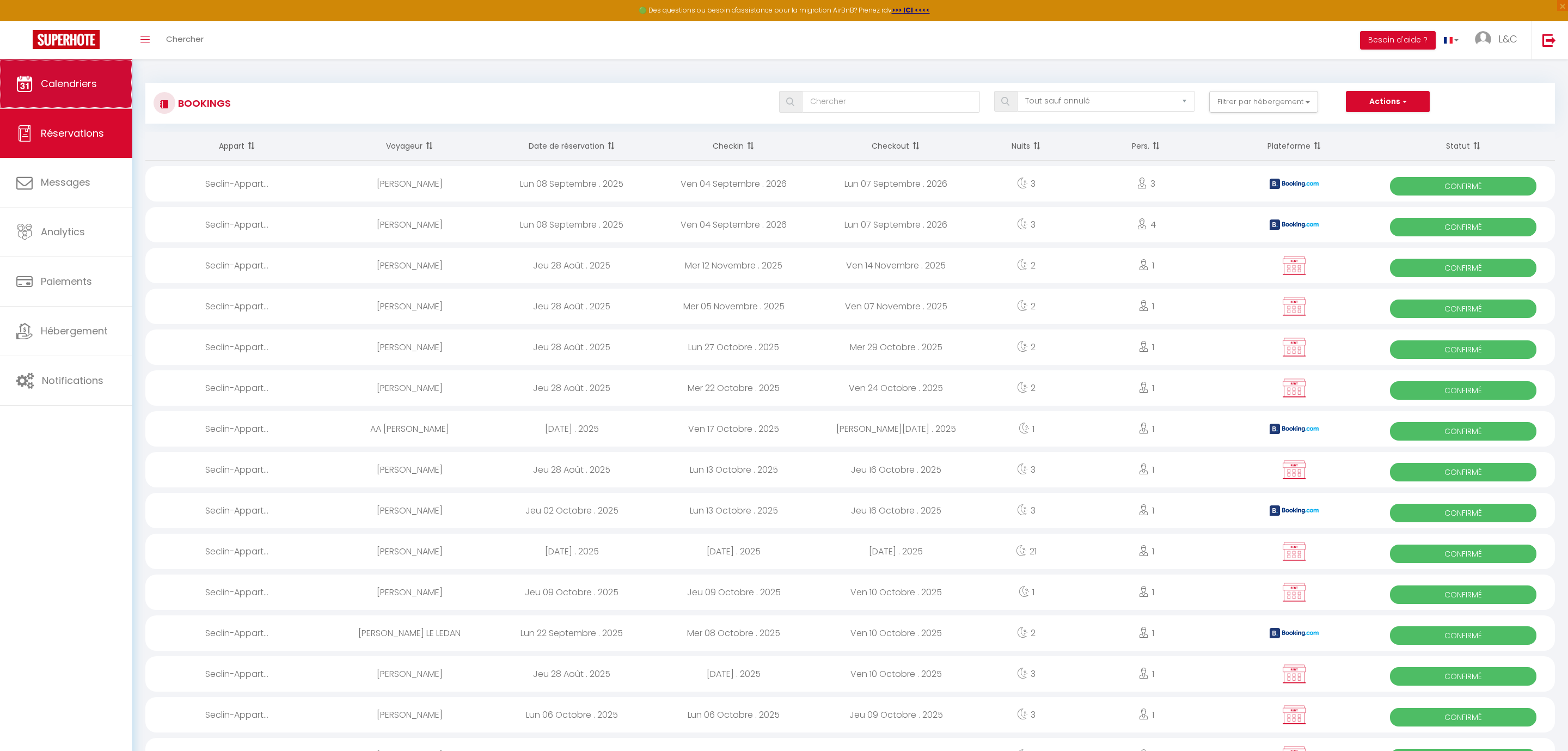
click at [95, 98] on link "Calendriers" at bounding box center [66, 84] width 132 height 49
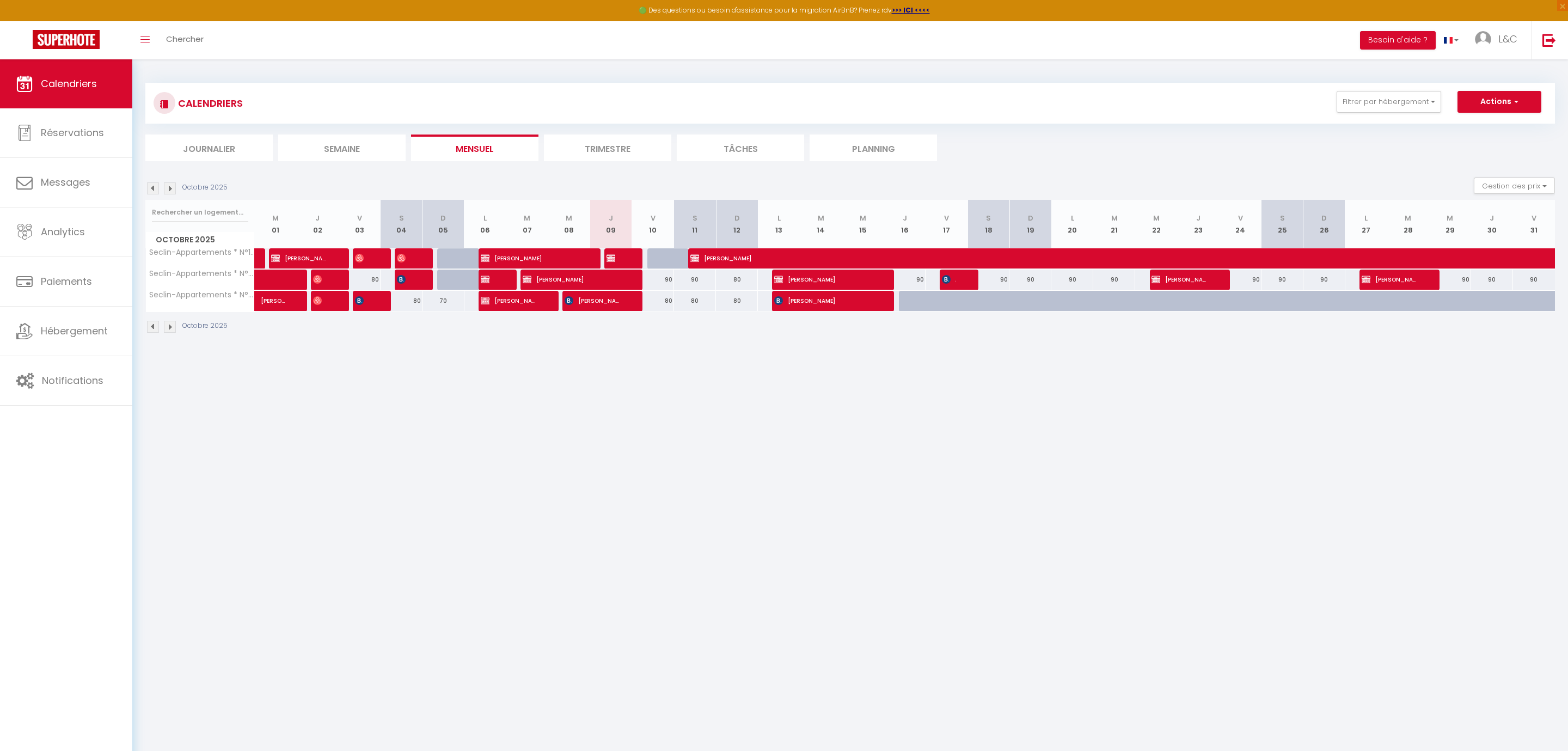
click at [634, 259] on div at bounding box center [622, 258] width 42 height 21
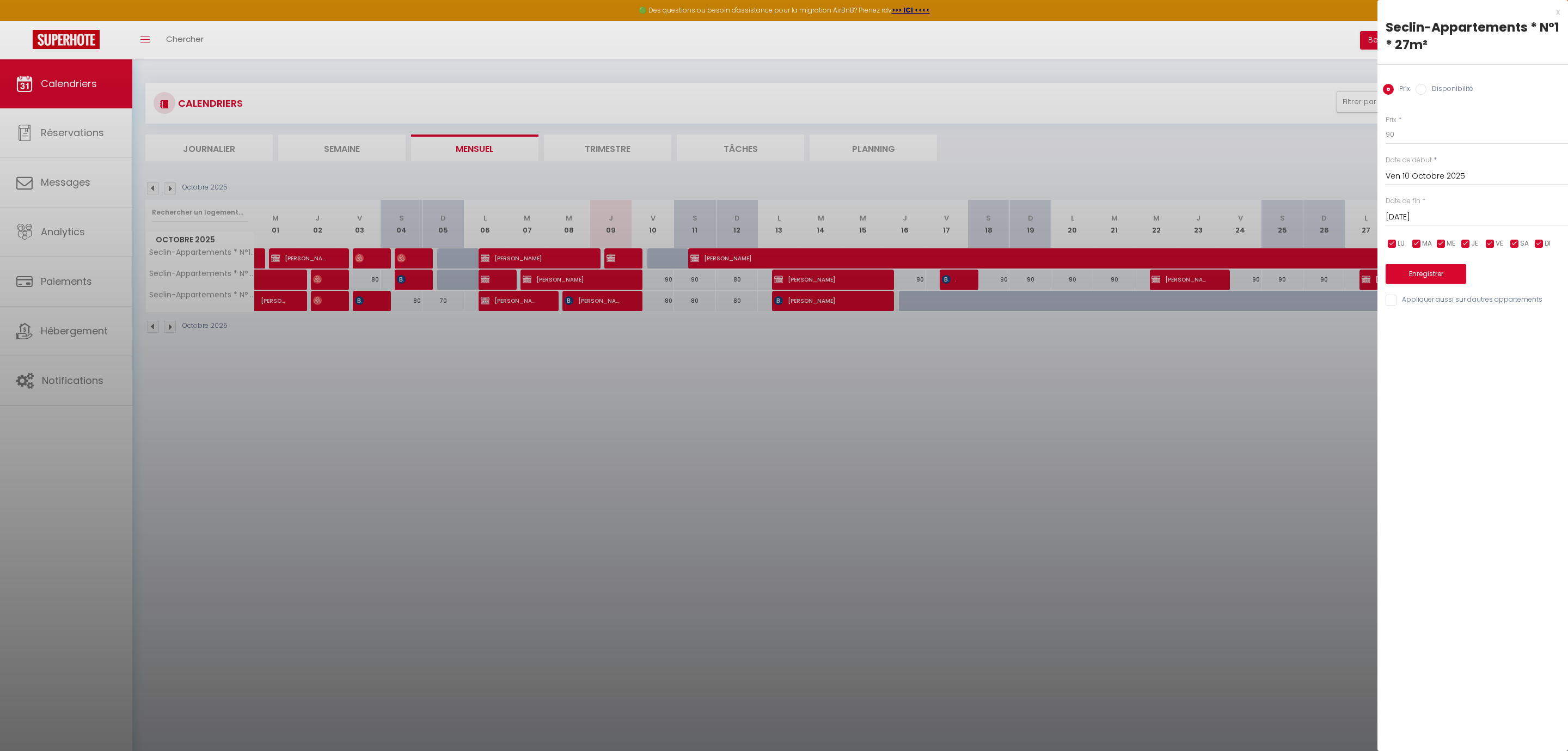
click at [620, 254] on div at bounding box center [784, 375] width 1568 height 751
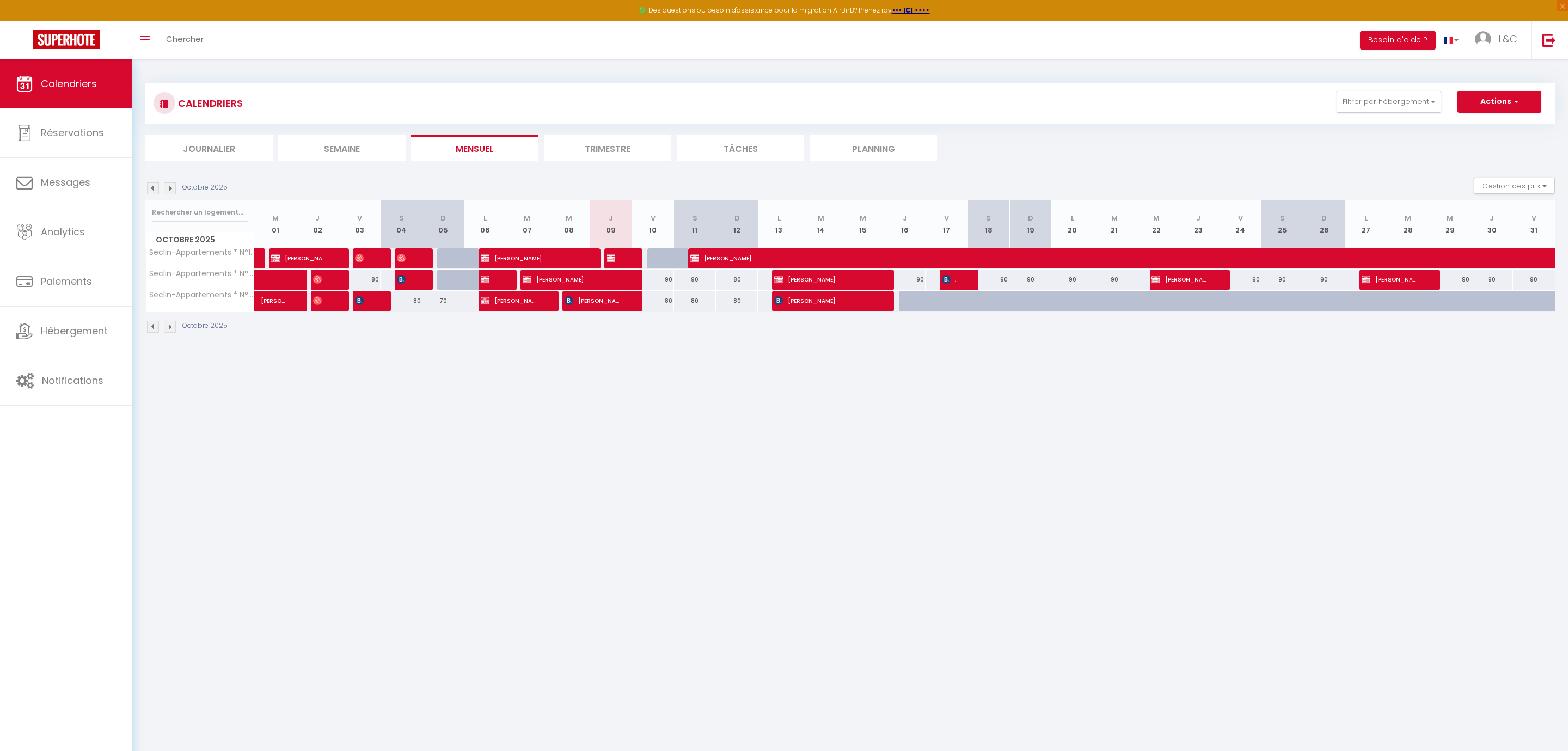
click at [611, 255] on img at bounding box center [611, 258] width 9 height 9
click at [0, 0] on div at bounding box center [0, 0] width 0 height 0
click at [577, 252] on span "[PERSON_NAME]" at bounding box center [530, 258] width 98 height 21
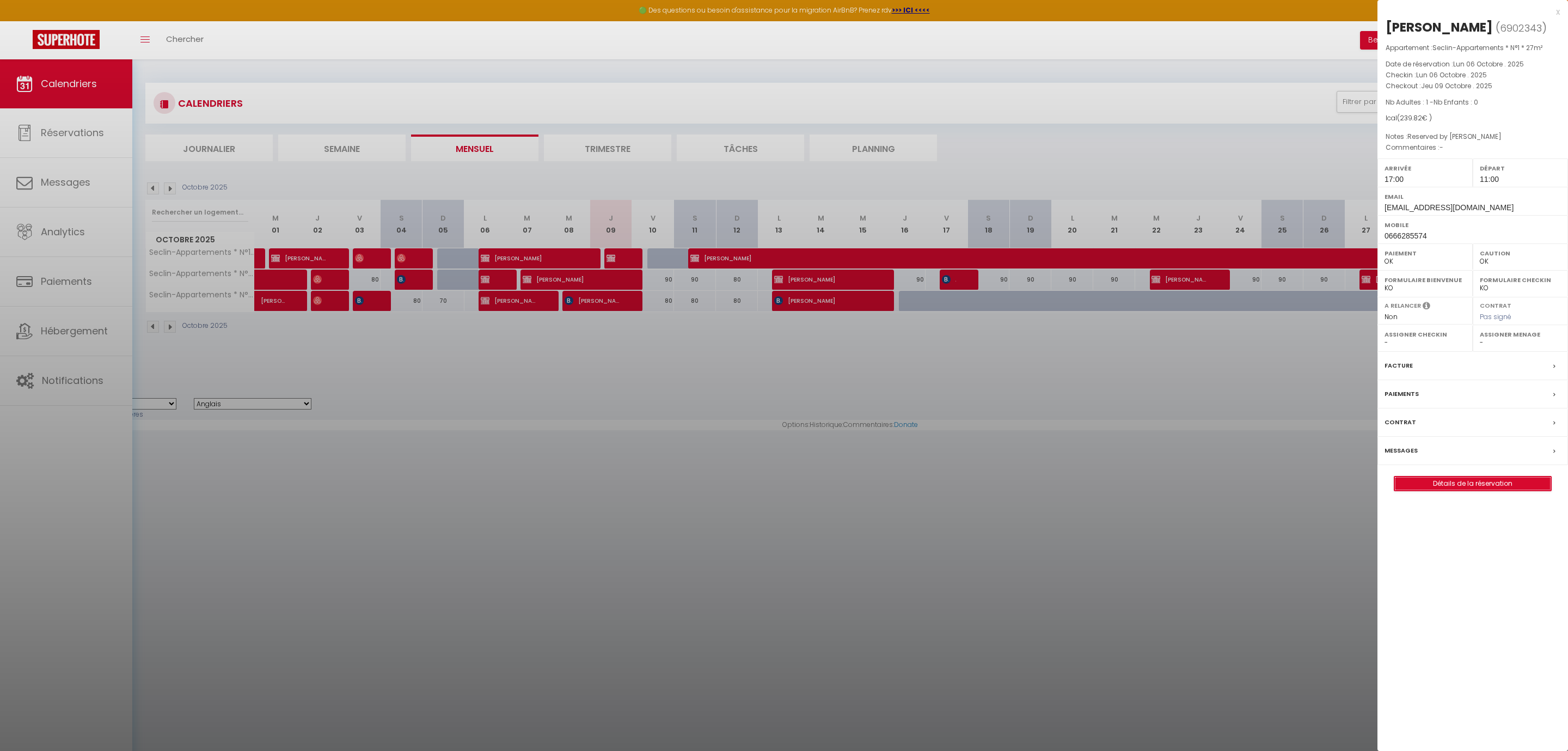
click at [1484, 484] on link "Détails de la réservation" at bounding box center [1473, 484] width 157 height 14
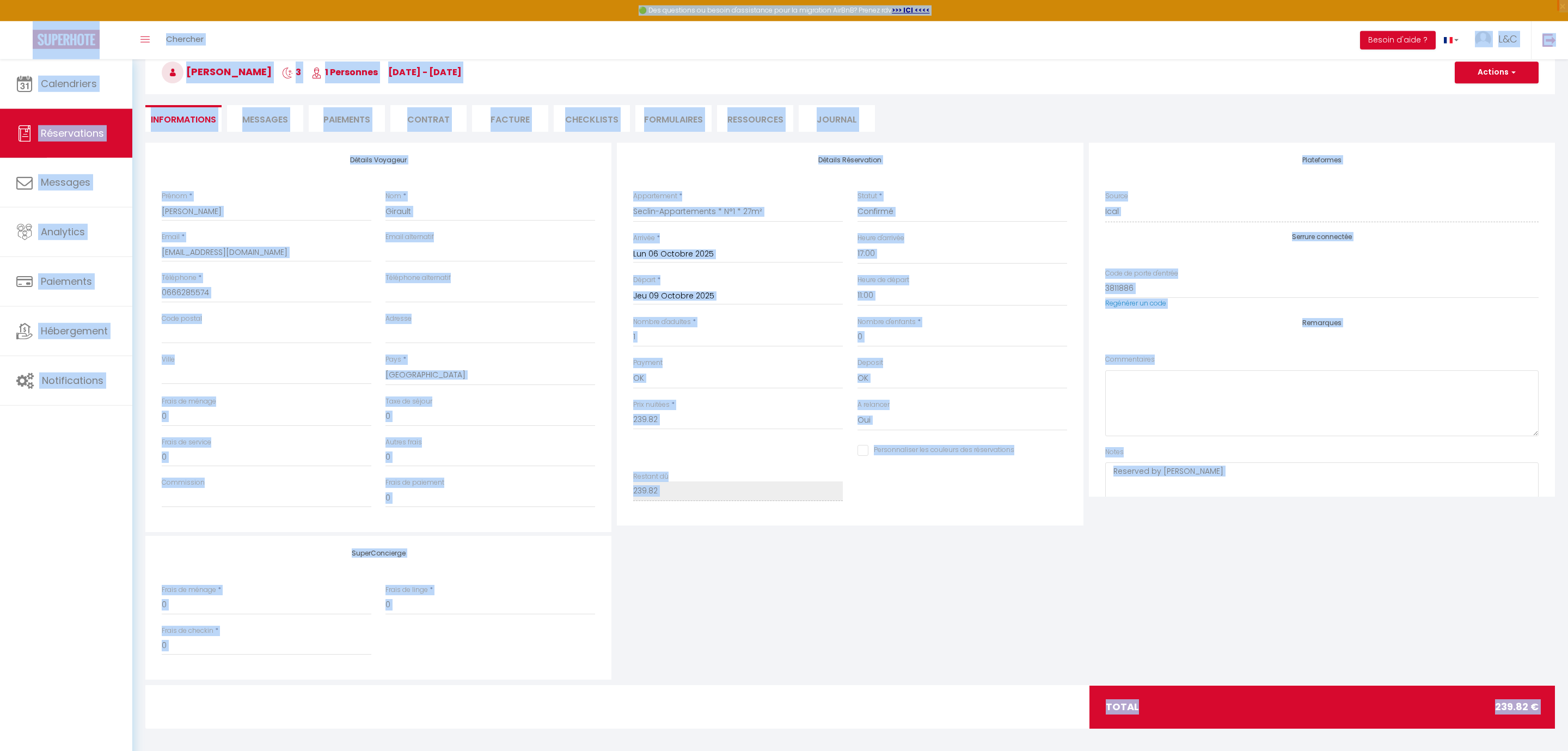
scroll to position [64, 0]
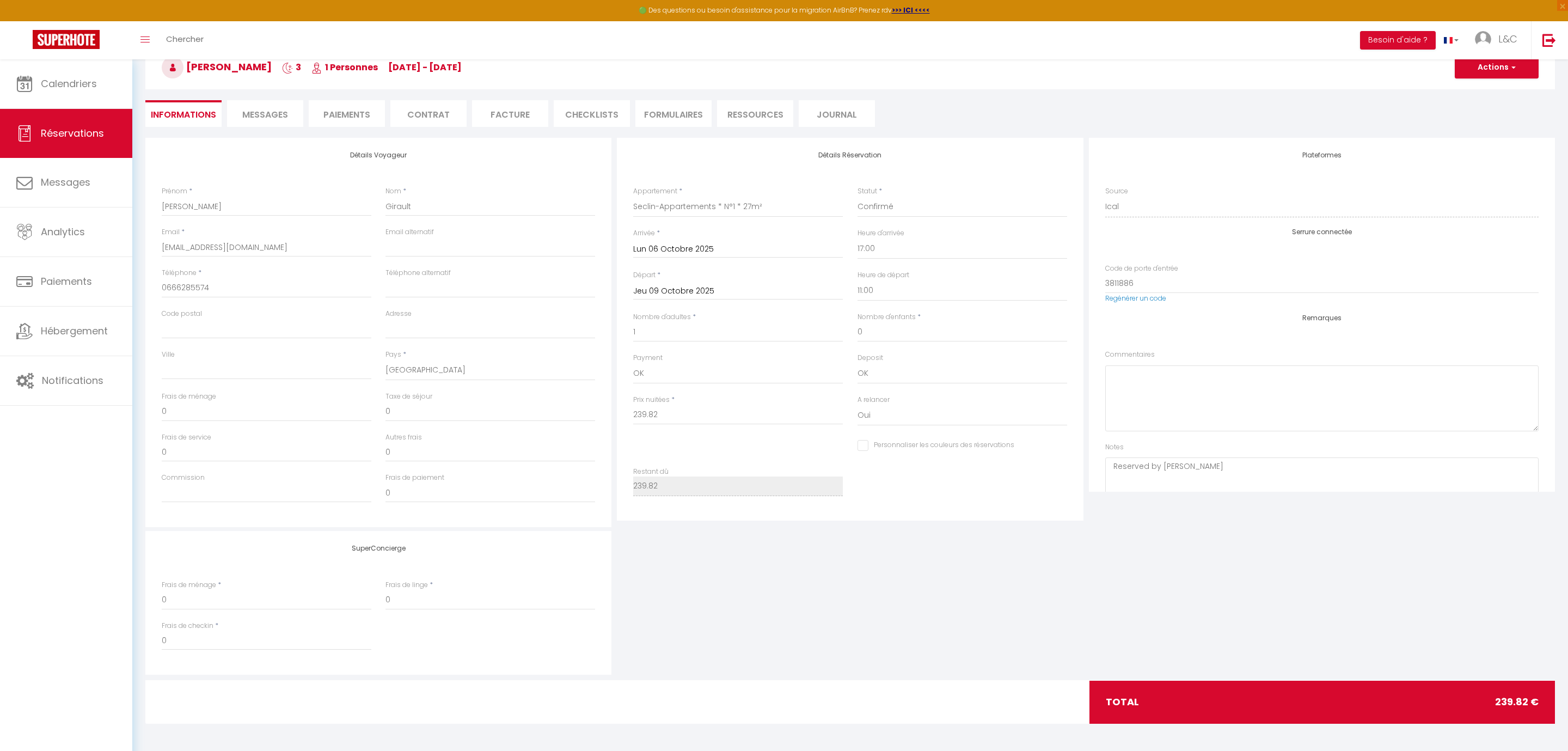
click at [503, 119] on li "Facture" at bounding box center [510, 113] width 76 height 26
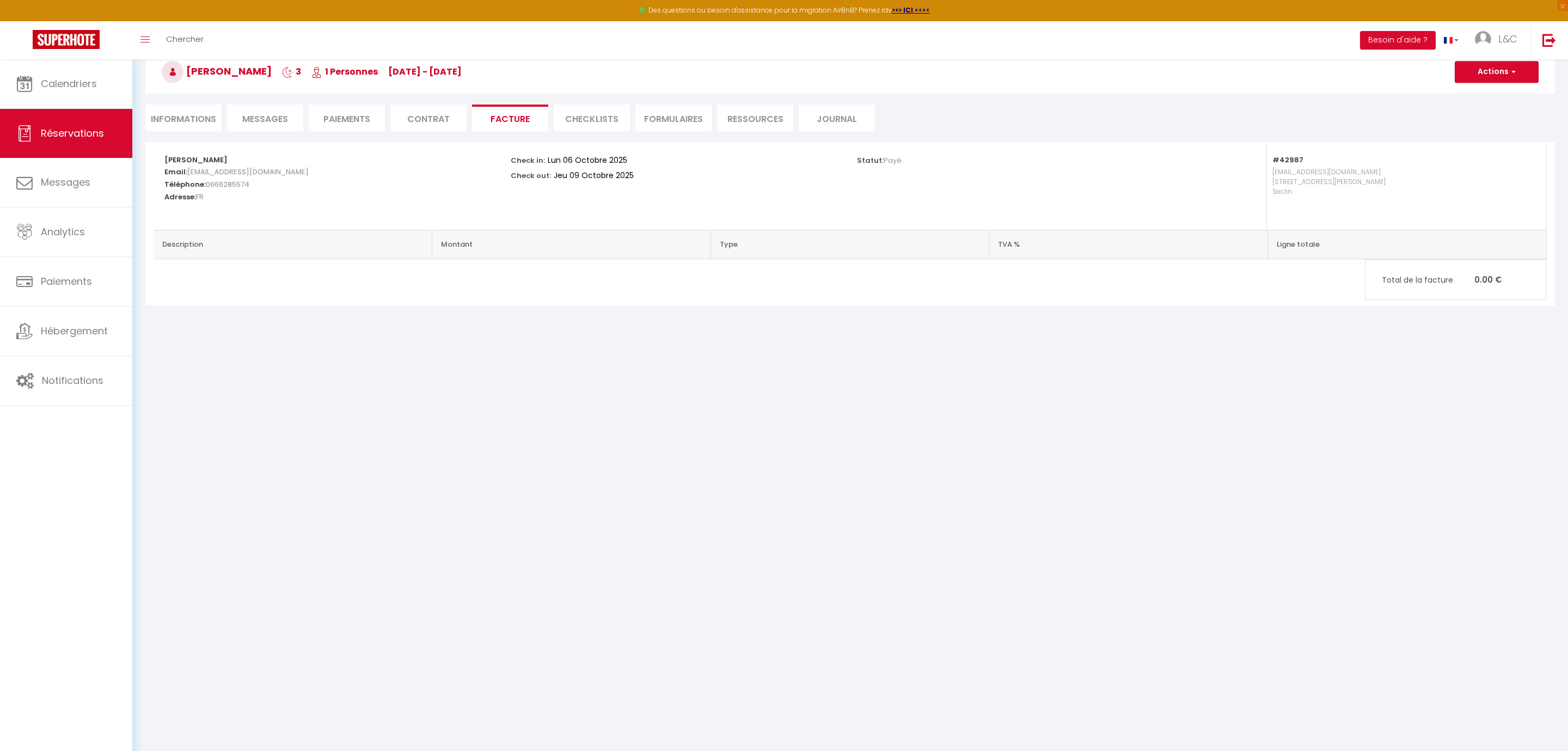
scroll to position [60, 0]
click at [96, 272] on link "Paiements" at bounding box center [66, 282] width 132 height 49
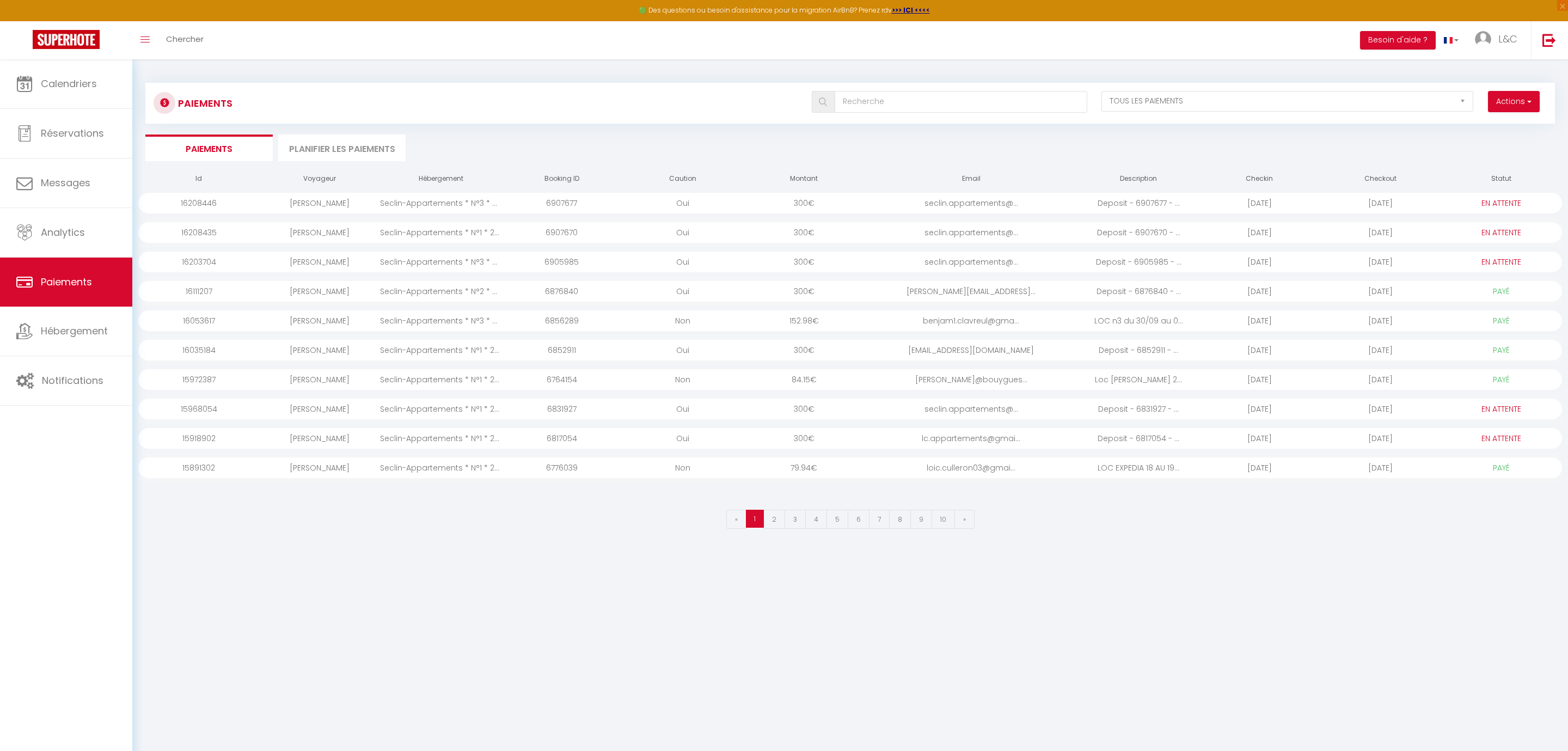
click at [349, 153] on li "Planifier les paiements" at bounding box center [342, 147] width 127 height 26
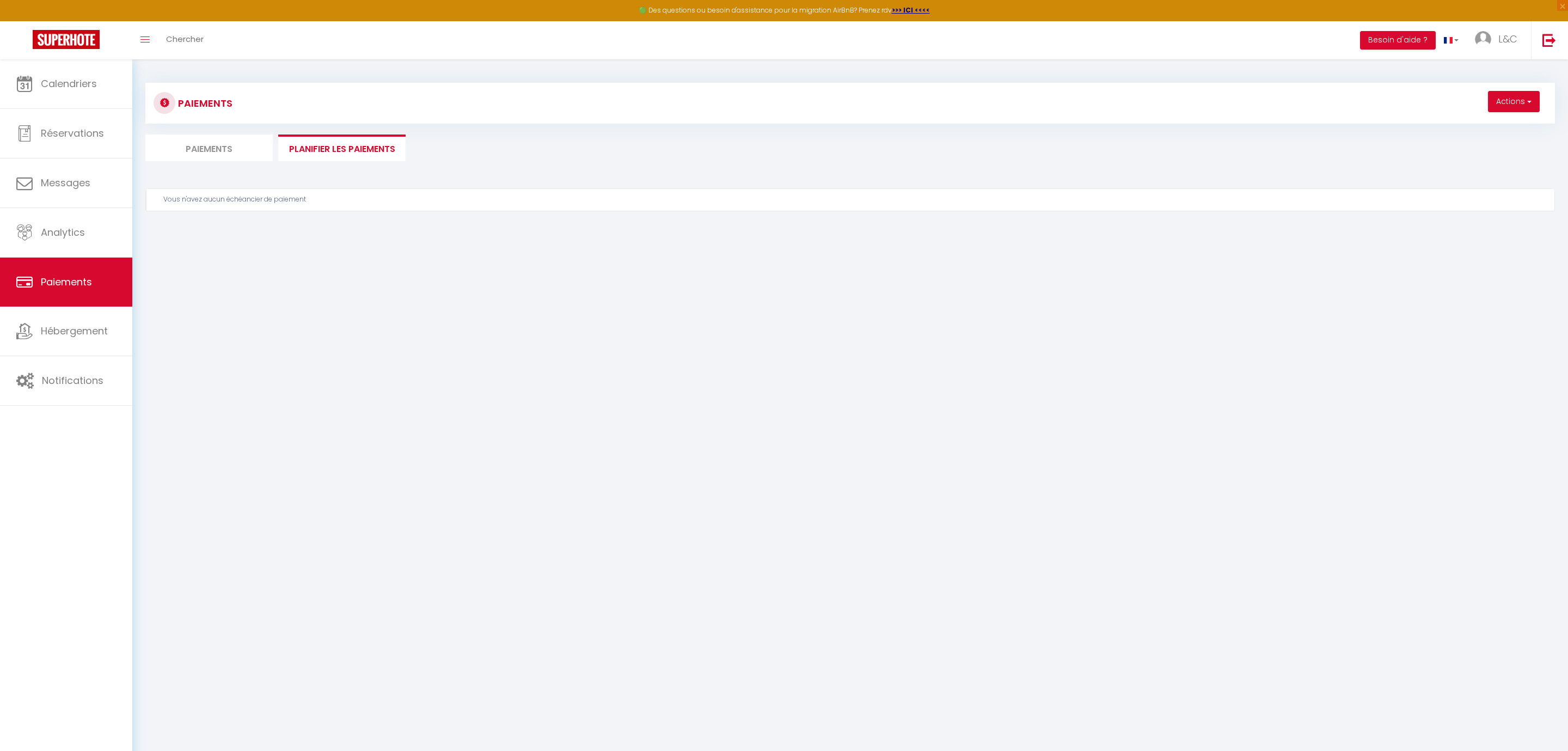
click at [253, 154] on li "Paiements" at bounding box center [209, 147] width 127 height 26
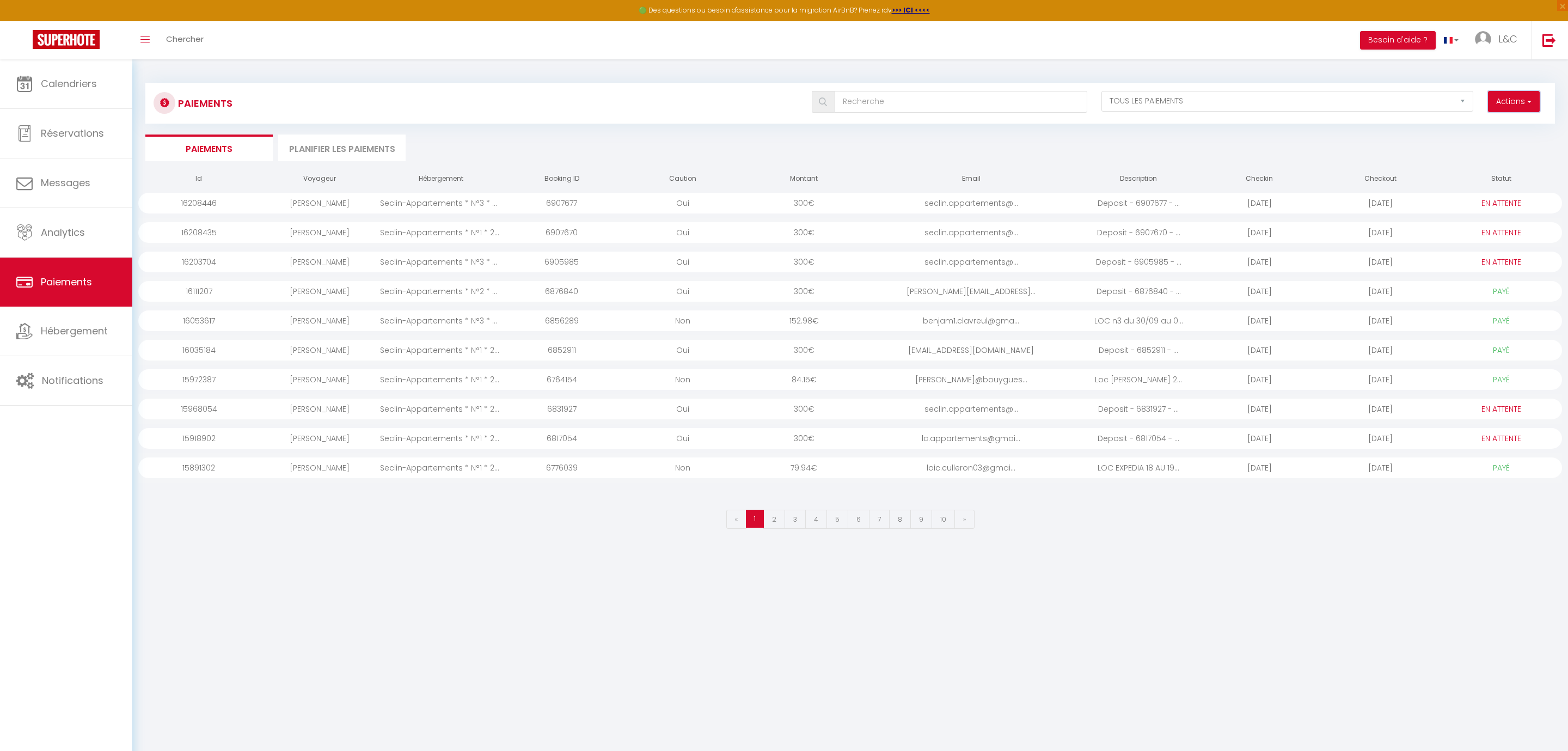
click at [1519, 109] on button "Actions" at bounding box center [1514, 102] width 52 height 22
click at [1527, 103] on span "button" at bounding box center [1528, 101] width 7 height 11
click at [1102, 91] on select "EN ATTENTE PAYÉ TOUS LES PAIEMENTS" at bounding box center [1288, 101] width 372 height 21
click at [587, 133] on div "Paiements Actions Créer nouveau lien paiement Créer nouveau lien caution EN ATT…" at bounding box center [851, 303] width 1409 height 461
click at [54, 132] on span "Réservations" at bounding box center [72, 133] width 64 height 14
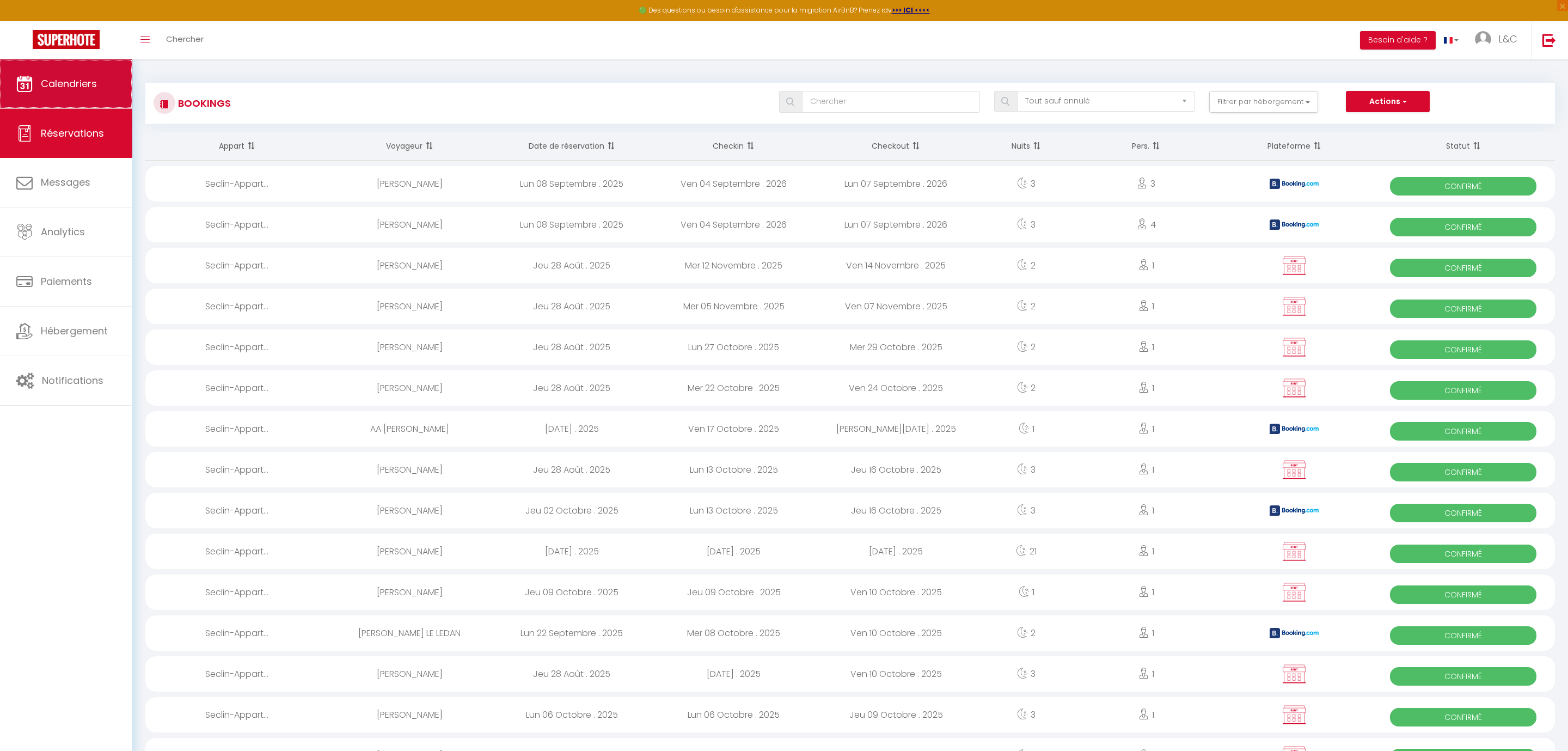
click at [59, 84] on span "Calendriers" at bounding box center [69, 83] width 56 height 14
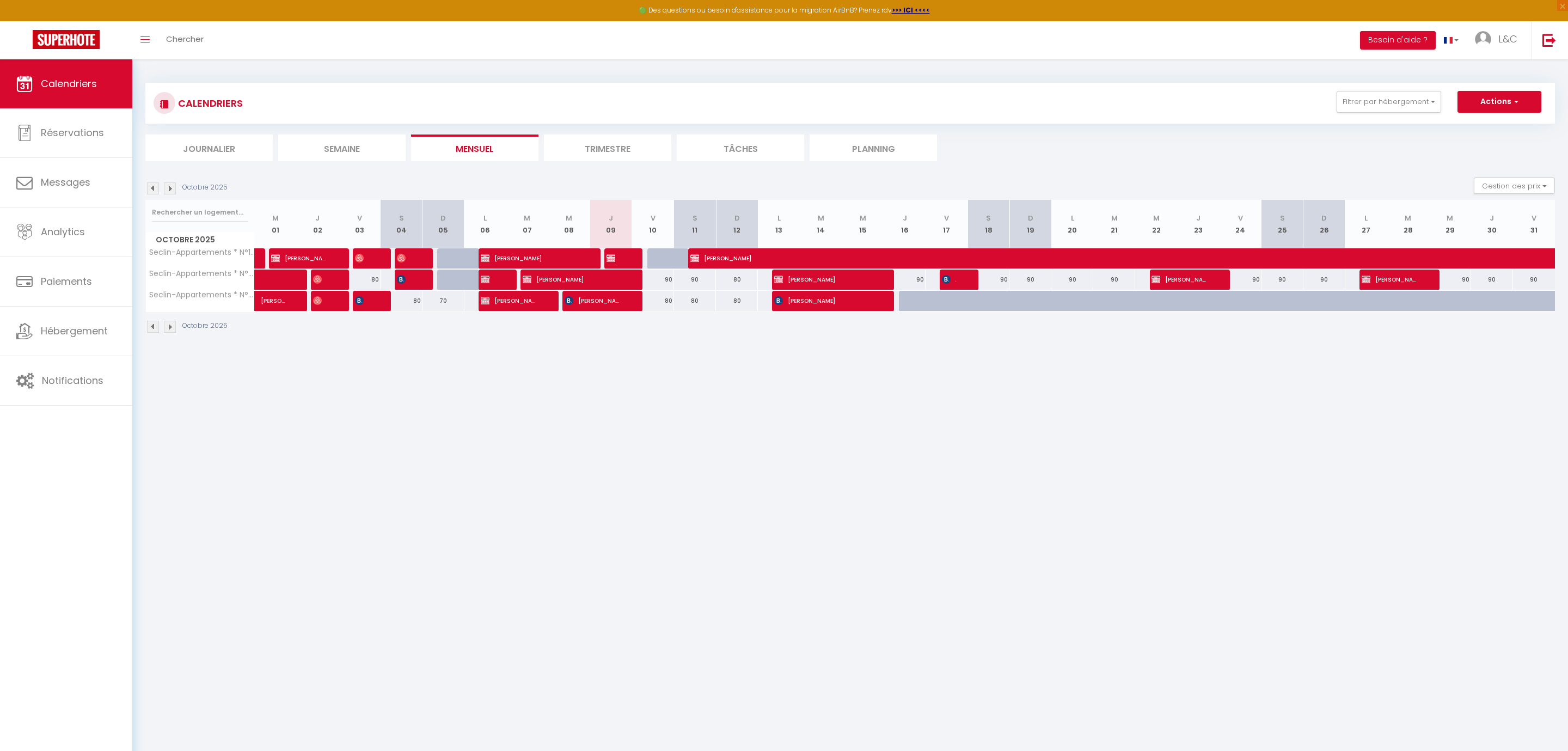
click at [510, 255] on span "[PERSON_NAME]" at bounding box center [530, 258] width 98 height 21
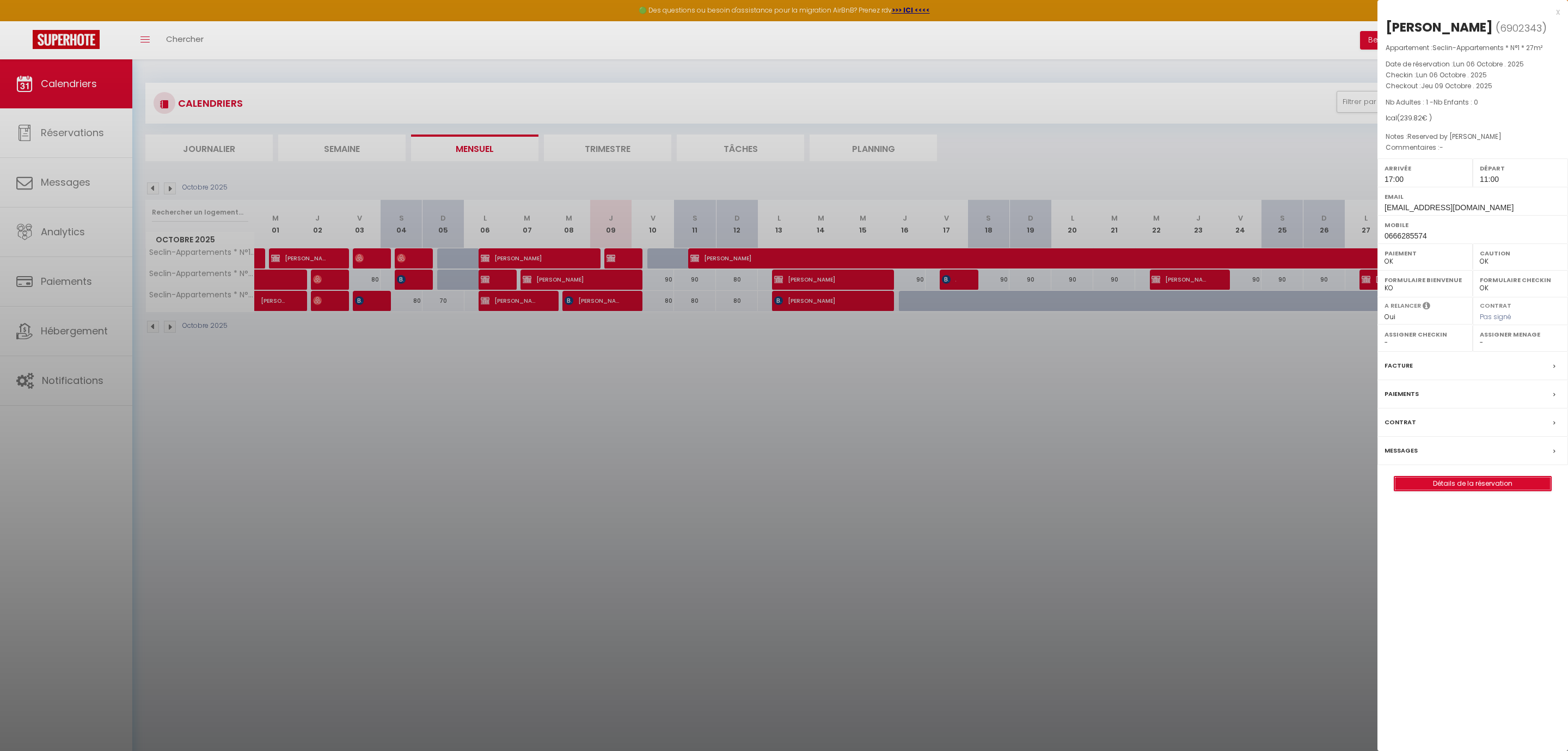
click at [1439, 487] on link "Détails de la réservation" at bounding box center [1473, 484] width 157 height 14
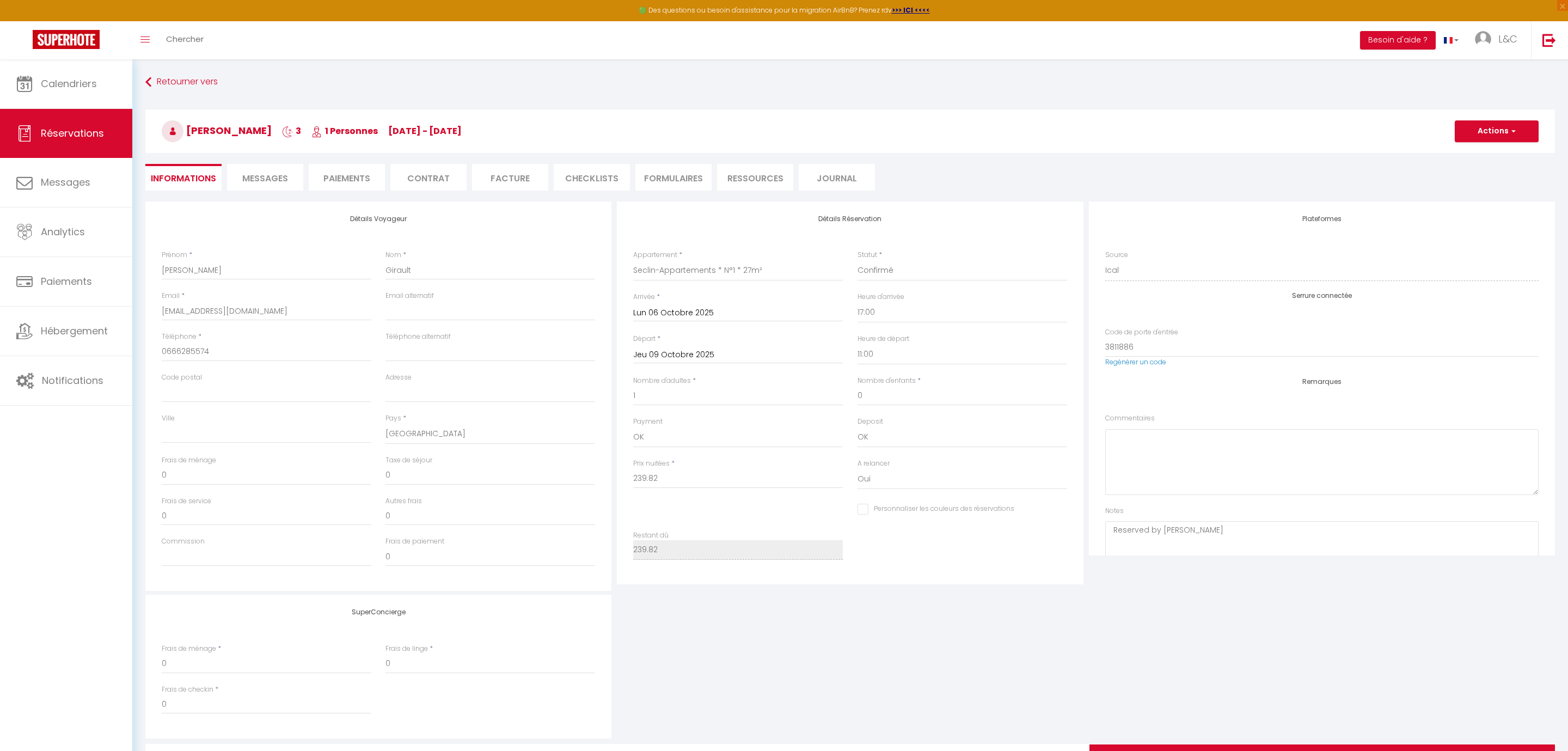
click at [359, 180] on li "Paiements" at bounding box center [346, 176] width 76 height 26
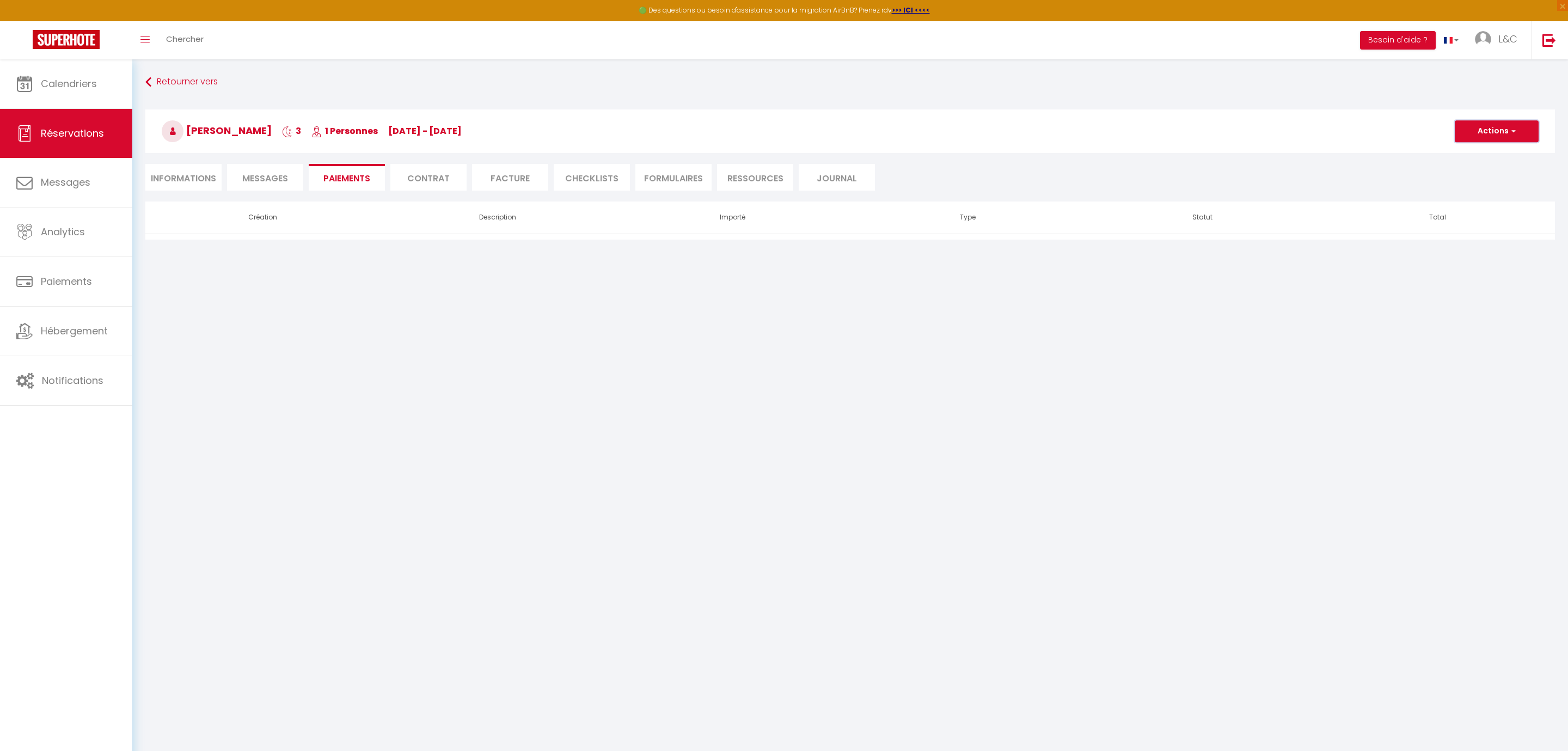
click at [1487, 138] on button "Actions" at bounding box center [1498, 131] width 84 height 22
click at [1483, 156] on link "Encaisser un paiement" at bounding box center [1509, 155] width 134 height 14
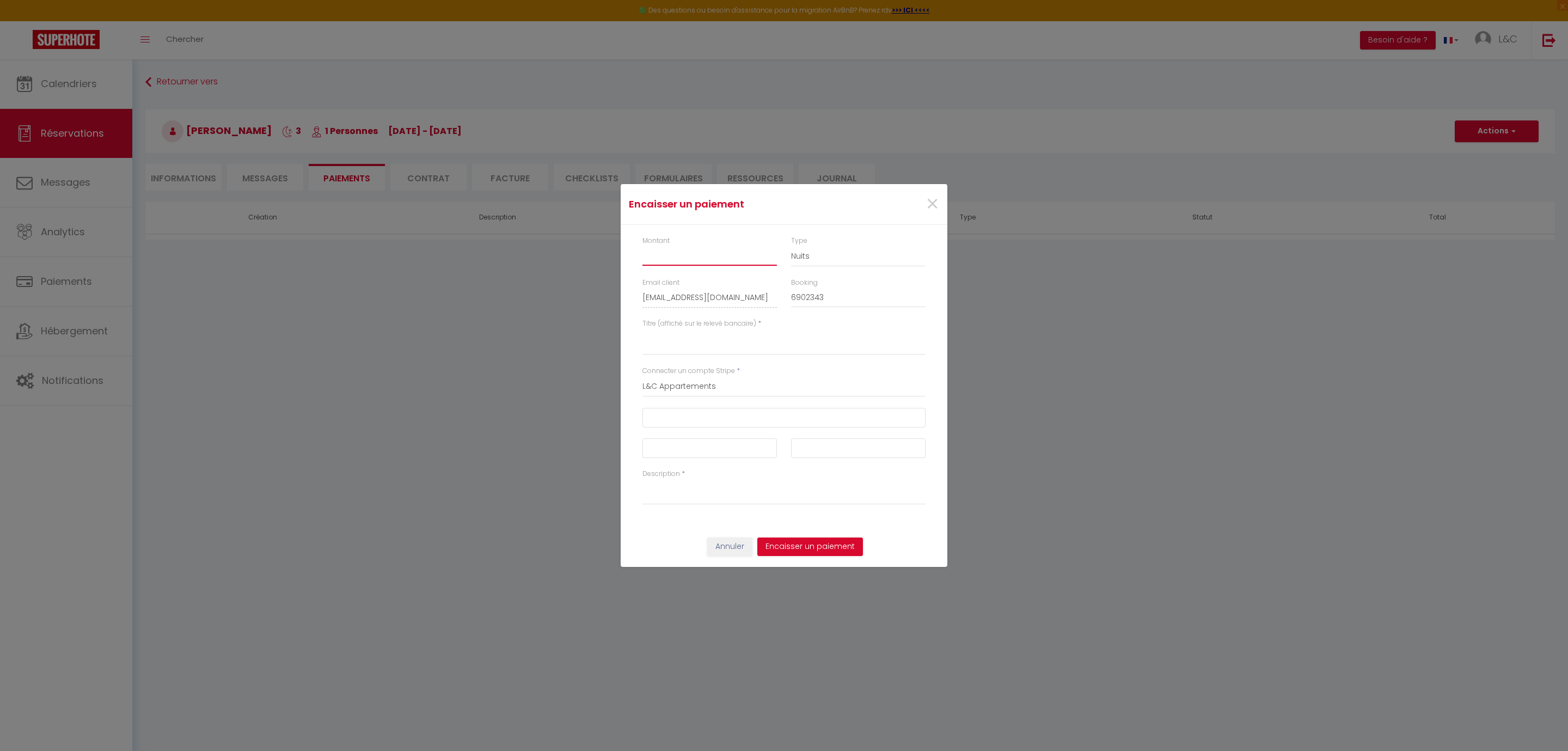
click at [691, 259] on input "Montant" at bounding box center [710, 256] width 134 height 20
click at [346, 595] on div "Encaisser un paiement × Montant 239.82 Type Nuits Frais de ménage Taxe de séjou…" at bounding box center [784, 375] width 1568 height 751
click at [704, 344] on textarea "Titre (affiché sur le relevé bancaire)" at bounding box center [784, 342] width 283 height 26
click at [662, 339] on textarea "Loc expédia du 06/10 au 09/10" at bounding box center [784, 342] width 283 height 26
click at [765, 341] on textarea "Loc Expédia du 06/10 au 09/10" at bounding box center [784, 342] width 283 height 26
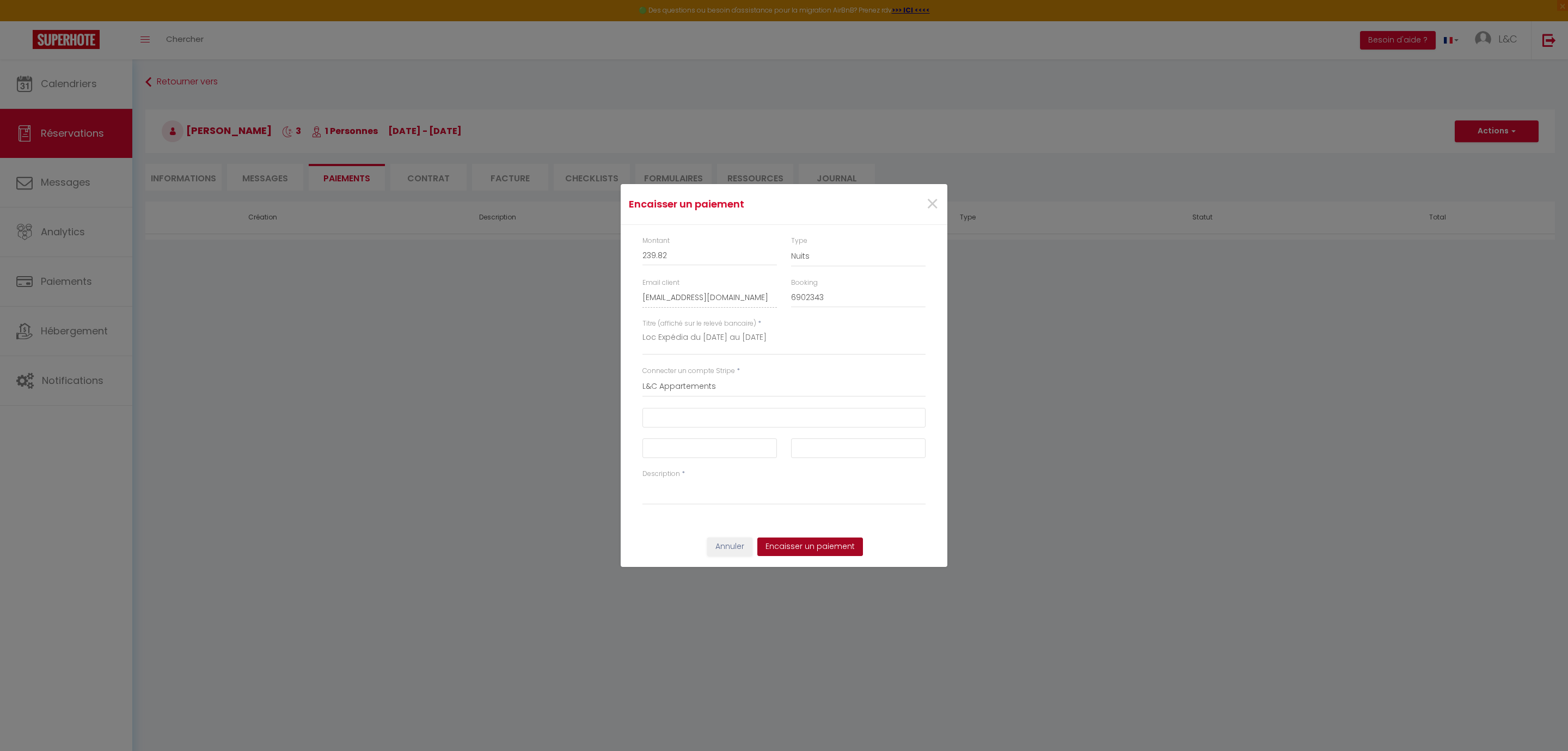
click at [828, 551] on button "Encaisser un paiement" at bounding box center [810, 546] width 106 height 19
click at [795, 332] on textarea "Loc Expédia du [DATE] au [DATE]" at bounding box center [784, 342] width 283 height 26
click at [689, 487] on textarea "Description" at bounding box center [784, 492] width 283 height 26
drag, startPoint x: 782, startPoint y: 336, endPoint x: 634, endPoint y: 337, distance: 148.0
click at [643, 337] on textarea "Loc Expédia du [DATE] au [DATE]" at bounding box center [784, 342] width 283 height 26
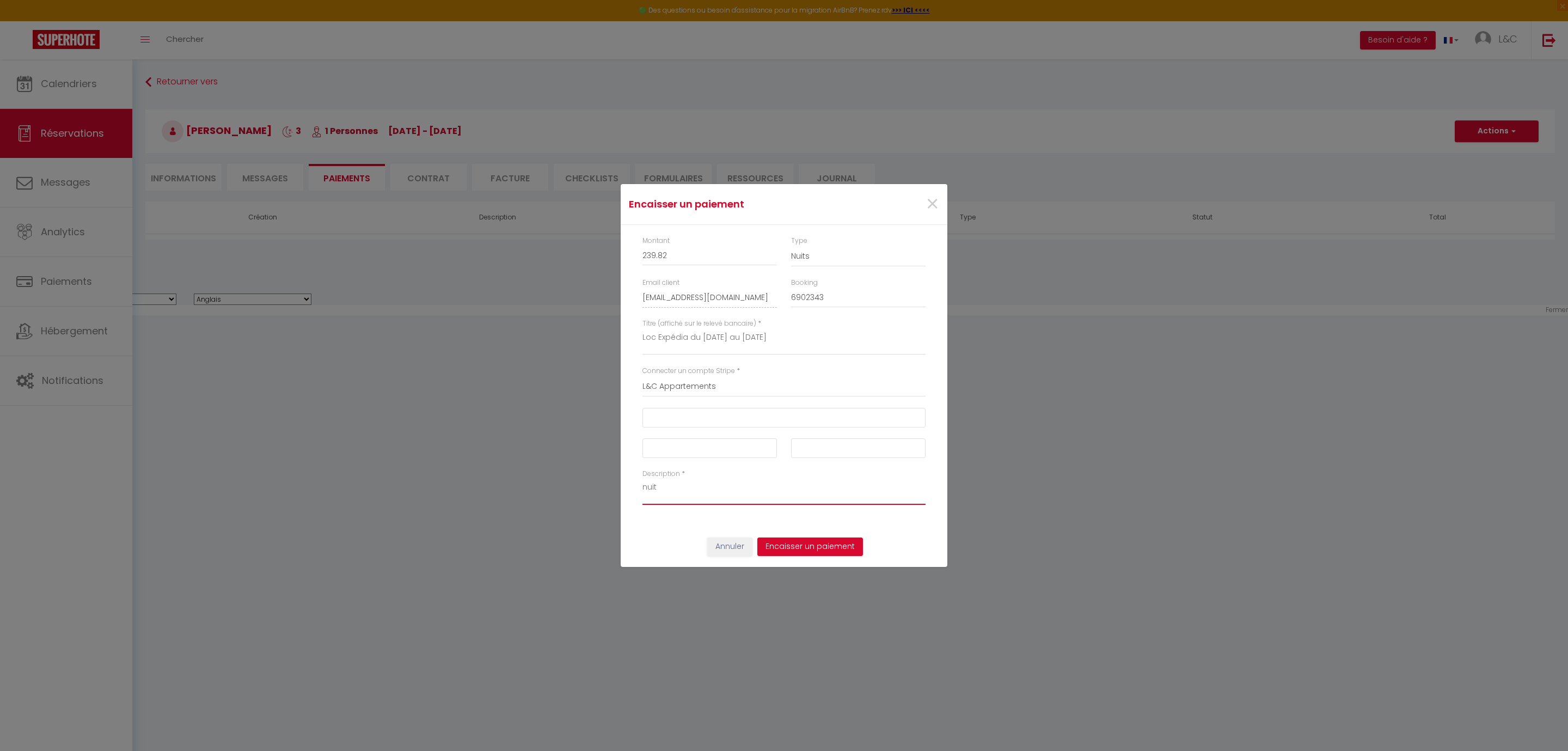
click at [670, 490] on textarea "nuit" at bounding box center [784, 492] width 283 height 26
click at [665, 489] on textarea "Description" at bounding box center [784, 492] width 283 height 26
paste textarea "Loc Expédia du [DATE] au [DATE]"
click at [794, 545] on button "Encaisser un paiement" at bounding box center [810, 546] width 106 height 19
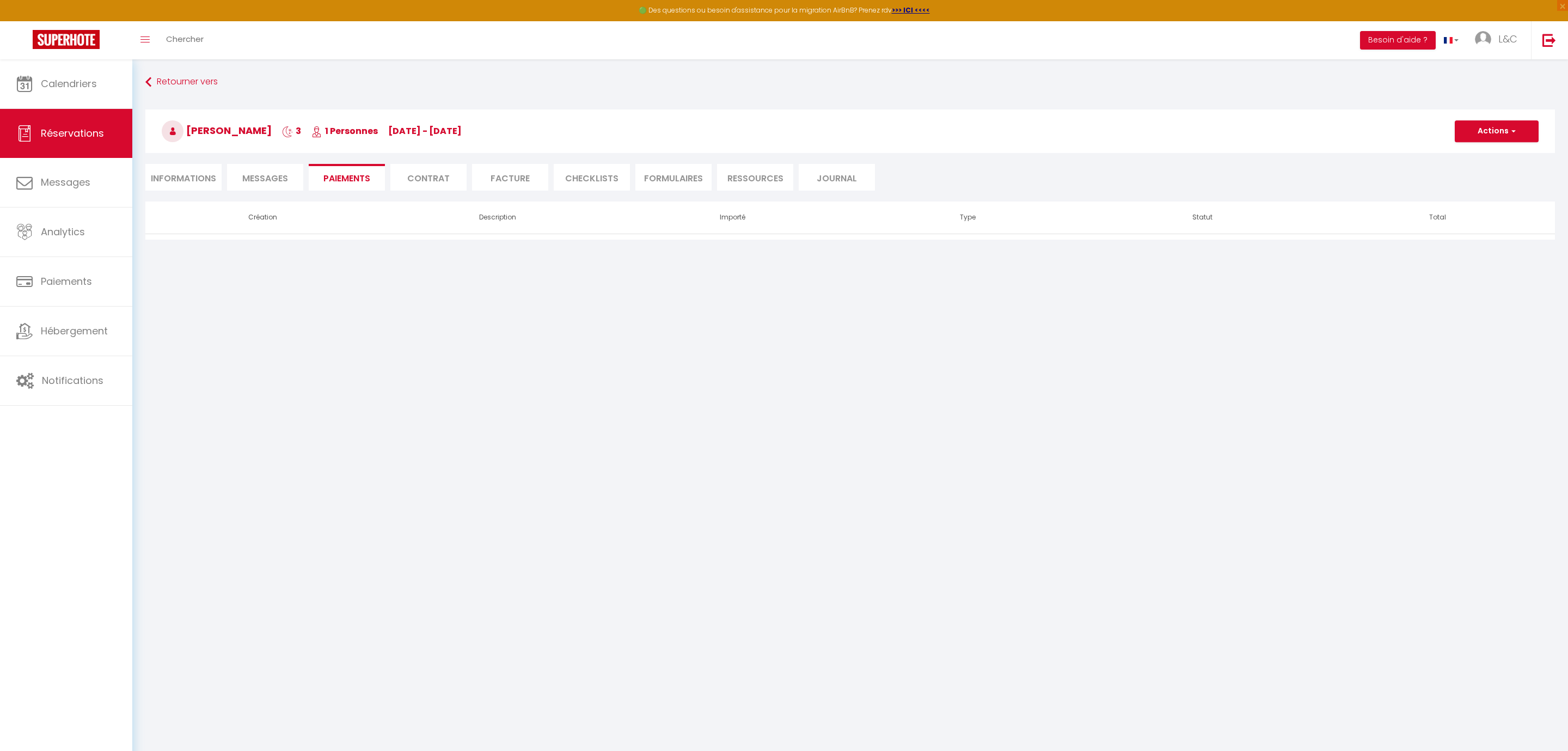
click at [621, 351] on body "🟢 Des questions ou besoin d'assistance pour la migration AirBnB? Prenez rdv >>>…" at bounding box center [784, 435] width 1568 height 751
